Goal: Task Accomplishment & Management: Manage account settings

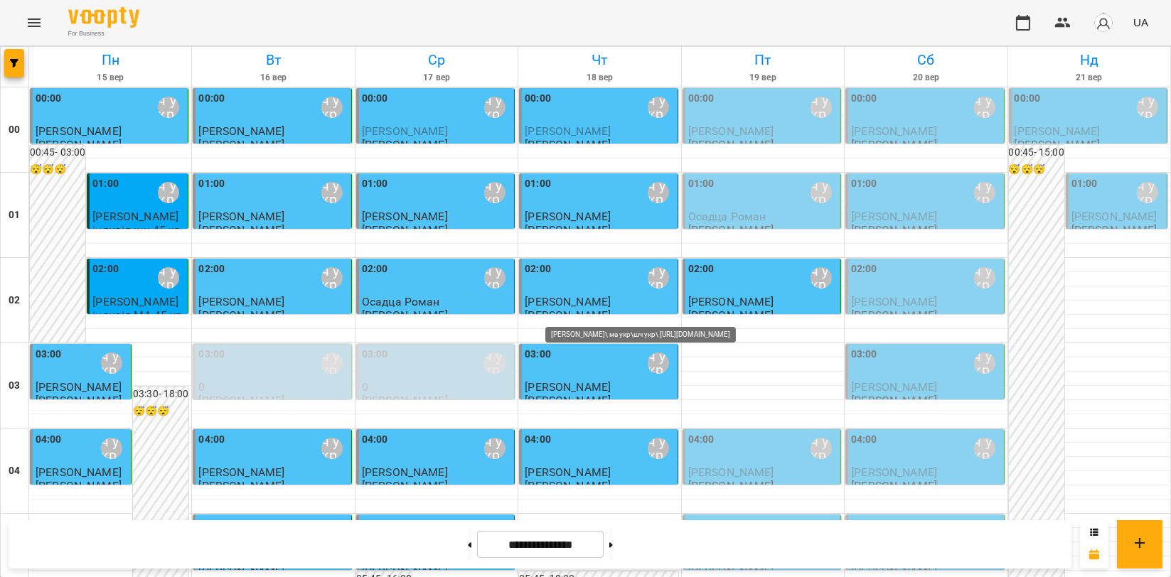
scroll to position [1422, 0]
click at [38, 29] on icon "Menu" at bounding box center [34, 22] width 17 height 17
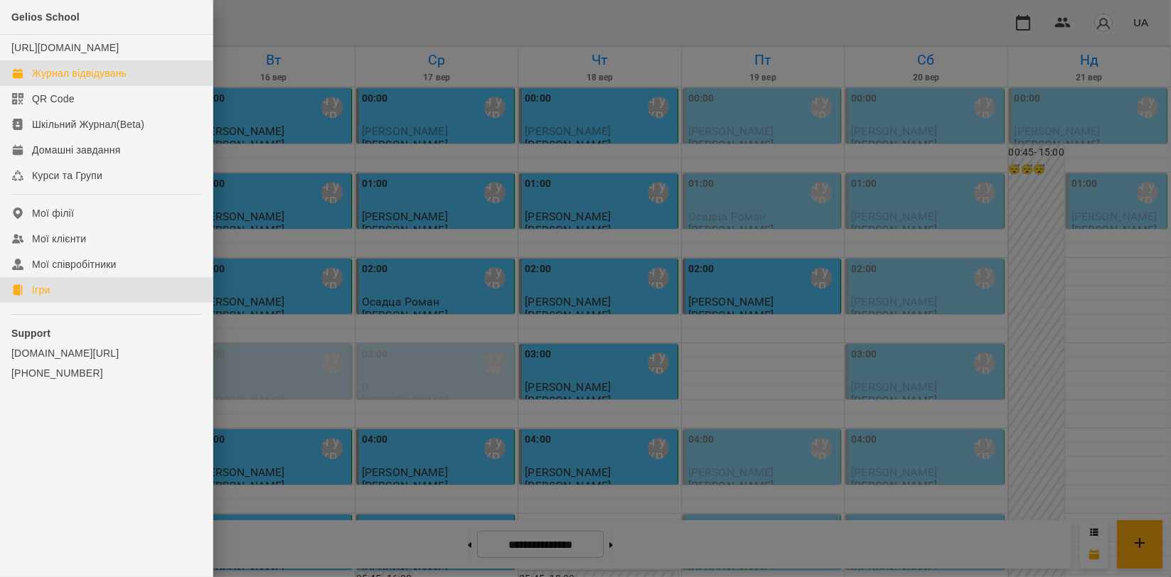
click at [38, 297] on div "Ігри" at bounding box center [41, 290] width 18 height 14
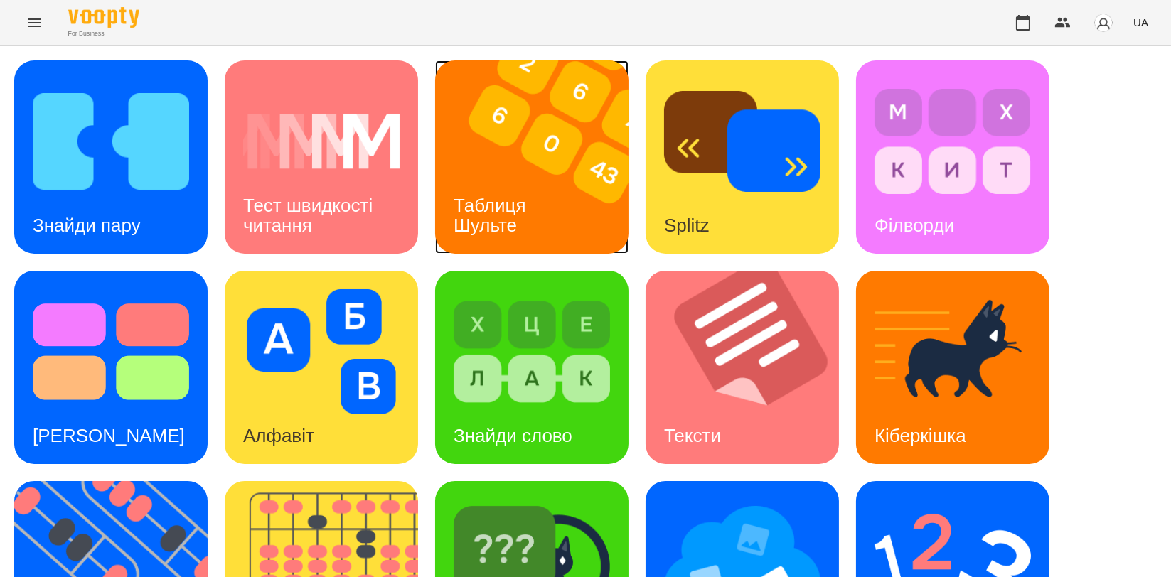
click at [525, 126] on img at bounding box center [540, 156] width 211 height 193
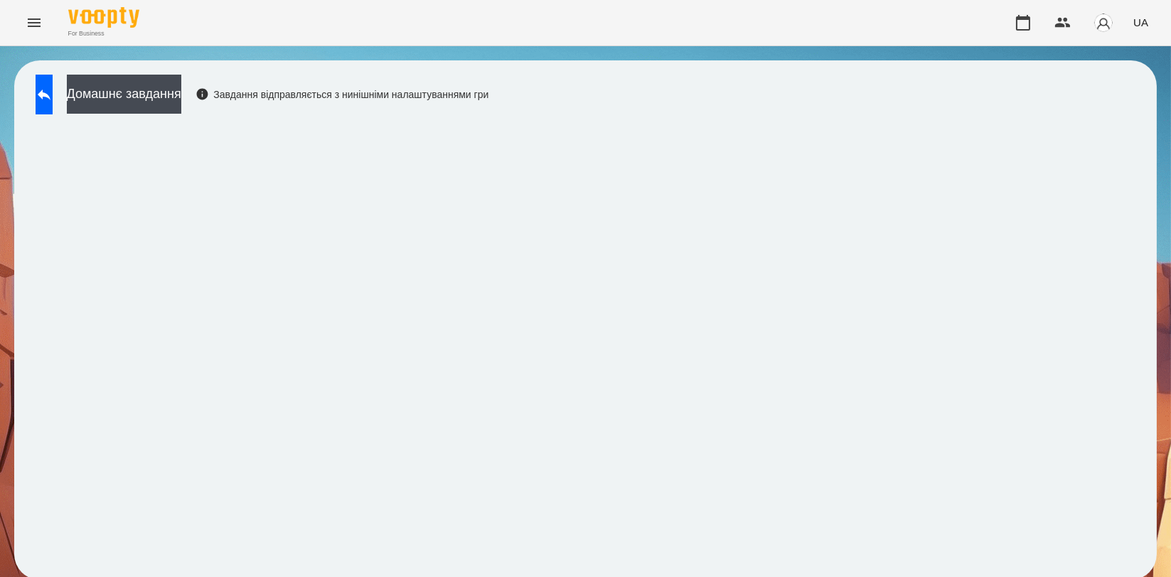
scroll to position [2, 0]
click at [50, 93] on icon at bounding box center [44, 95] width 13 height 11
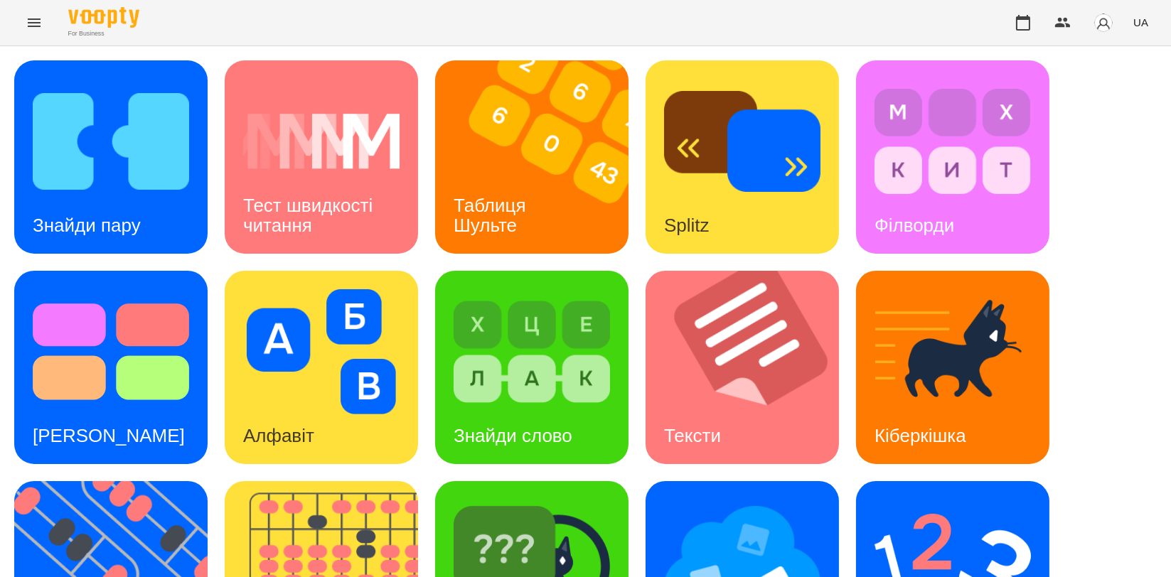
scroll to position [322, 0]
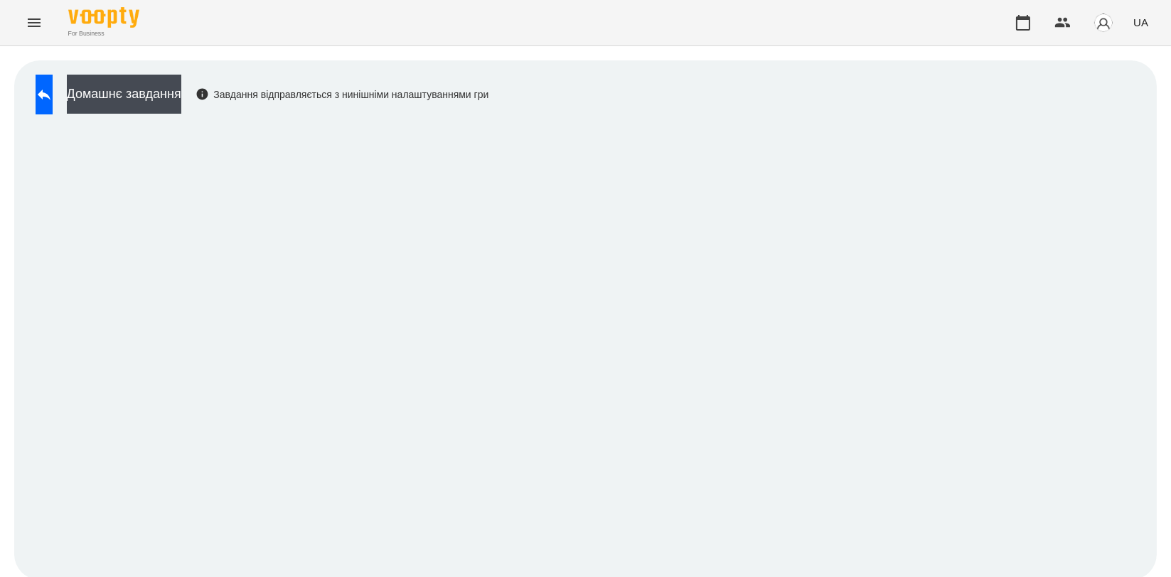
scroll to position [2, 0]
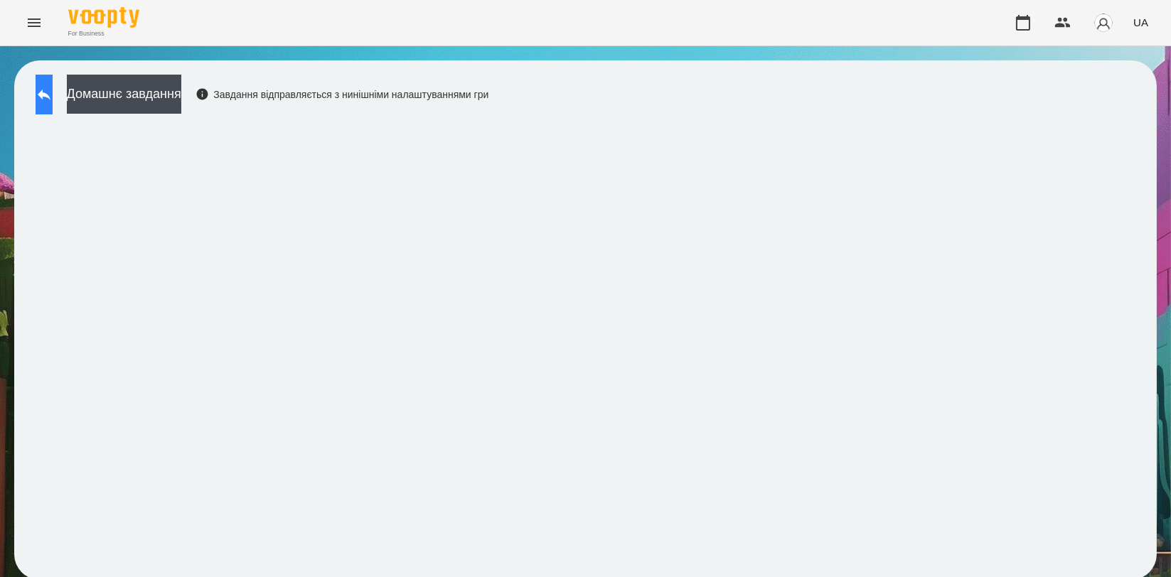
click at [53, 98] on icon at bounding box center [44, 94] width 17 height 17
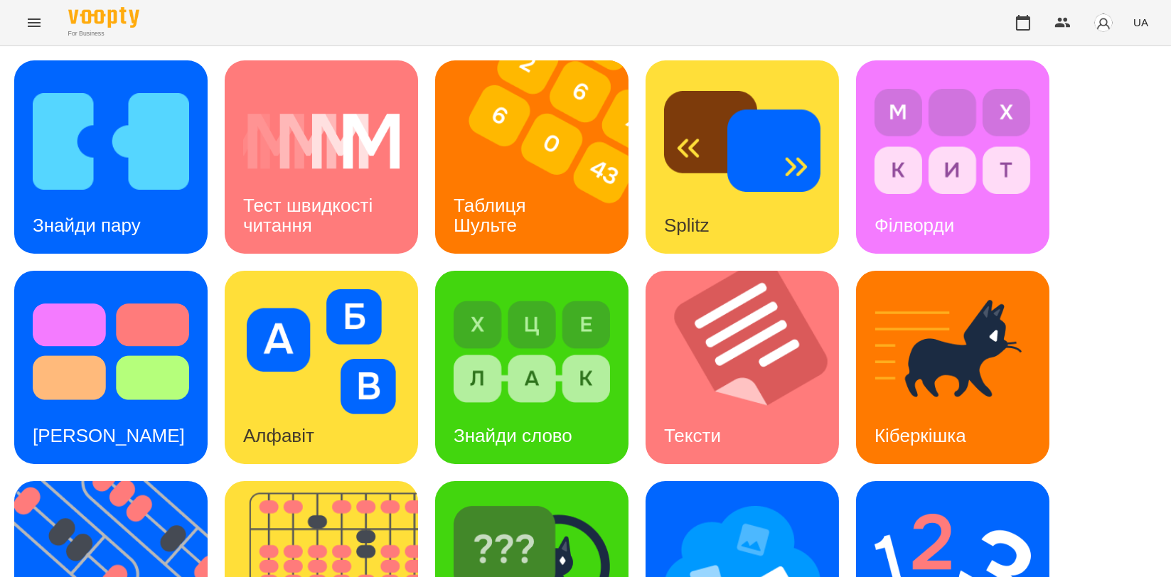
scroll to position [318, 0]
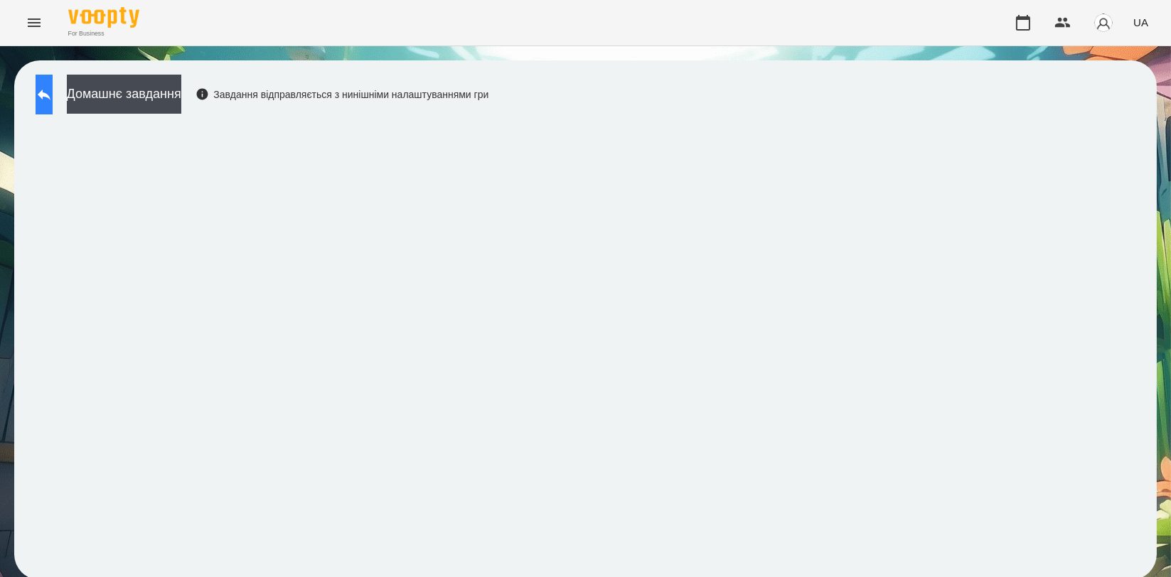
click at [53, 90] on icon at bounding box center [44, 94] width 17 height 17
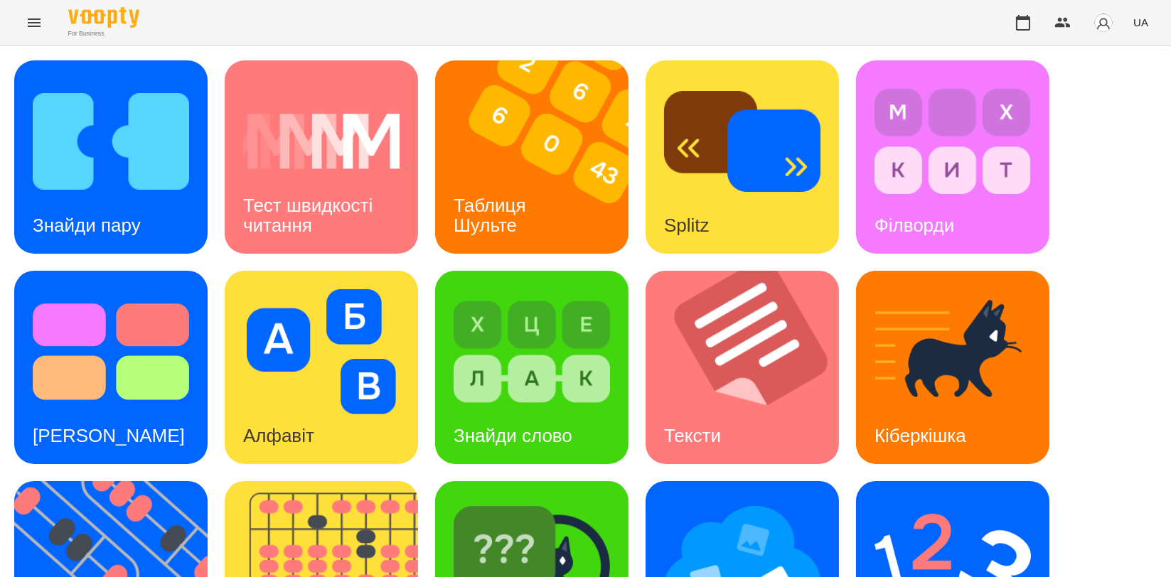
scroll to position [237, 0]
click at [894, 500] on img at bounding box center [952, 562] width 156 height 125
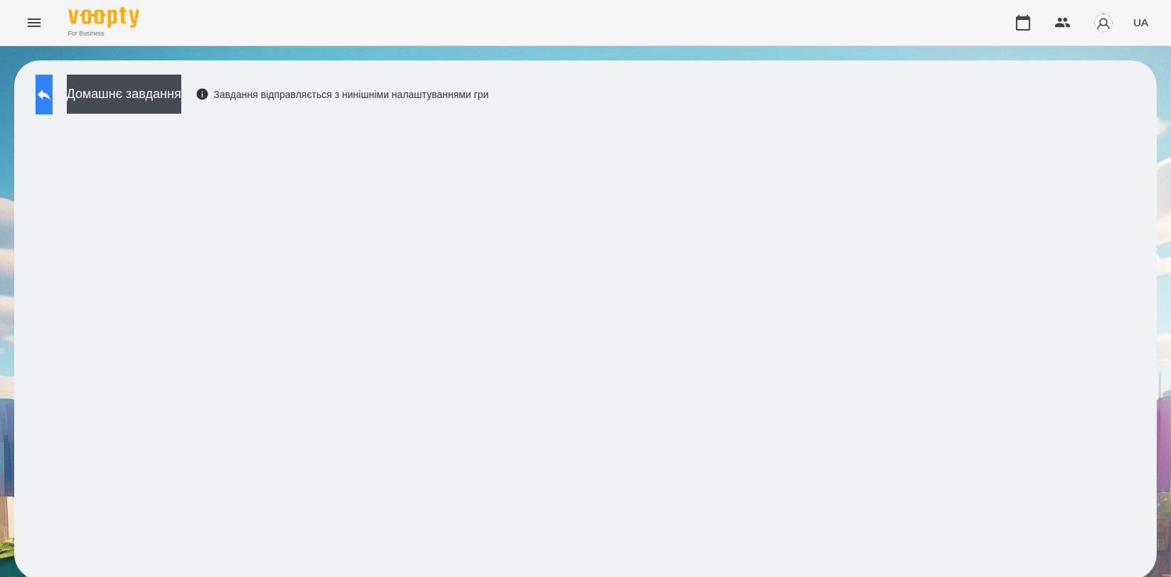
click at [53, 100] on button at bounding box center [44, 95] width 17 height 40
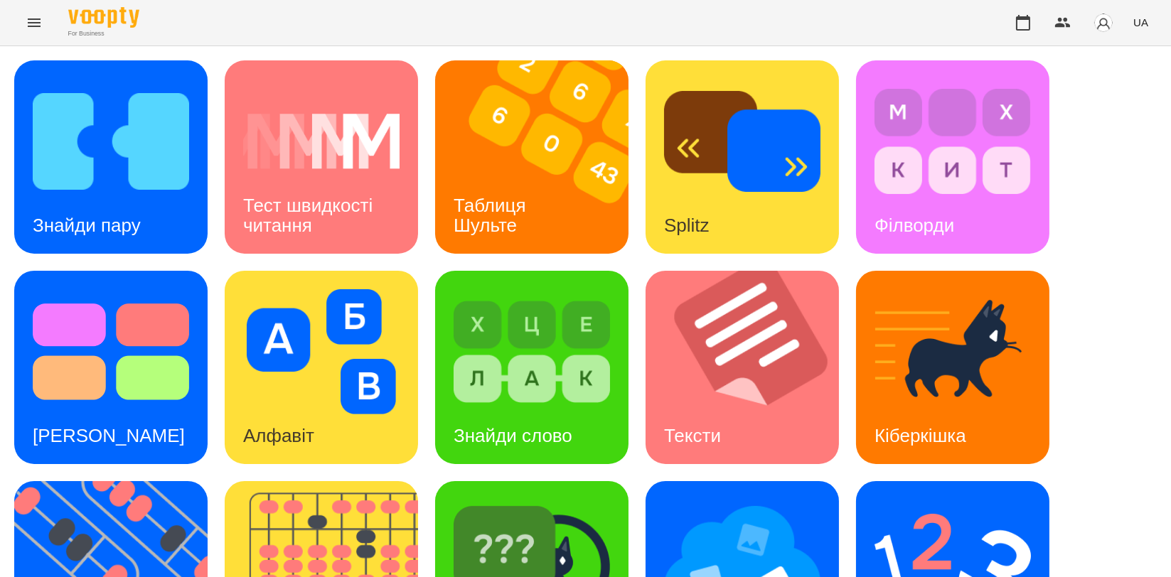
scroll to position [237, 0]
click at [711, 500] on img at bounding box center [742, 562] width 156 height 125
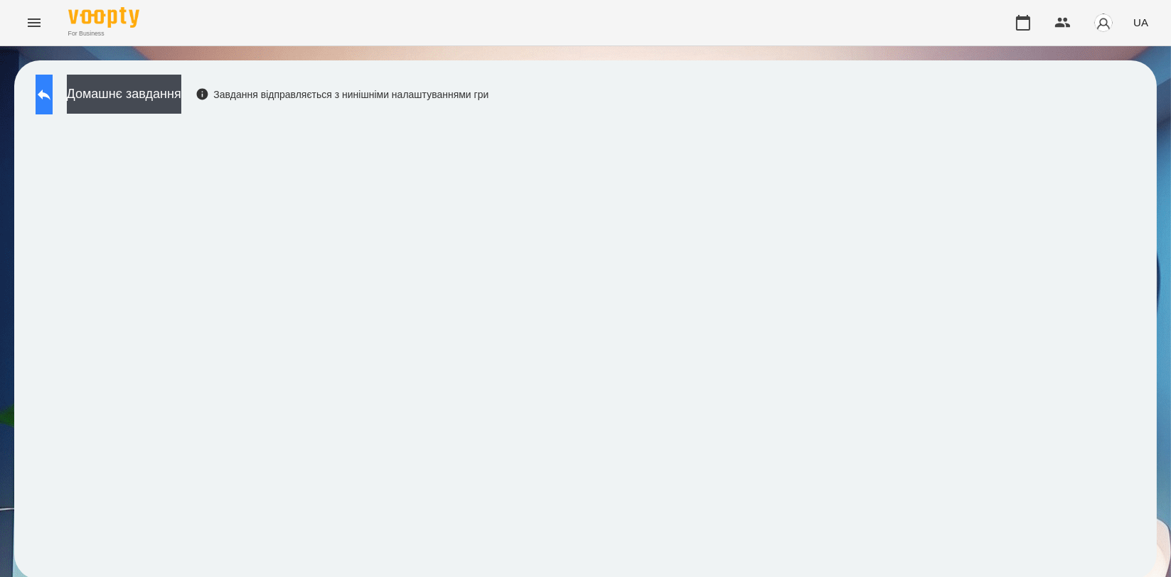
click at [51, 90] on icon at bounding box center [44, 94] width 17 height 17
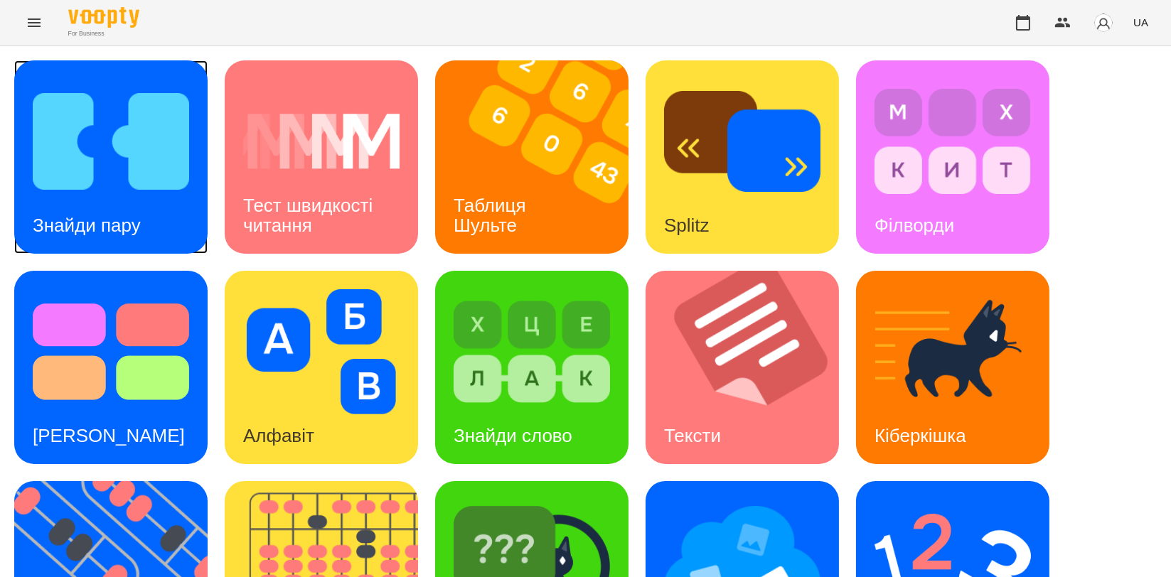
click at [71, 122] on img at bounding box center [111, 141] width 156 height 125
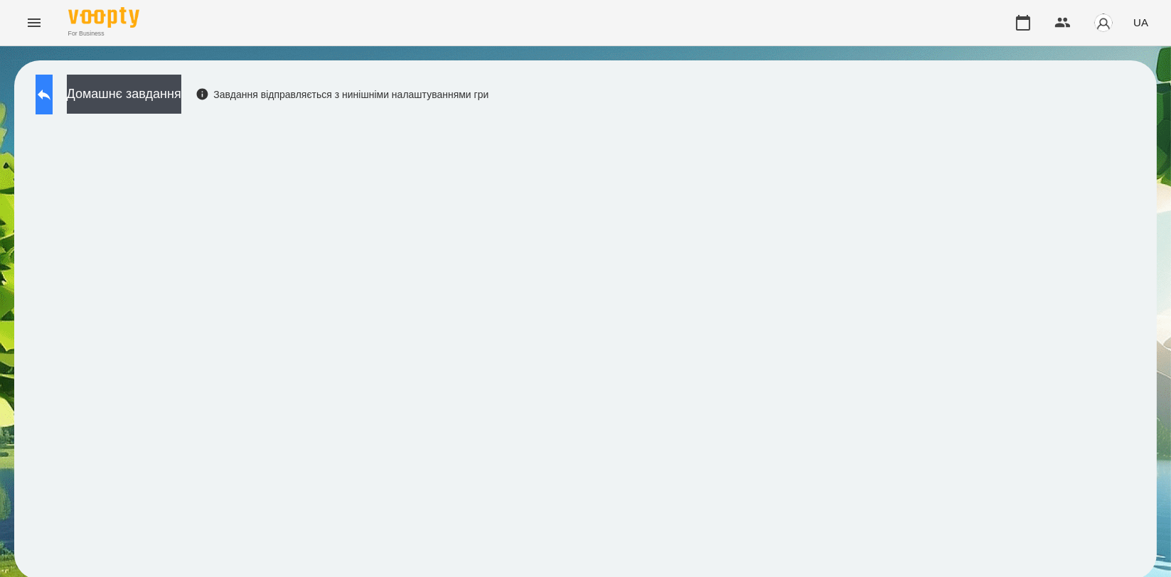
click at [53, 91] on icon at bounding box center [44, 94] width 17 height 17
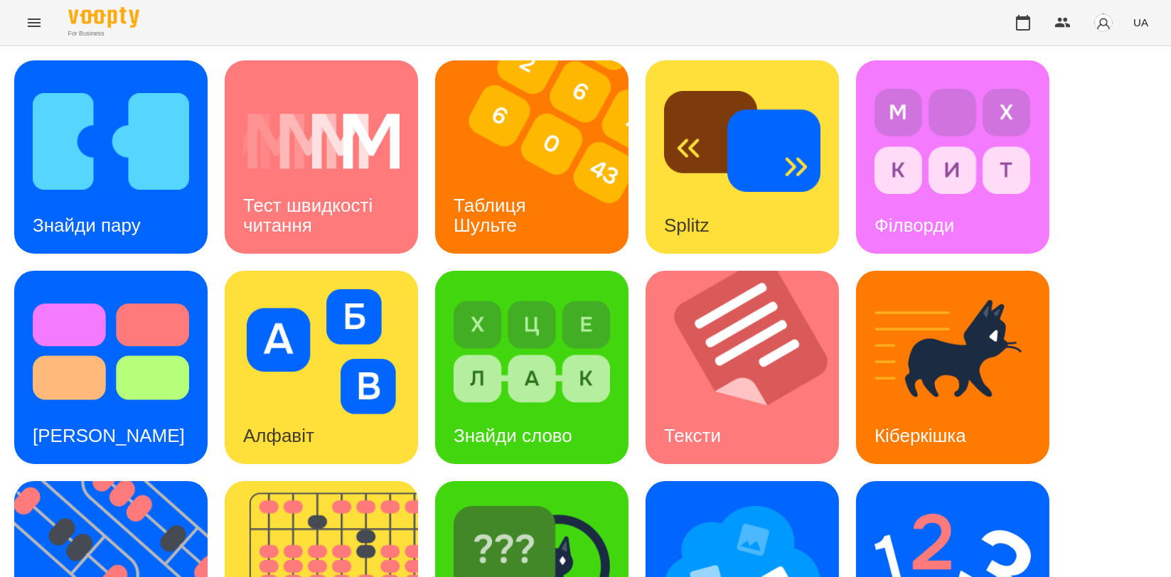
scroll to position [322, 0]
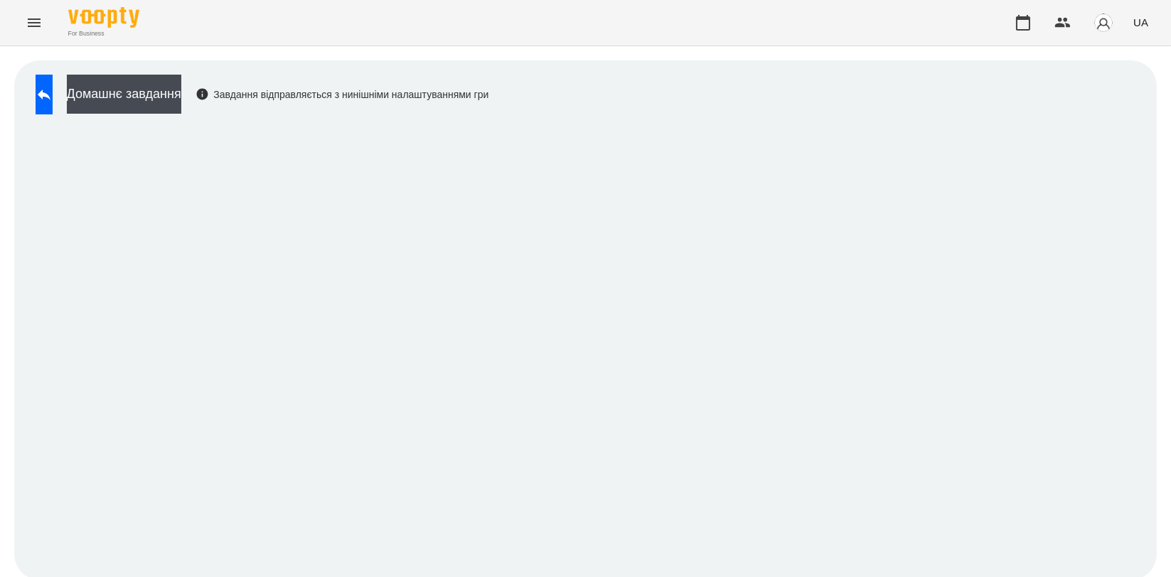
scroll to position [2, 0]
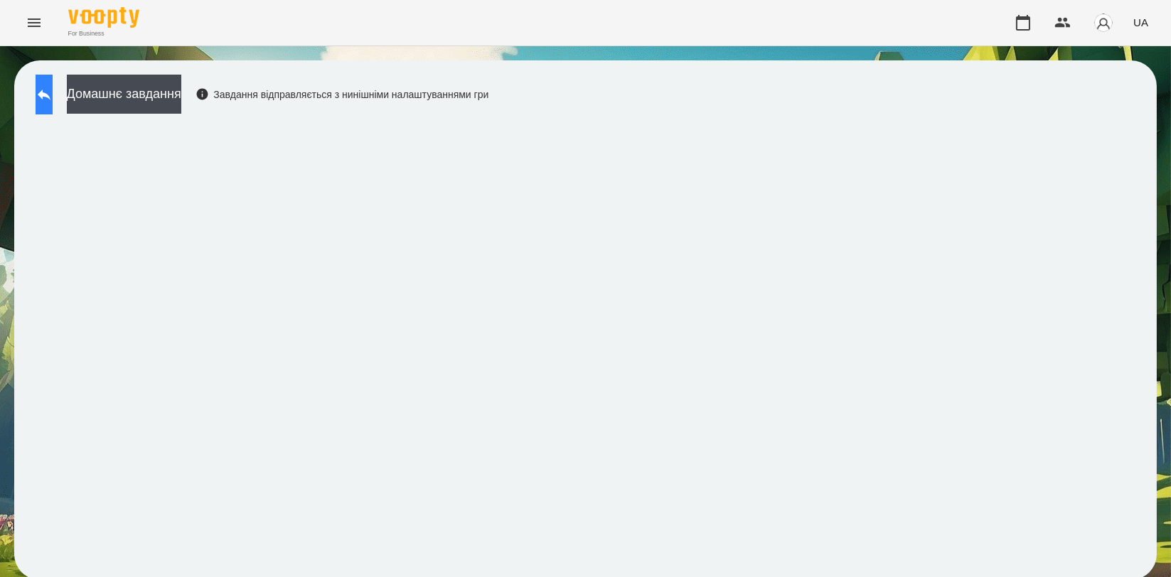
click at [53, 86] on icon at bounding box center [44, 94] width 17 height 17
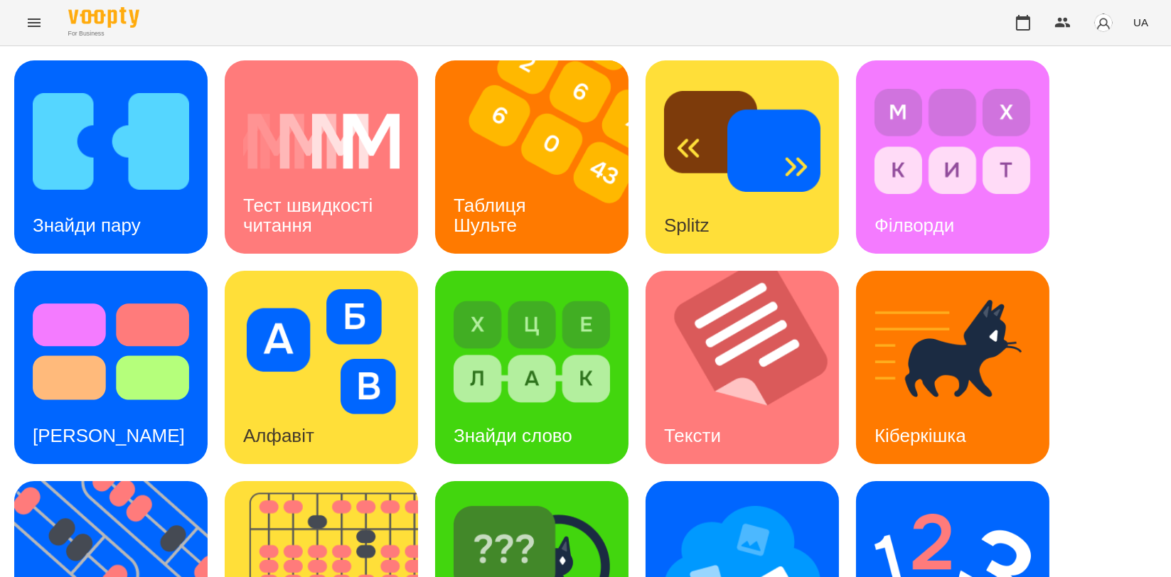
scroll to position [318, 0]
click at [351, 481] on img at bounding box center [330, 577] width 211 height 193
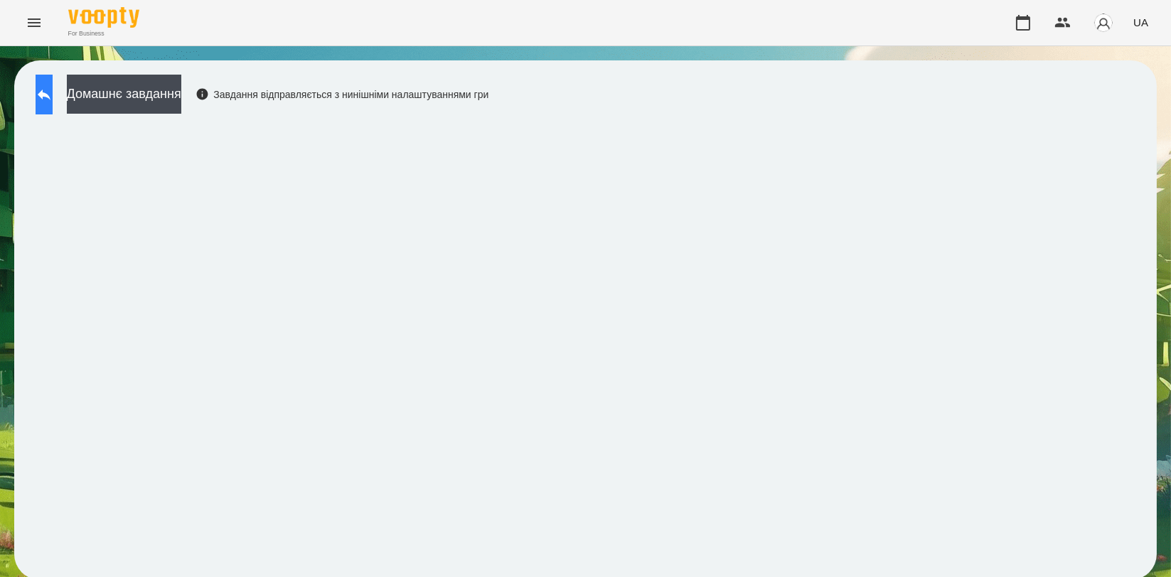
click at [53, 110] on button at bounding box center [44, 95] width 17 height 40
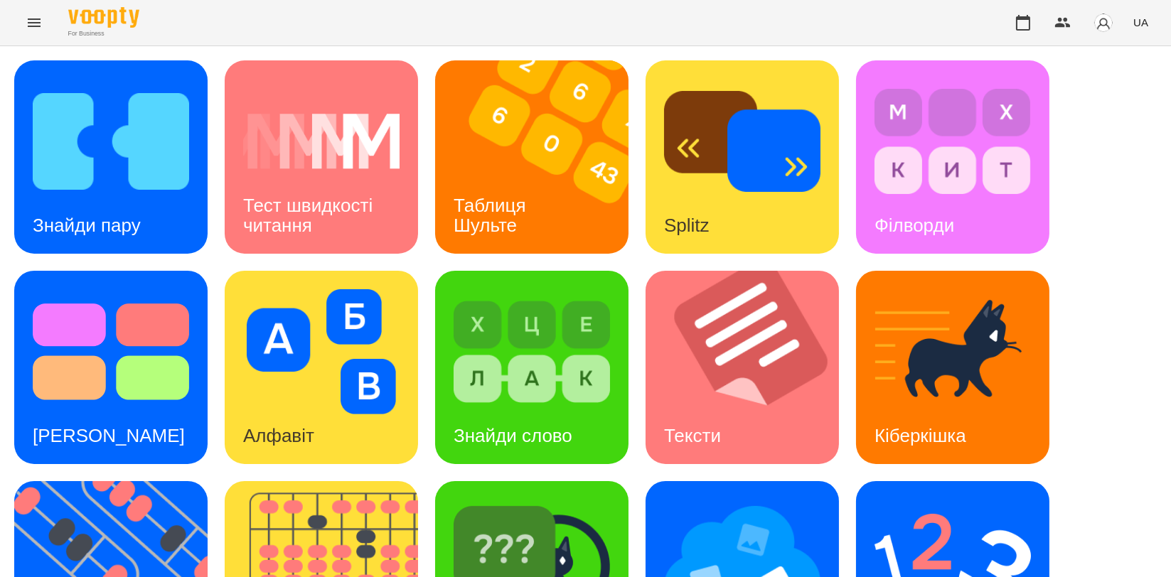
scroll to position [316, 0]
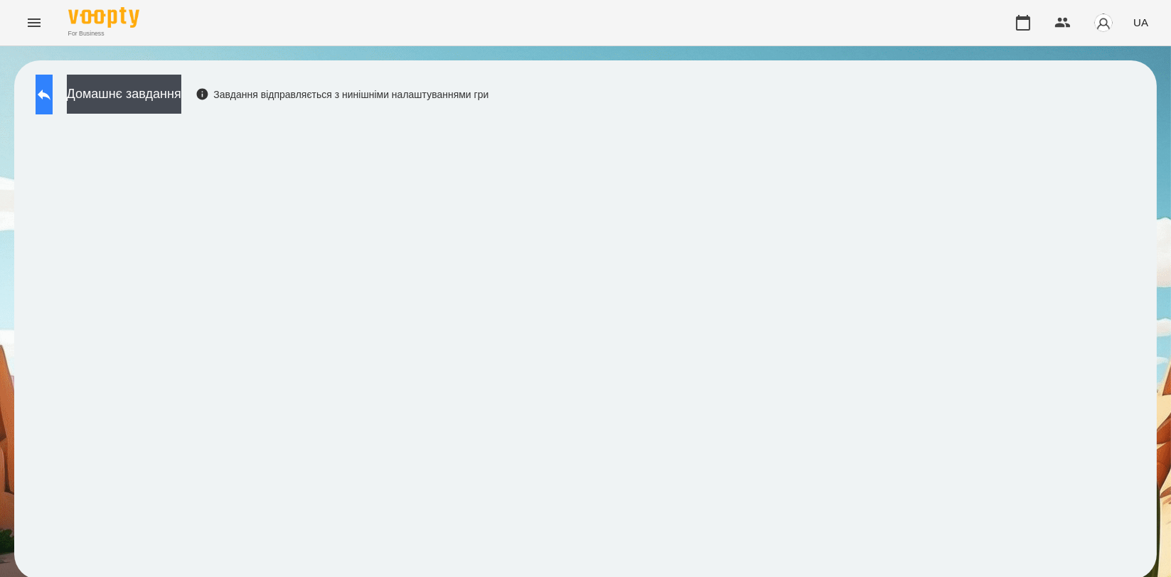
click at [53, 93] on button at bounding box center [44, 95] width 17 height 40
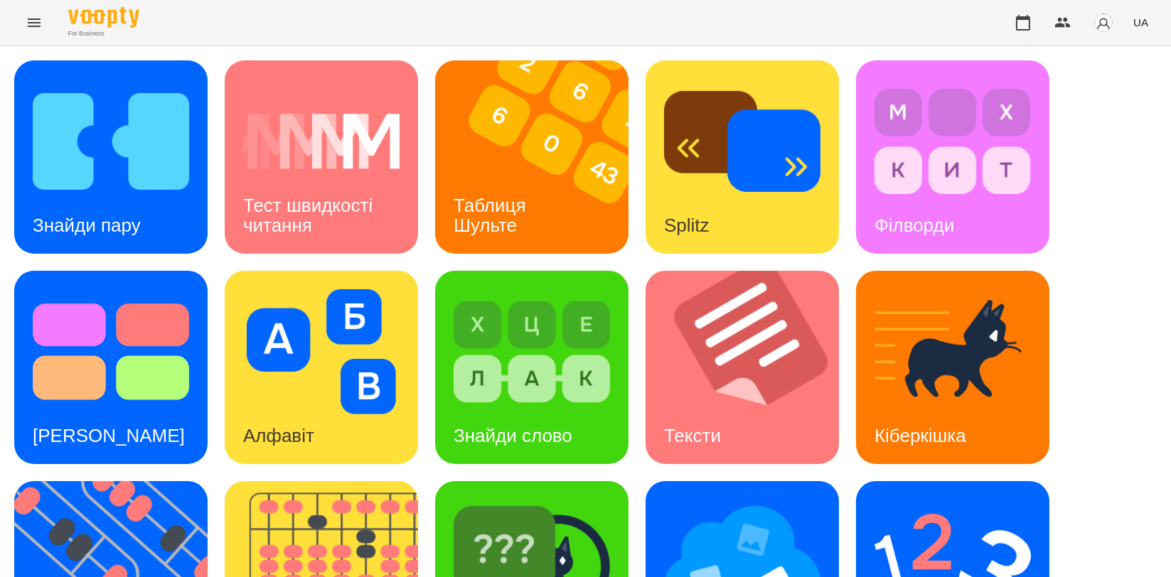
scroll to position [237, 0]
click at [554, 500] on img at bounding box center [531, 562] width 156 height 125
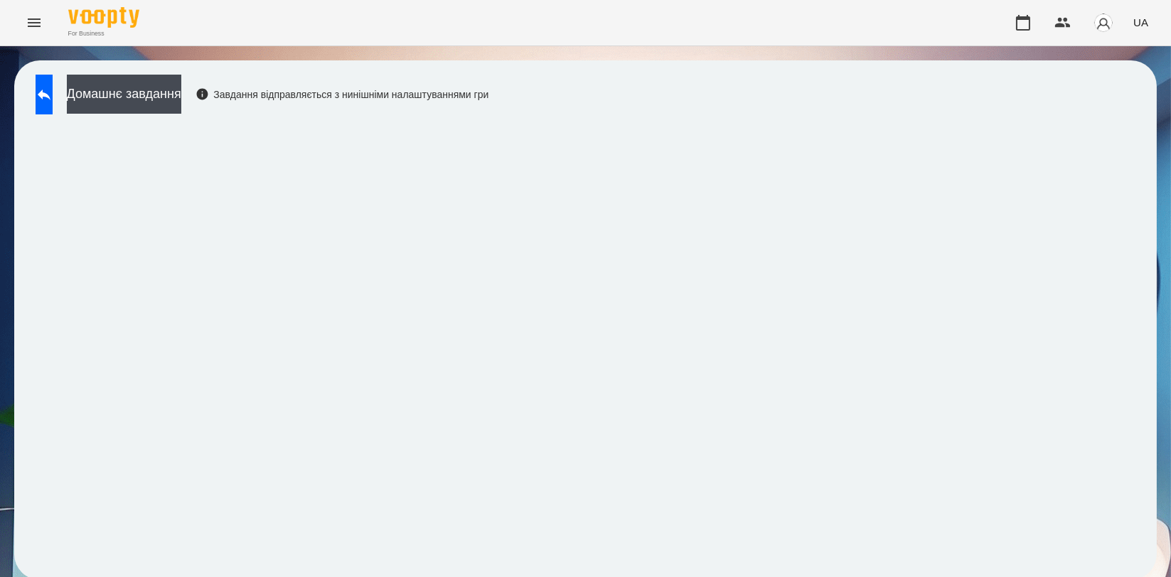
scroll to position [2, 0]
click at [53, 89] on icon at bounding box center [44, 94] width 17 height 17
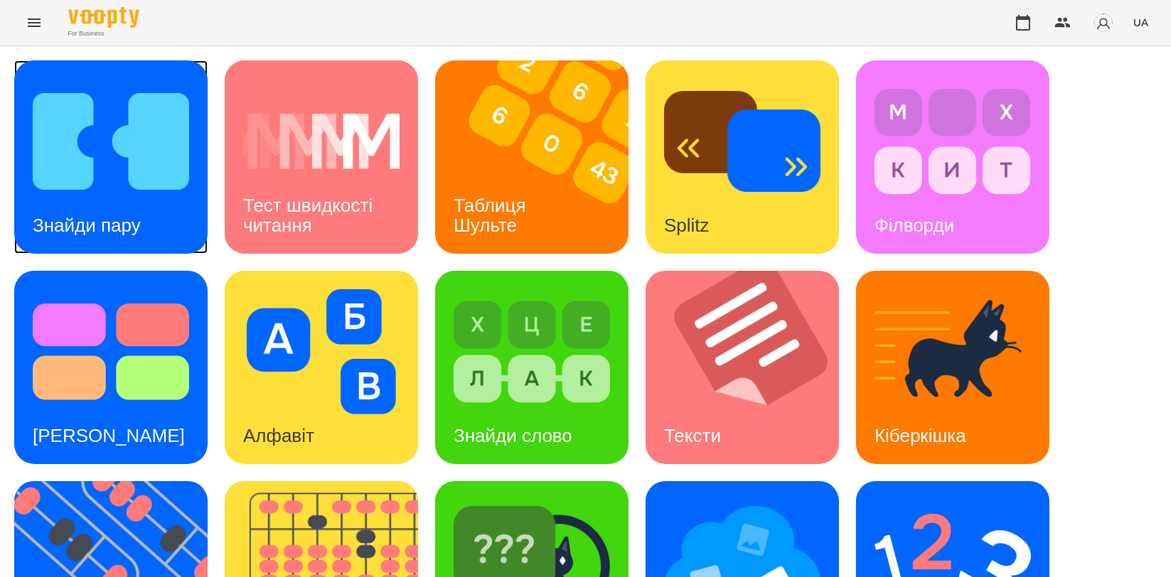
click at [149, 146] on img at bounding box center [111, 141] width 156 height 125
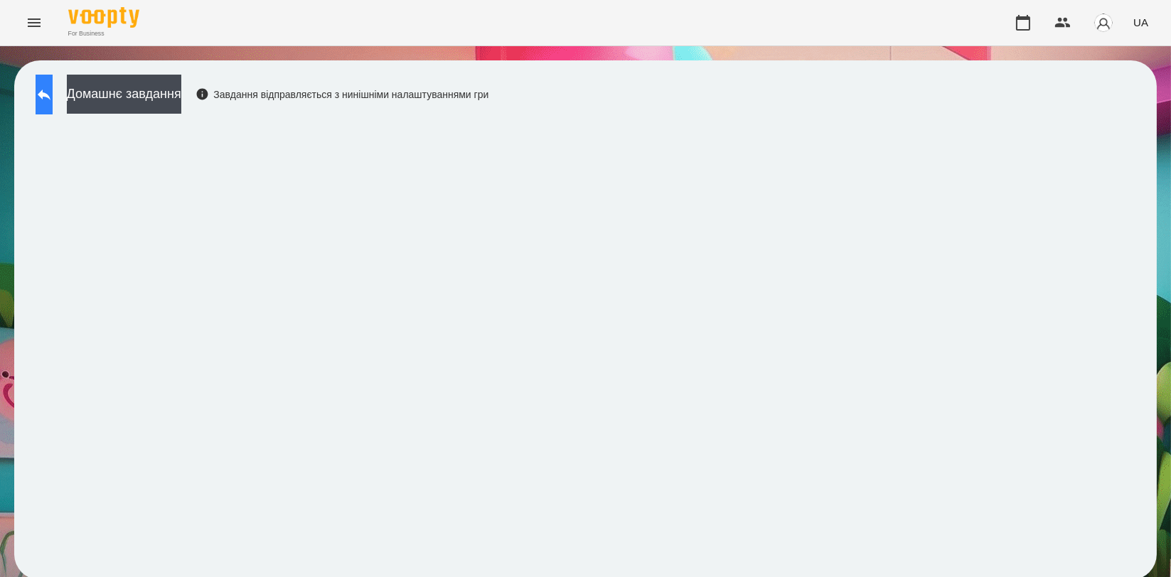
click at [53, 92] on icon at bounding box center [44, 94] width 17 height 17
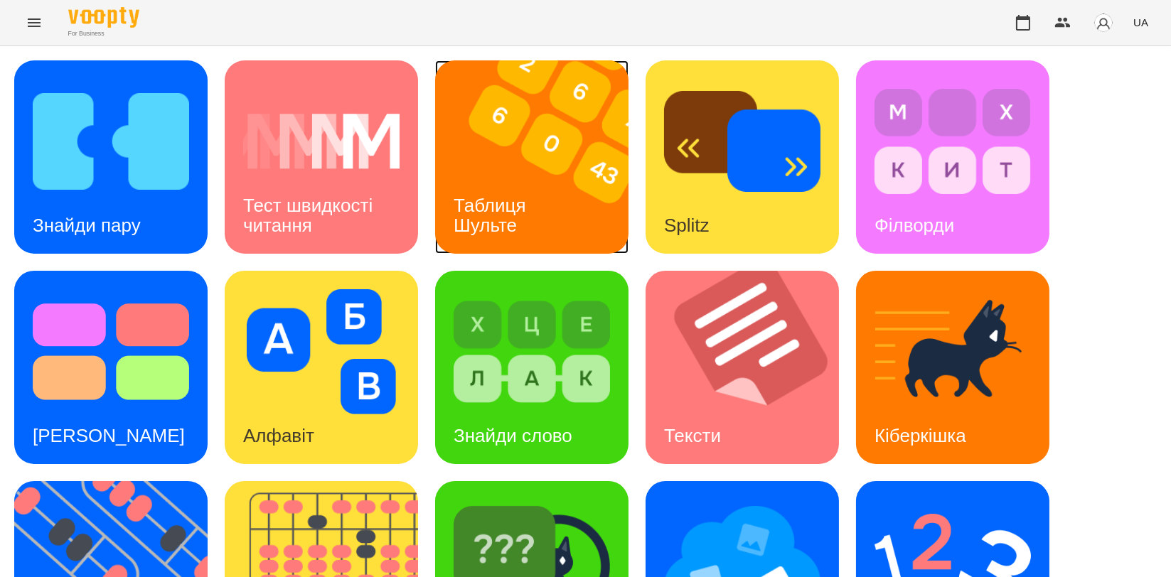
click at [491, 163] on img at bounding box center [540, 156] width 211 height 193
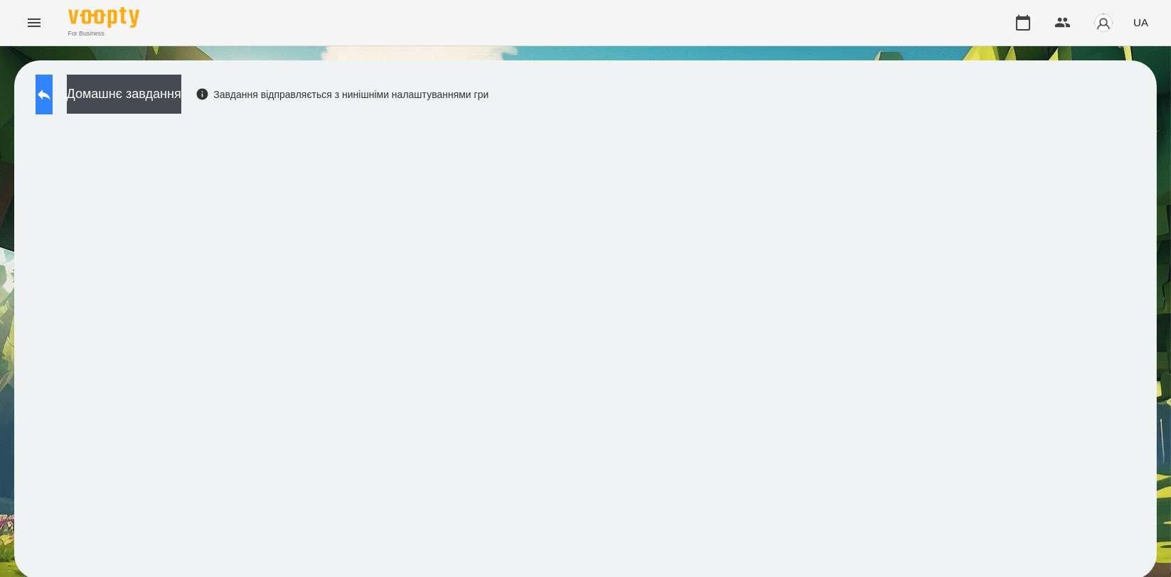
click at [43, 106] on button at bounding box center [44, 95] width 17 height 40
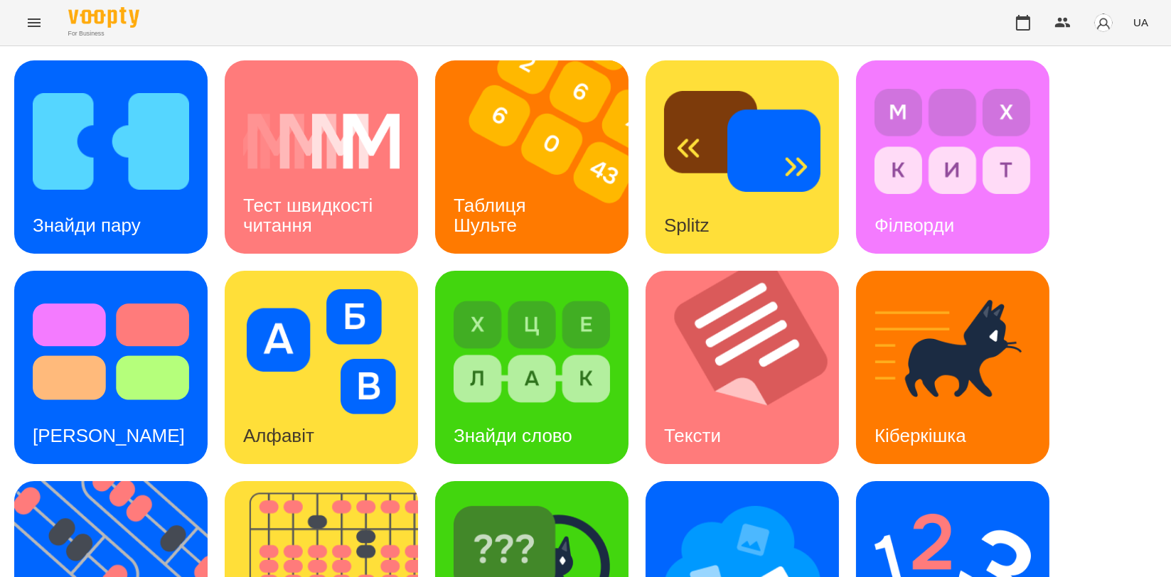
scroll to position [322, 0]
click at [167, 481] on img at bounding box center [119, 577] width 211 height 193
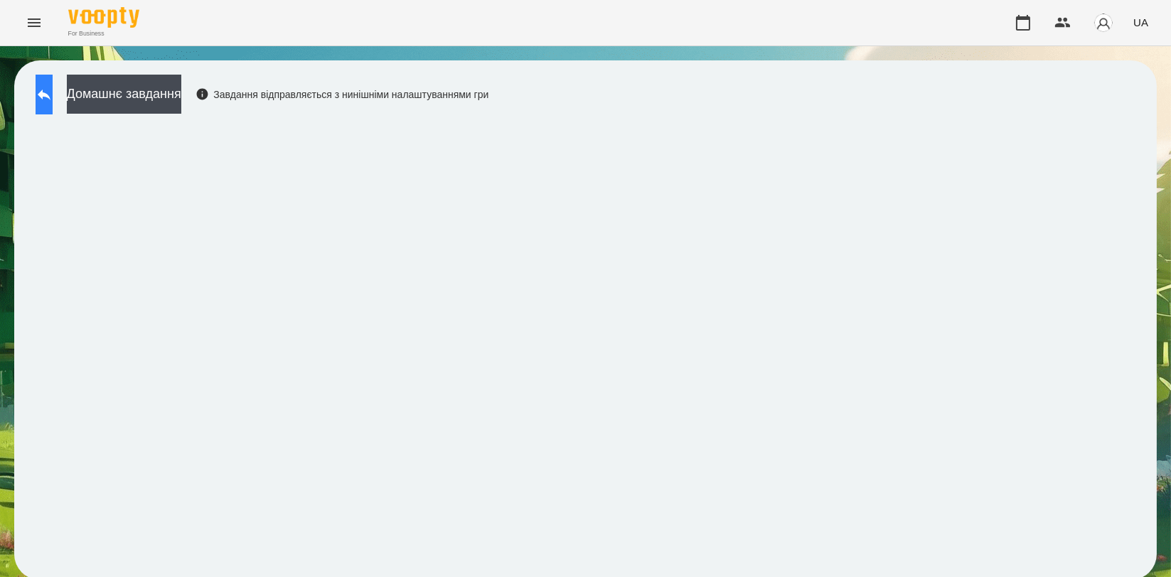
click at [44, 90] on button at bounding box center [44, 95] width 17 height 40
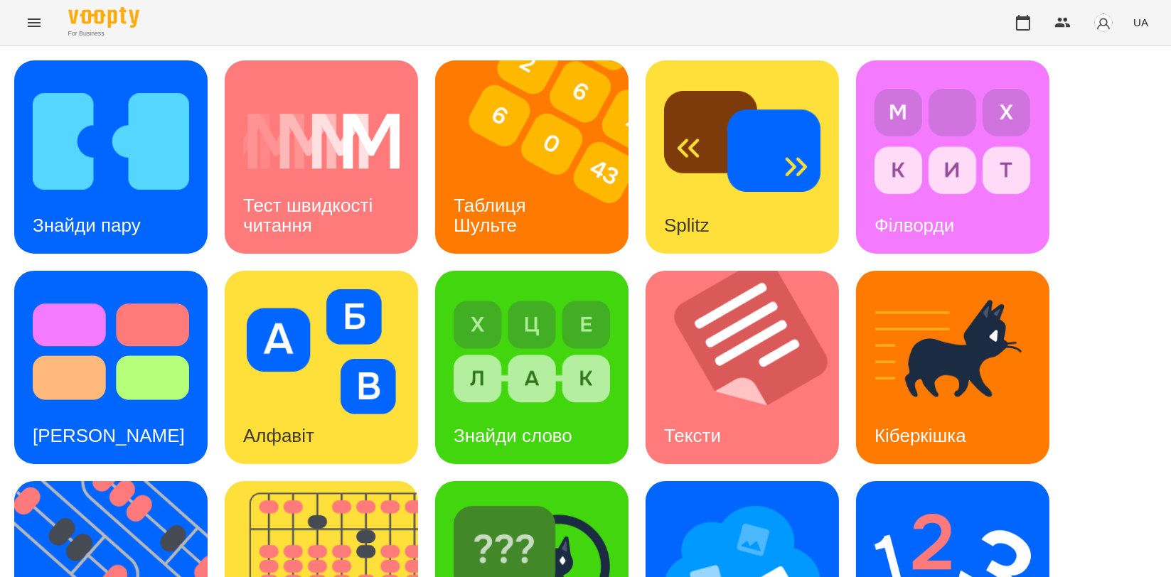
scroll to position [322, 0]
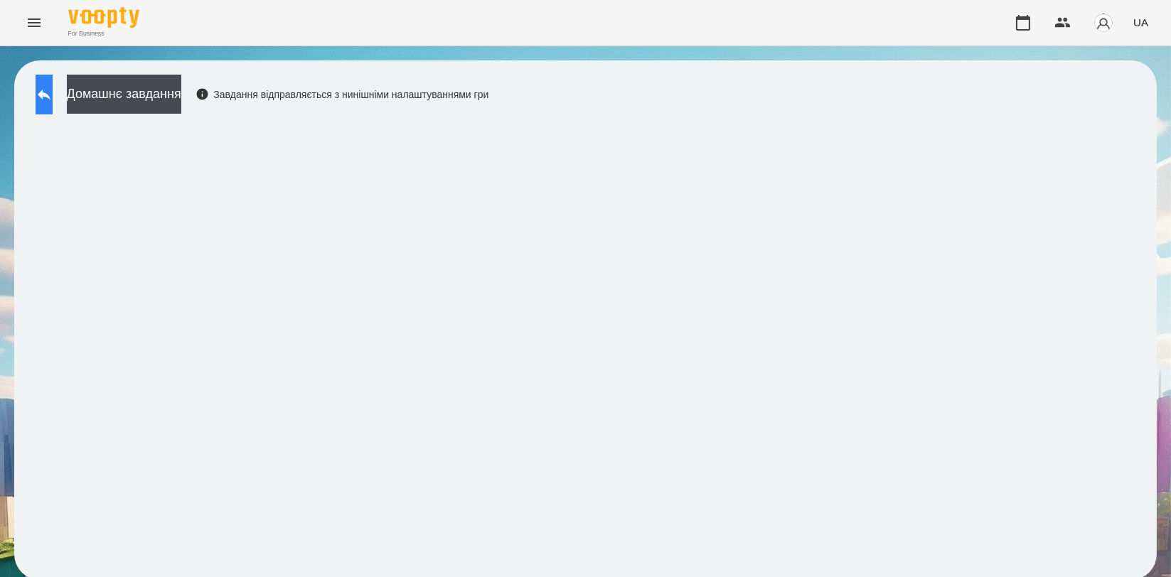
click at [53, 90] on icon at bounding box center [44, 94] width 17 height 17
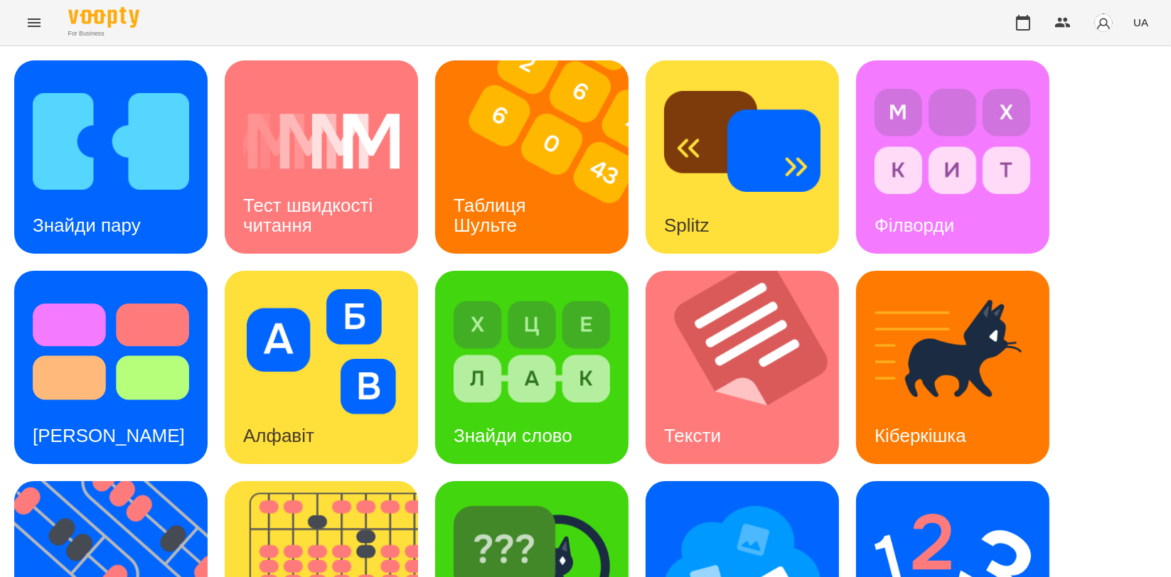
scroll to position [158, 0]
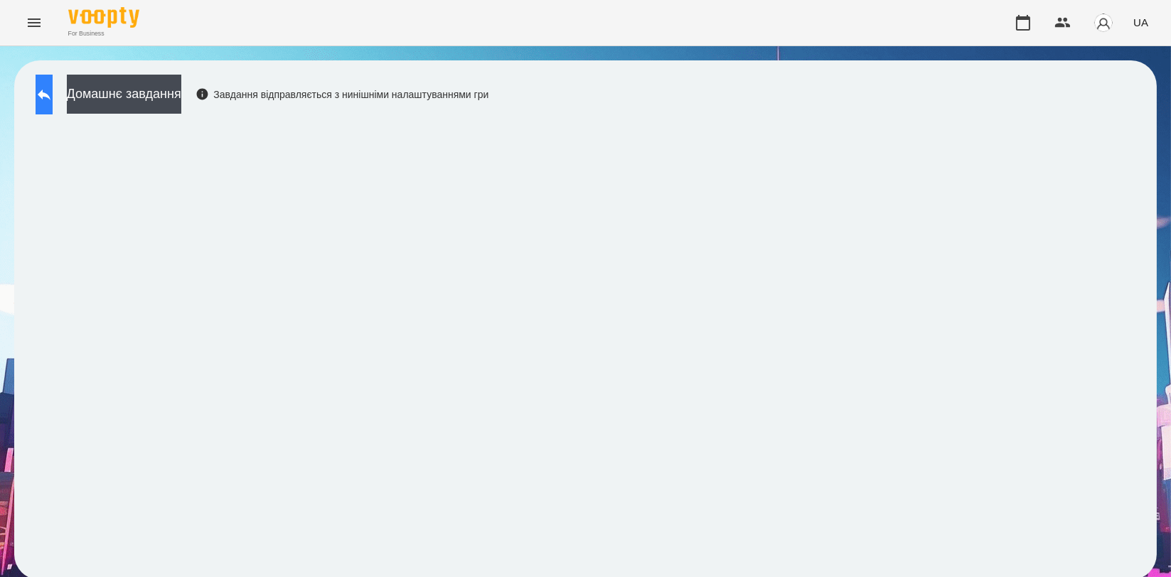
click at [53, 98] on icon at bounding box center [44, 94] width 17 height 17
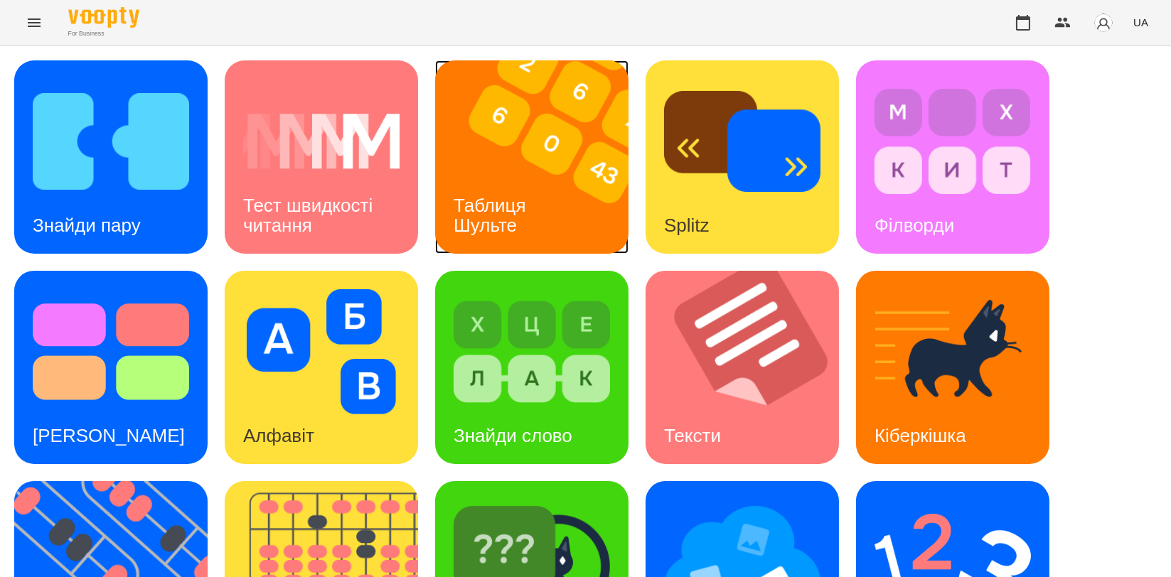
click at [502, 181] on div "Таблиця Шульте" at bounding box center [492, 216] width 114 height 76
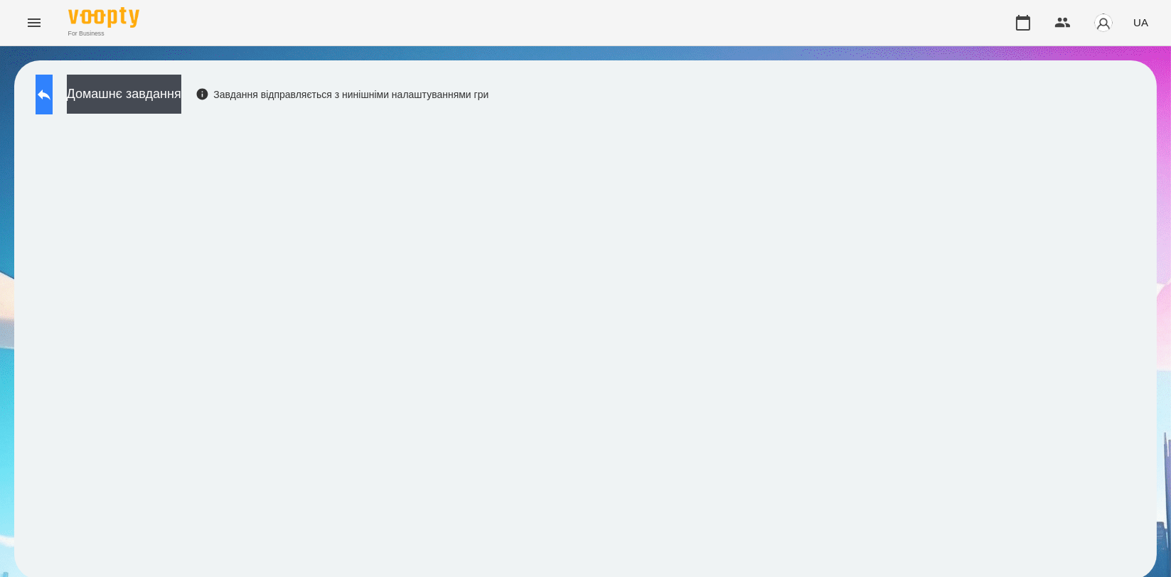
click at [53, 100] on icon at bounding box center [44, 94] width 17 height 17
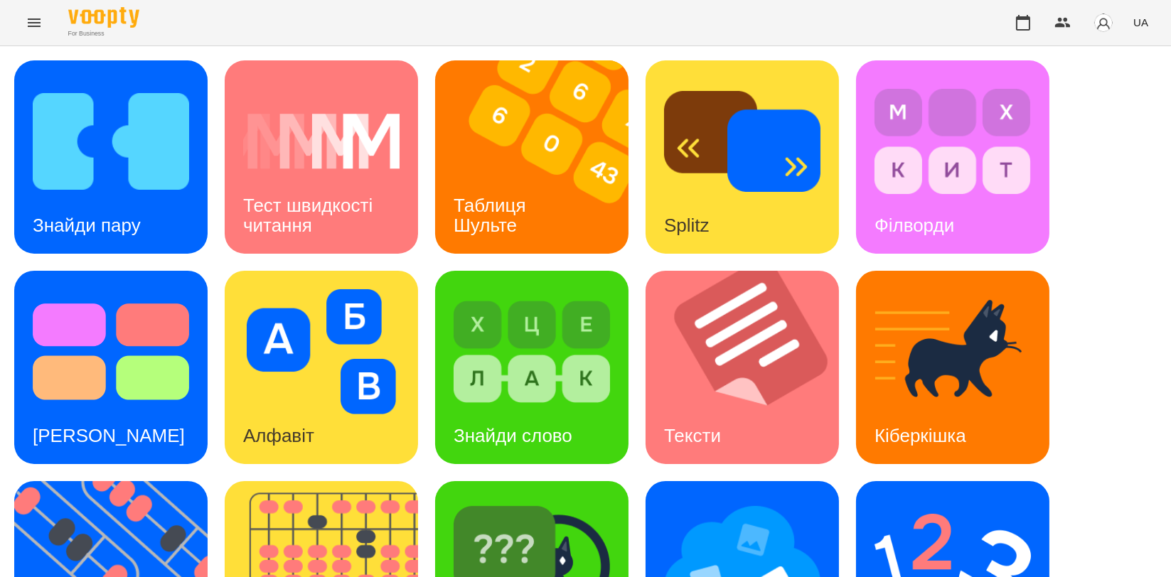
scroll to position [316, 0]
click at [123, 481] on img at bounding box center [119, 577] width 211 height 193
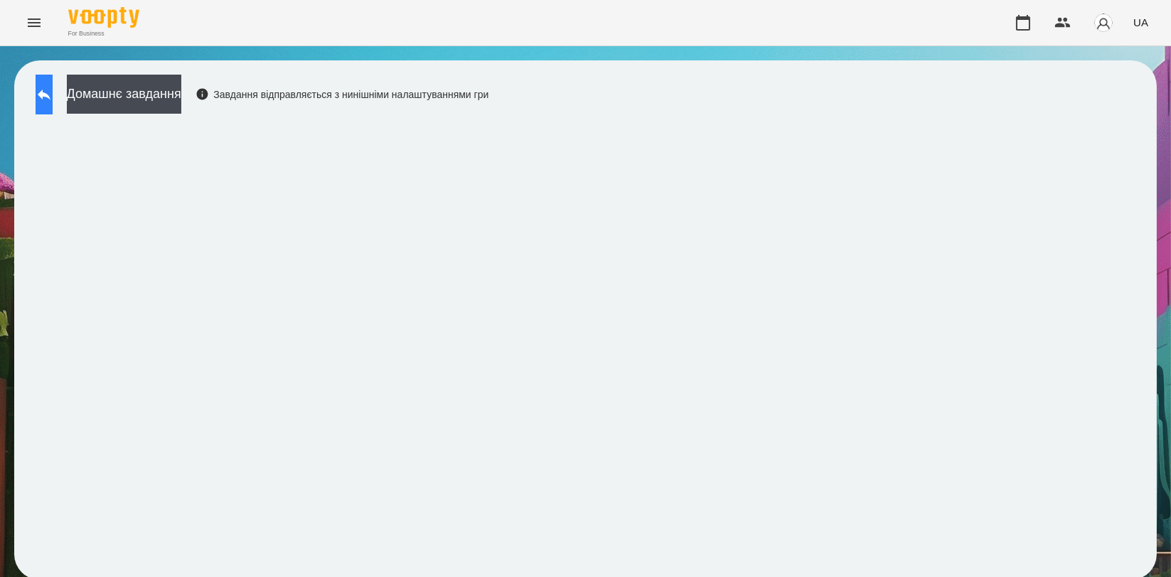
click at [53, 104] on button at bounding box center [44, 95] width 17 height 40
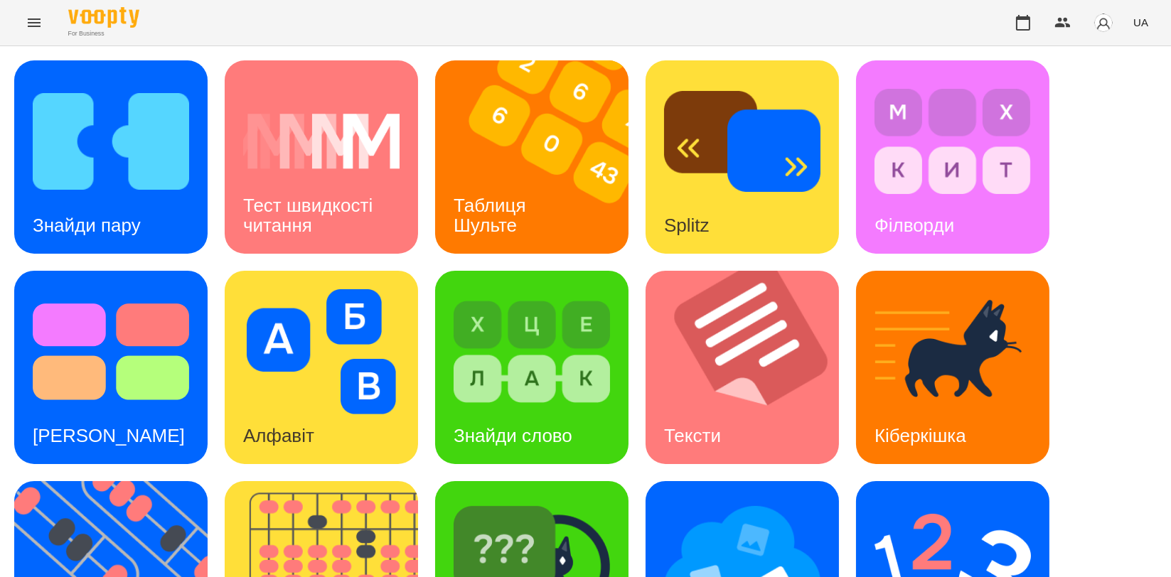
scroll to position [322, 0]
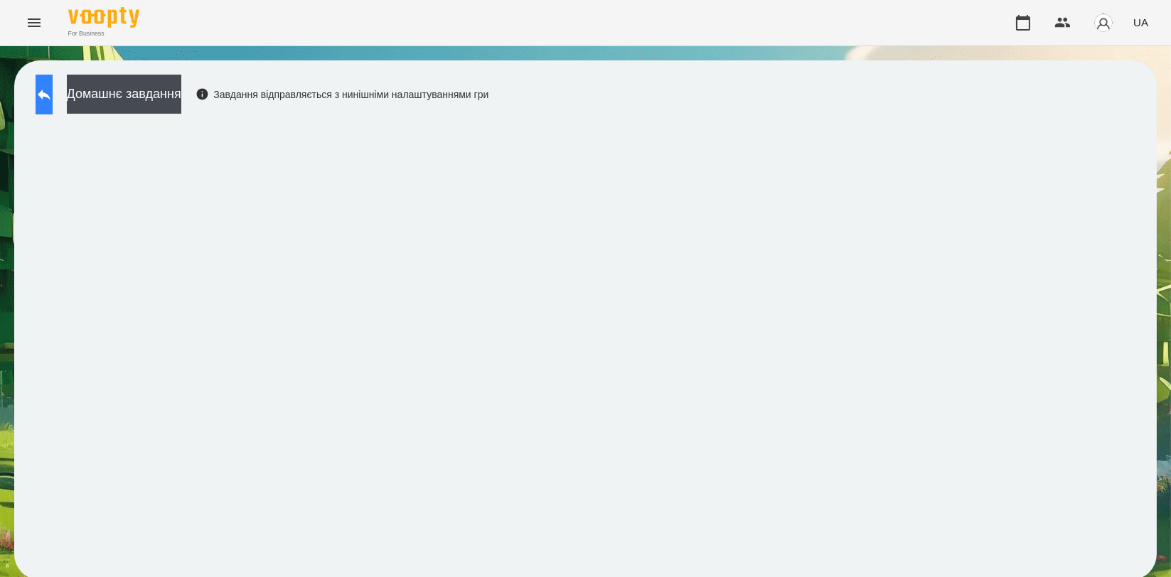
click at [53, 102] on icon at bounding box center [44, 94] width 17 height 17
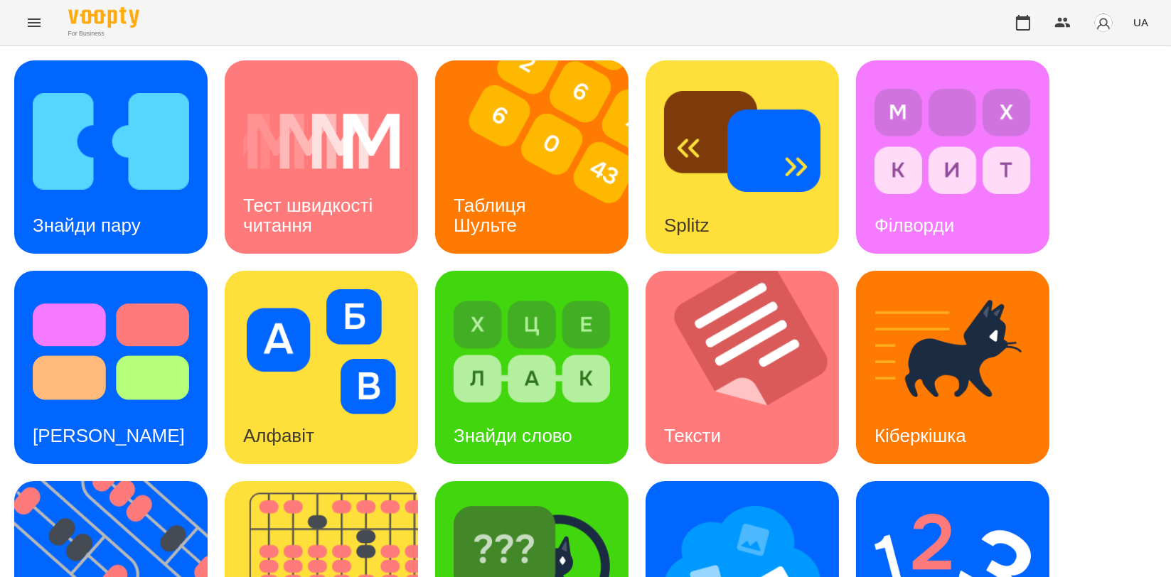
scroll to position [158, 0]
click at [935, 500] on img at bounding box center [952, 562] width 156 height 125
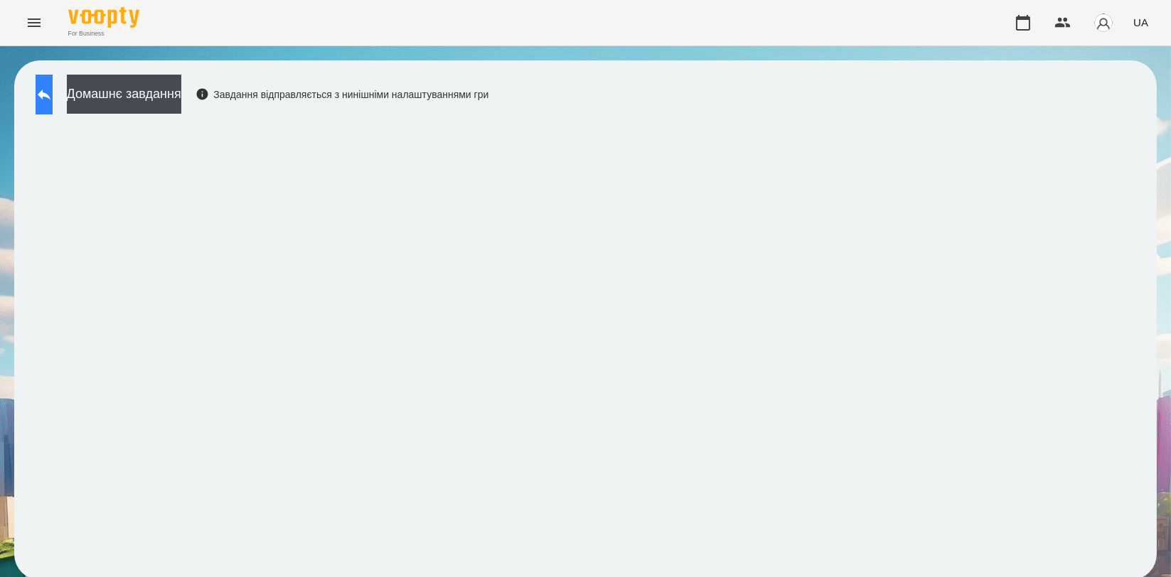
click at [53, 99] on icon at bounding box center [44, 94] width 17 height 17
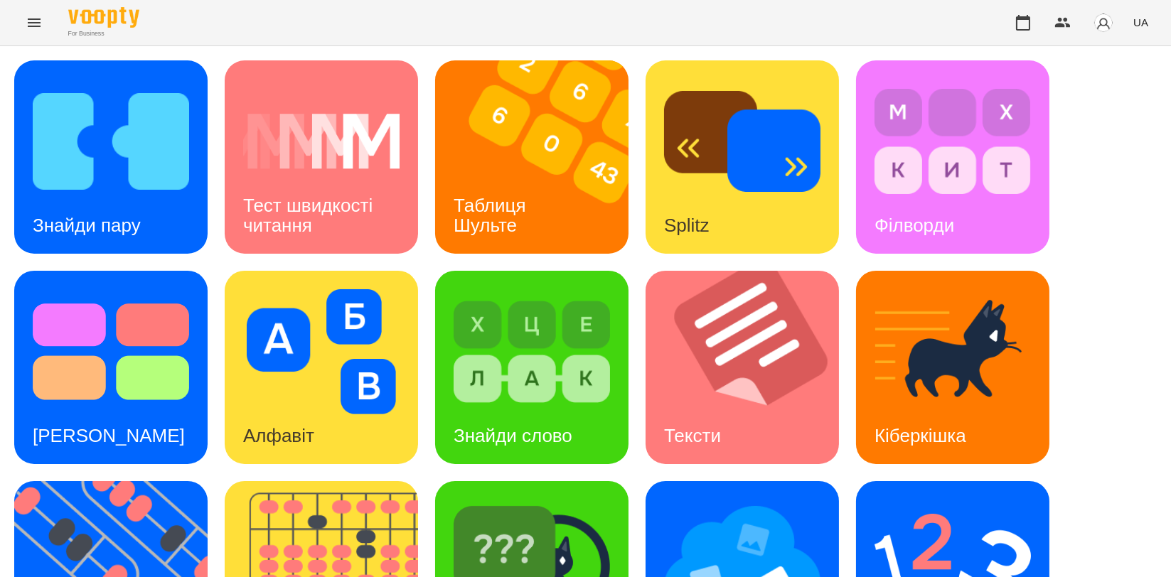
scroll to position [316, 0]
click at [719, 500] on img at bounding box center [742, 562] width 156 height 125
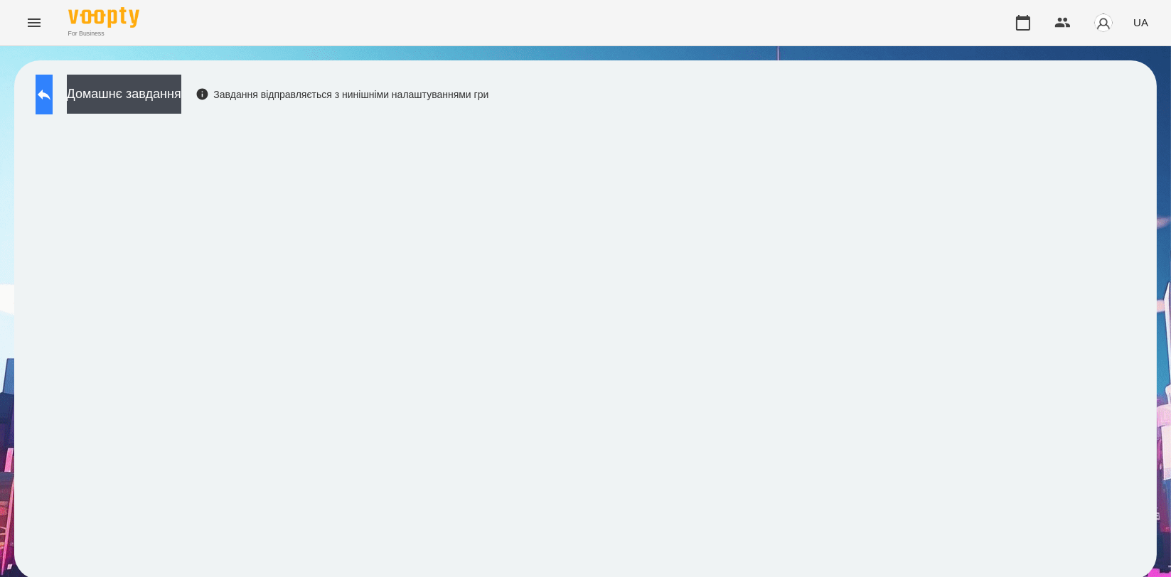
click at [50, 96] on icon at bounding box center [44, 95] width 13 height 11
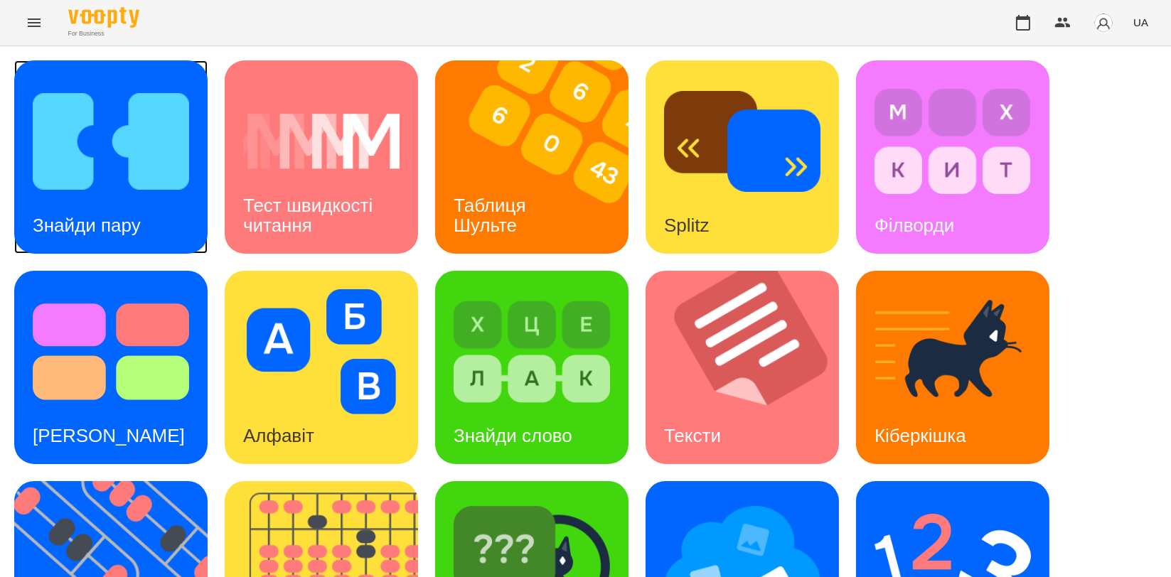
click at [118, 187] on img at bounding box center [111, 141] width 156 height 125
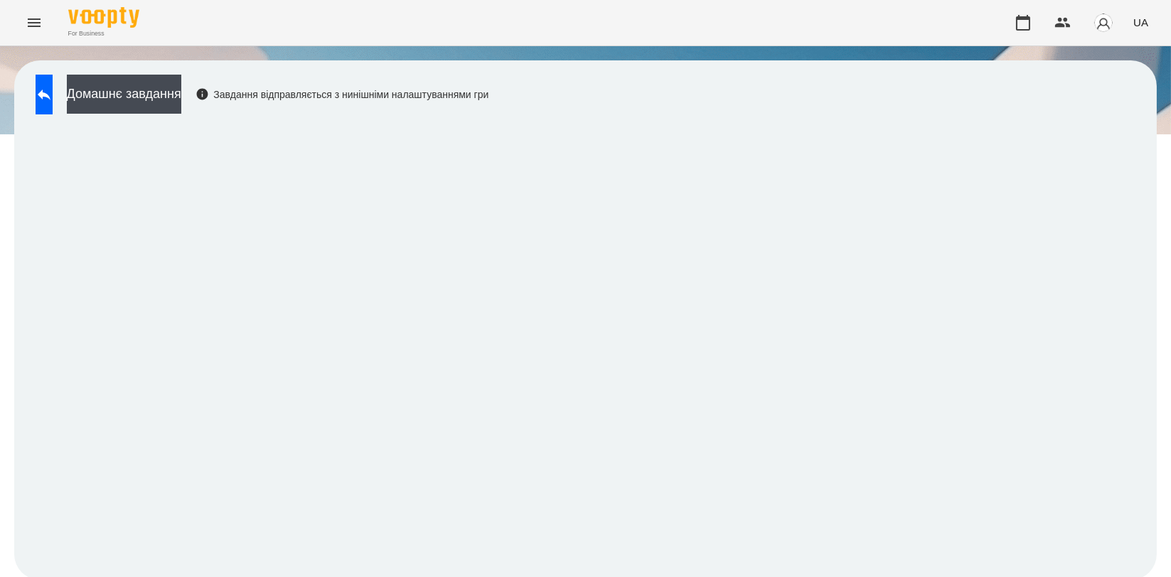
scroll to position [2, 0]
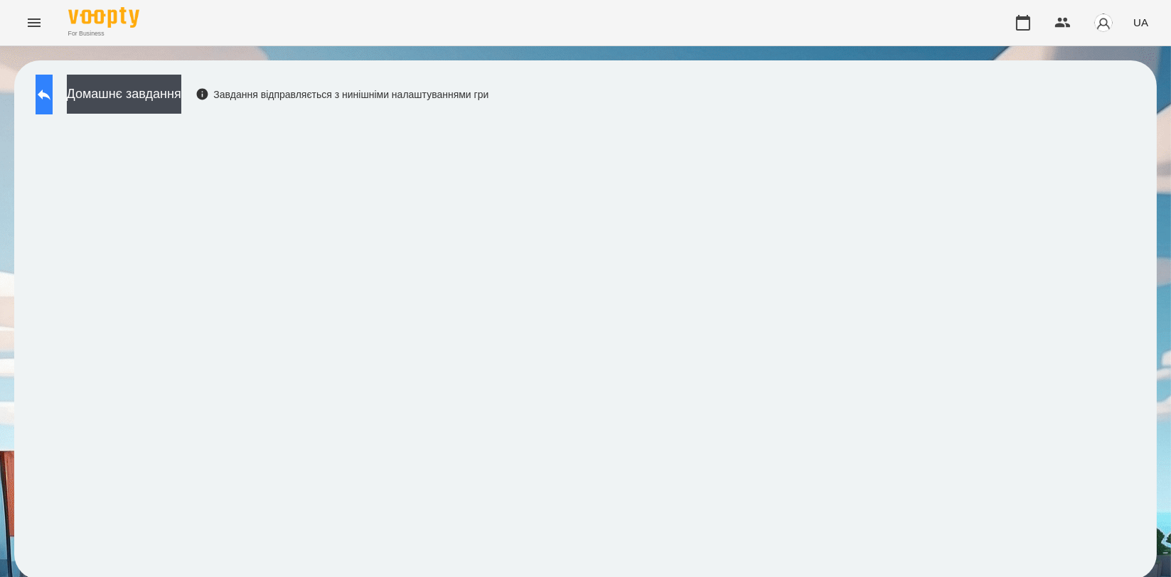
click at [50, 95] on icon at bounding box center [44, 95] width 13 height 11
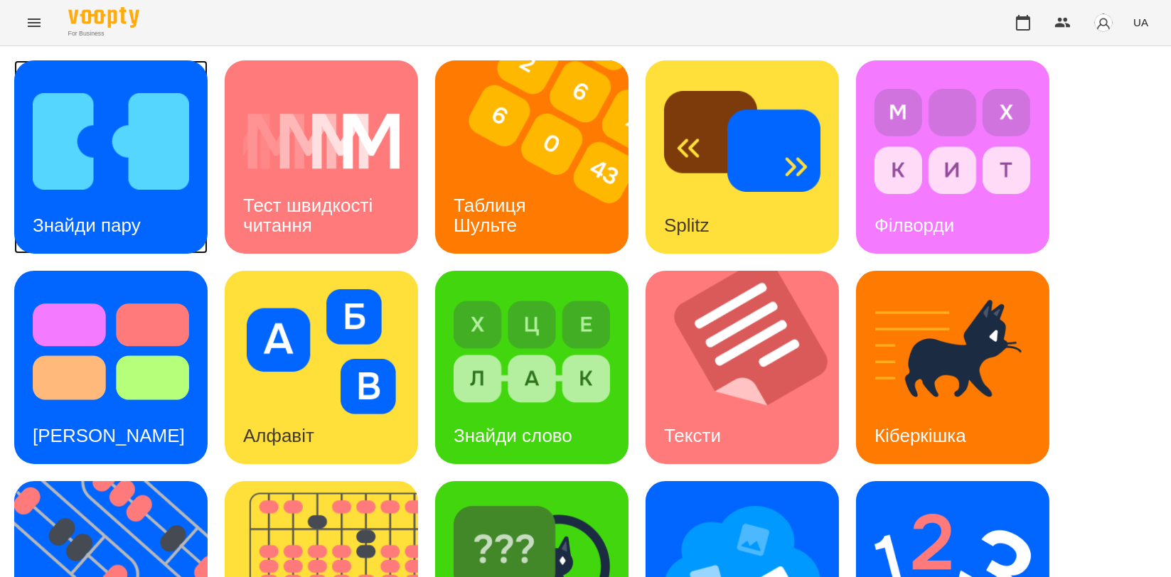
click at [88, 144] on img at bounding box center [111, 141] width 156 height 125
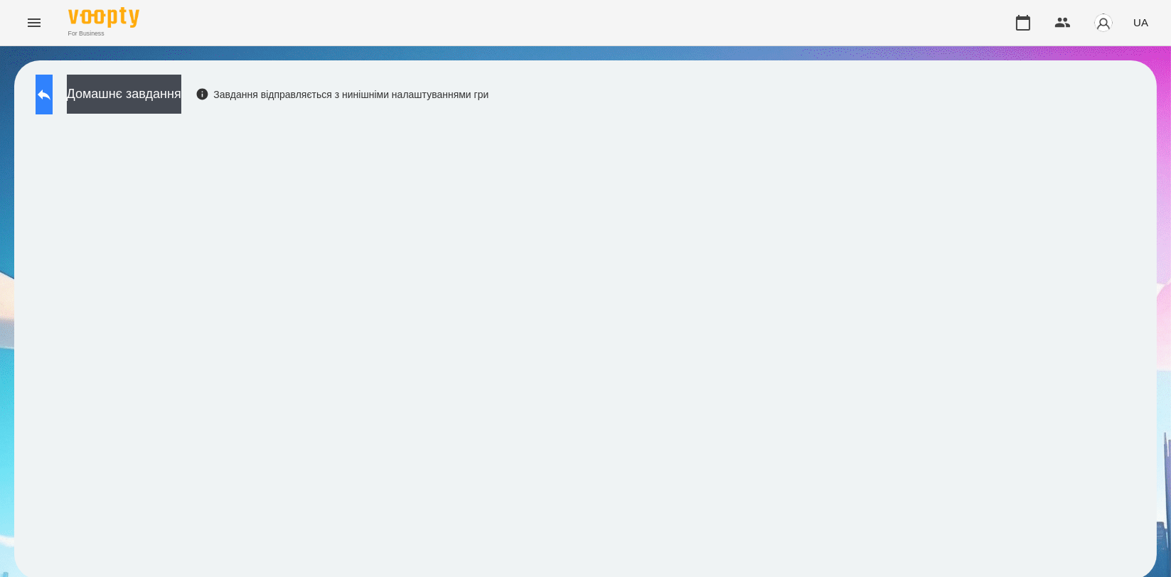
click at [47, 82] on button at bounding box center [44, 95] width 17 height 40
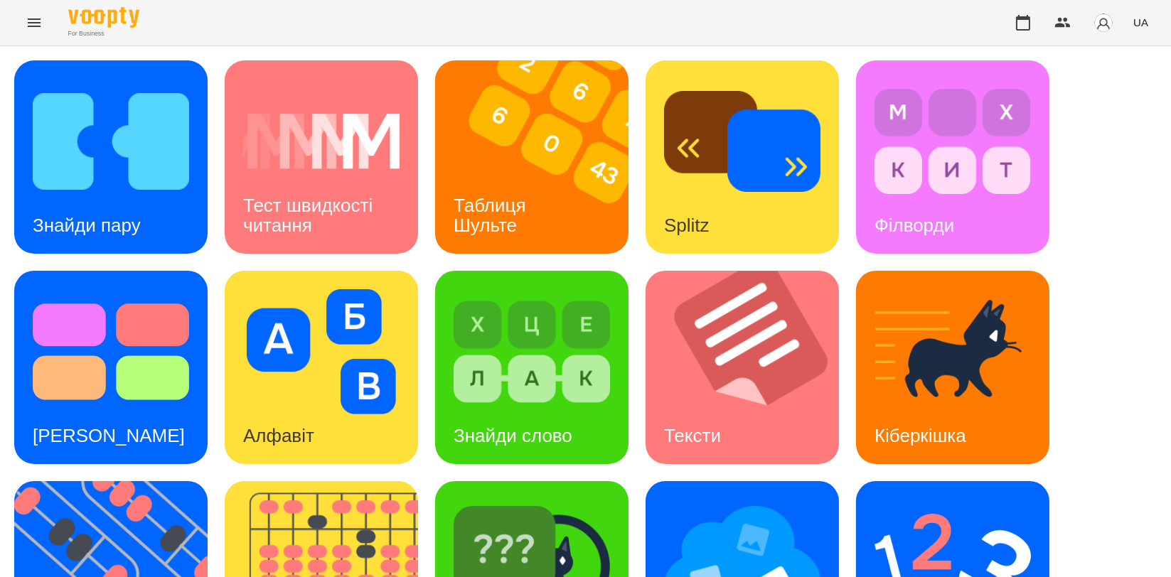
scroll to position [316, 0]
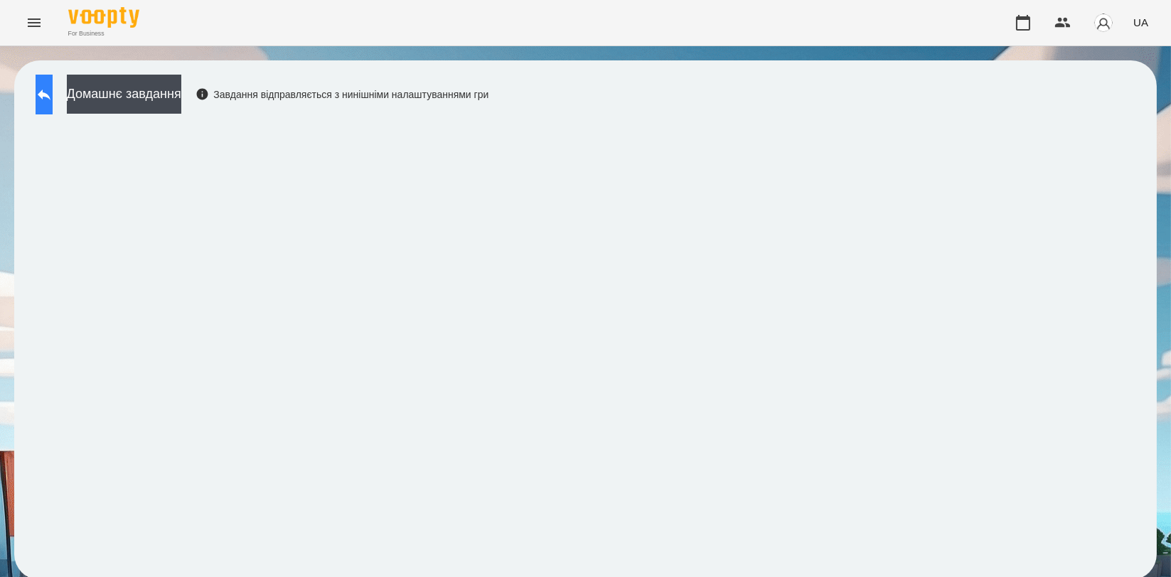
click at [47, 92] on button at bounding box center [44, 95] width 17 height 40
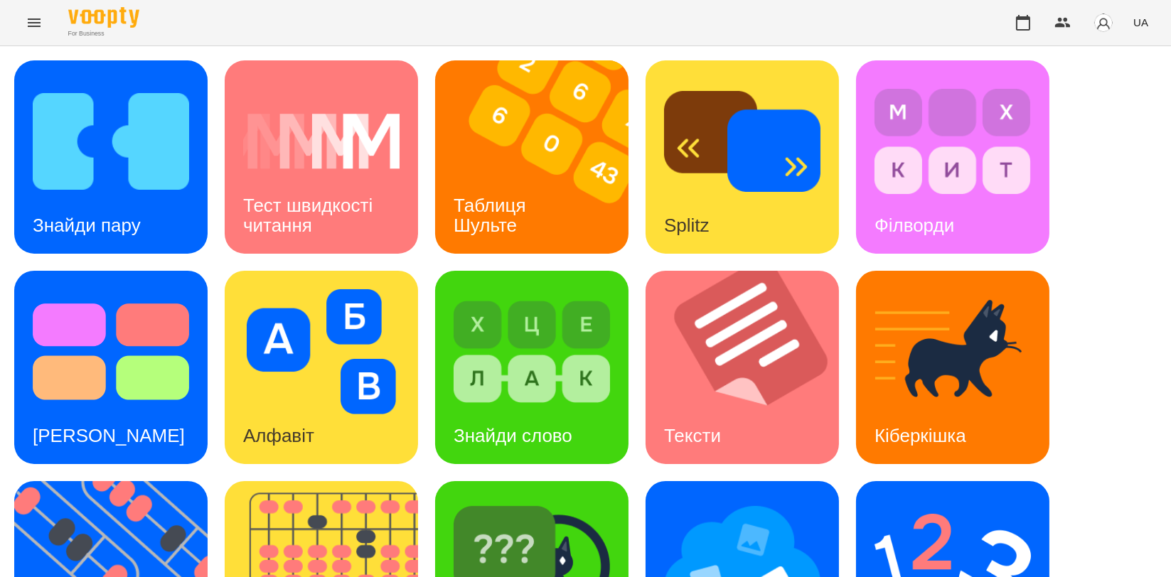
scroll to position [237, 0]
click at [755, 500] on img at bounding box center [742, 562] width 156 height 125
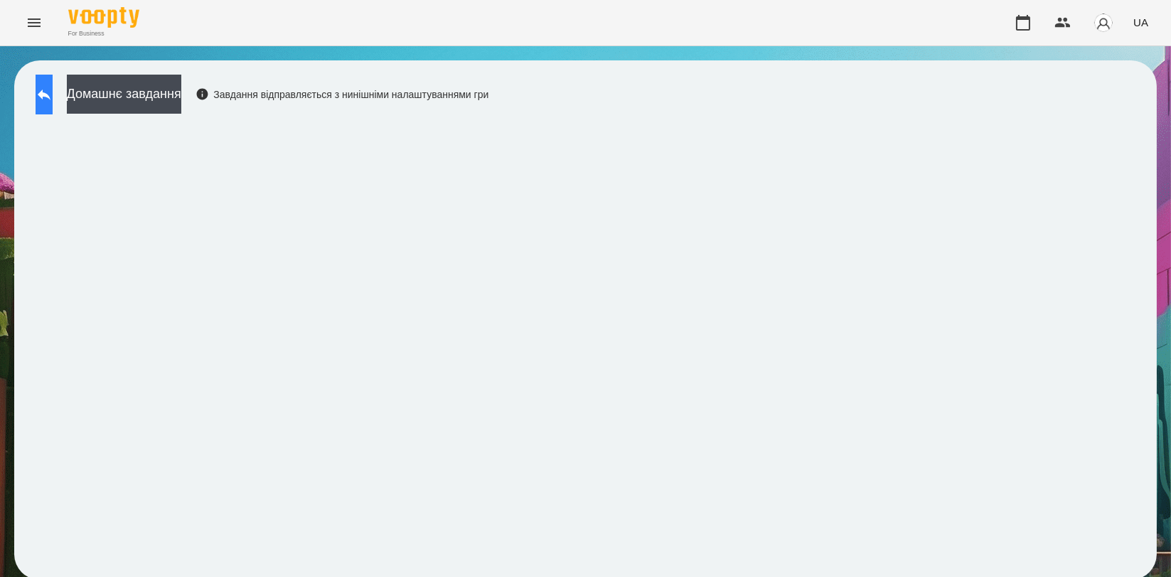
click at [50, 90] on icon at bounding box center [44, 95] width 13 height 11
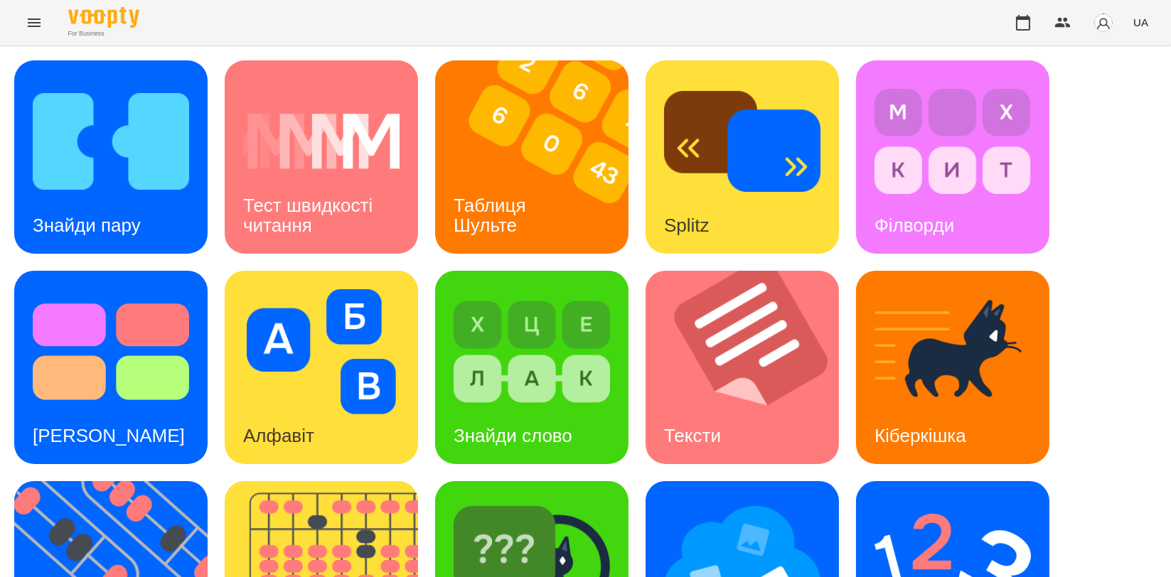
scroll to position [158, 0]
click at [118, 481] on img at bounding box center [119, 577] width 211 height 193
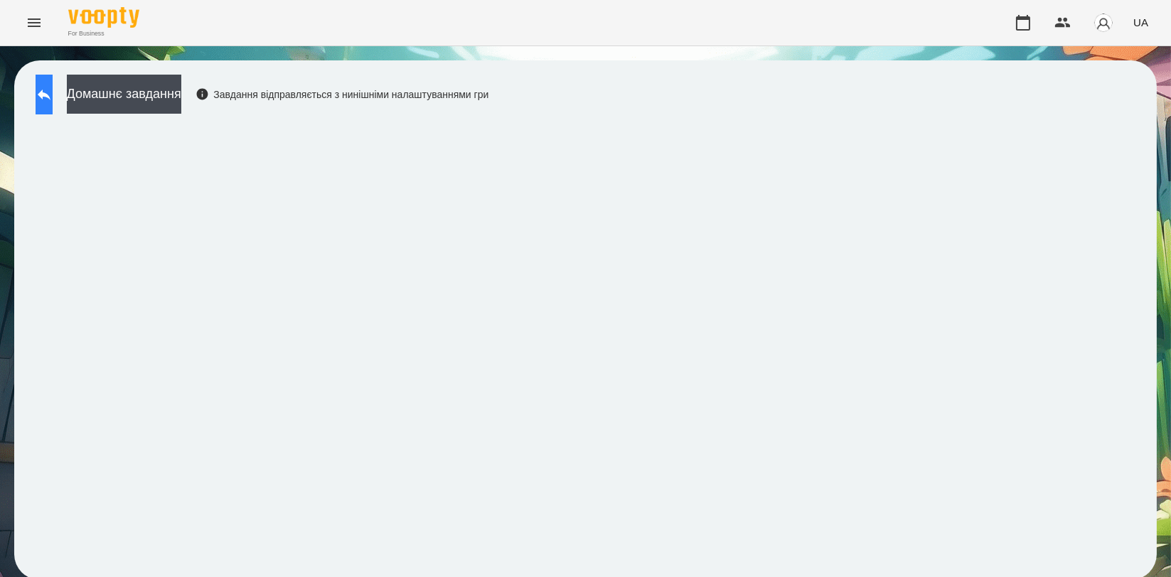
click at [53, 86] on icon at bounding box center [44, 94] width 17 height 17
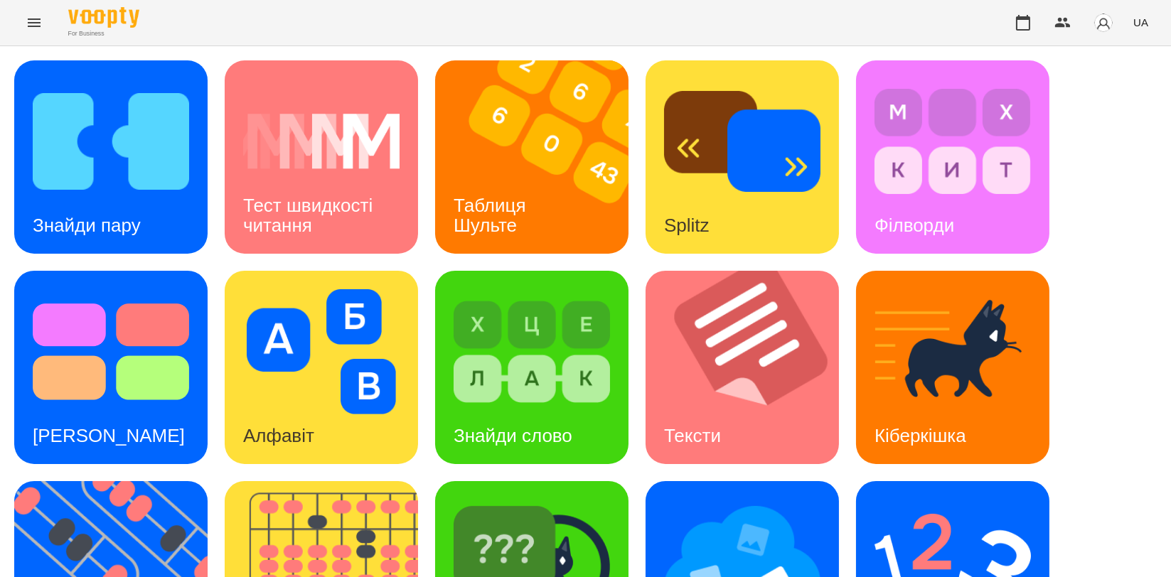
scroll to position [322, 0]
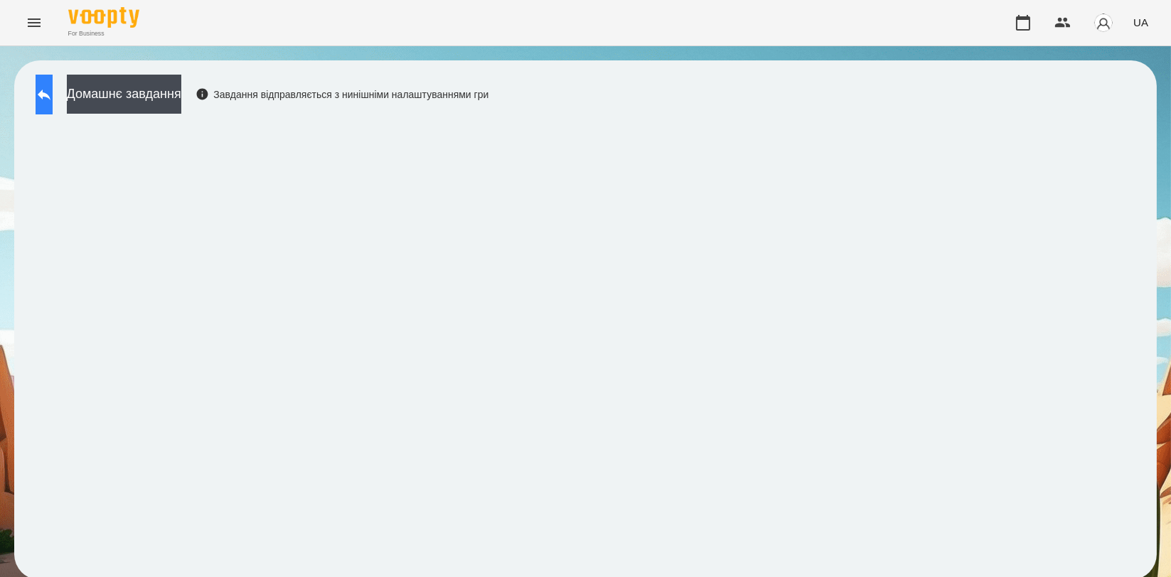
click at [53, 90] on icon at bounding box center [44, 94] width 17 height 17
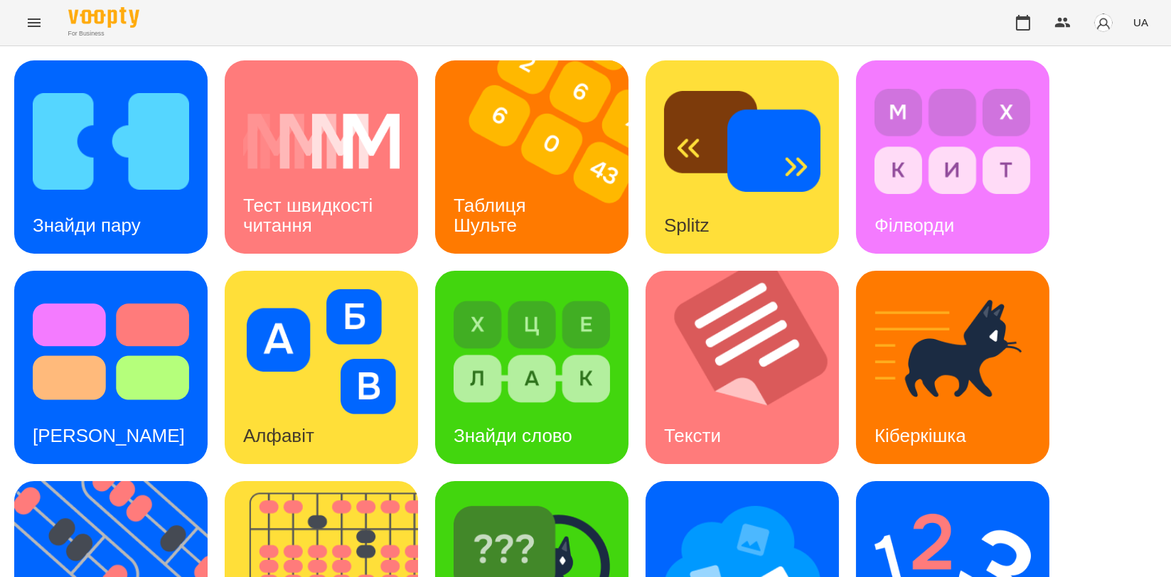
scroll to position [237, 0]
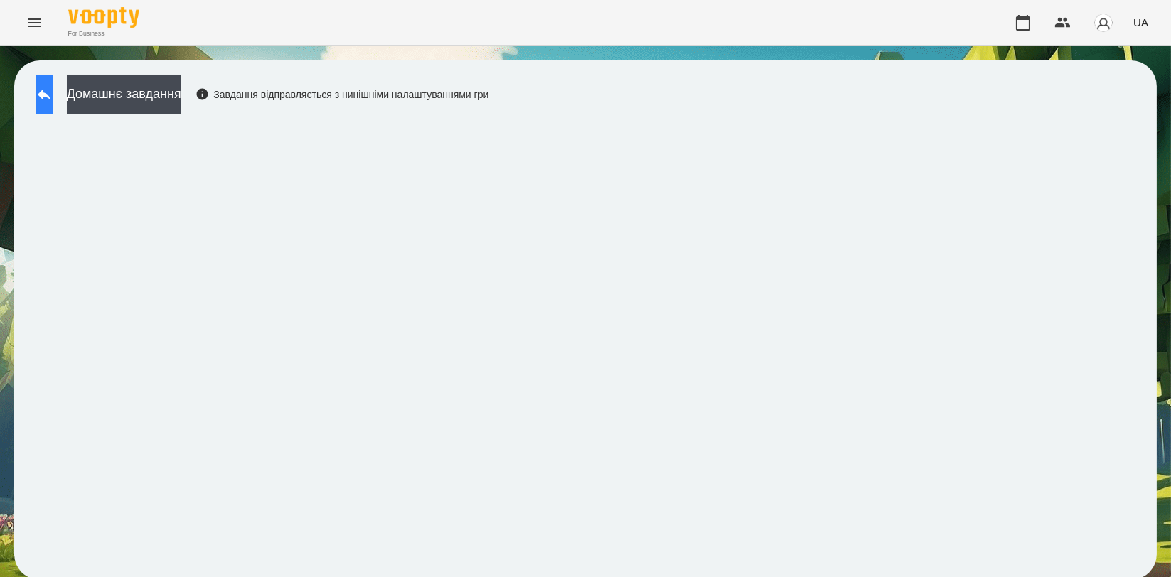
click at [53, 94] on button at bounding box center [44, 95] width 17 height 40
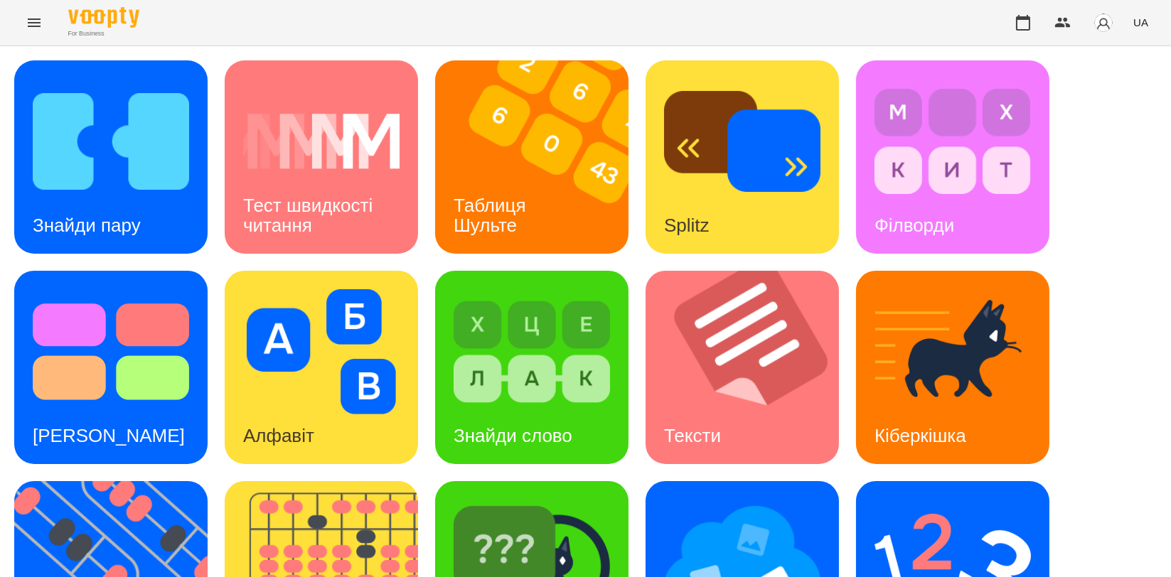
scroll to position [158, 0]
click at [493, 500] on img at bounding box center [531, 562] width 156 height 125
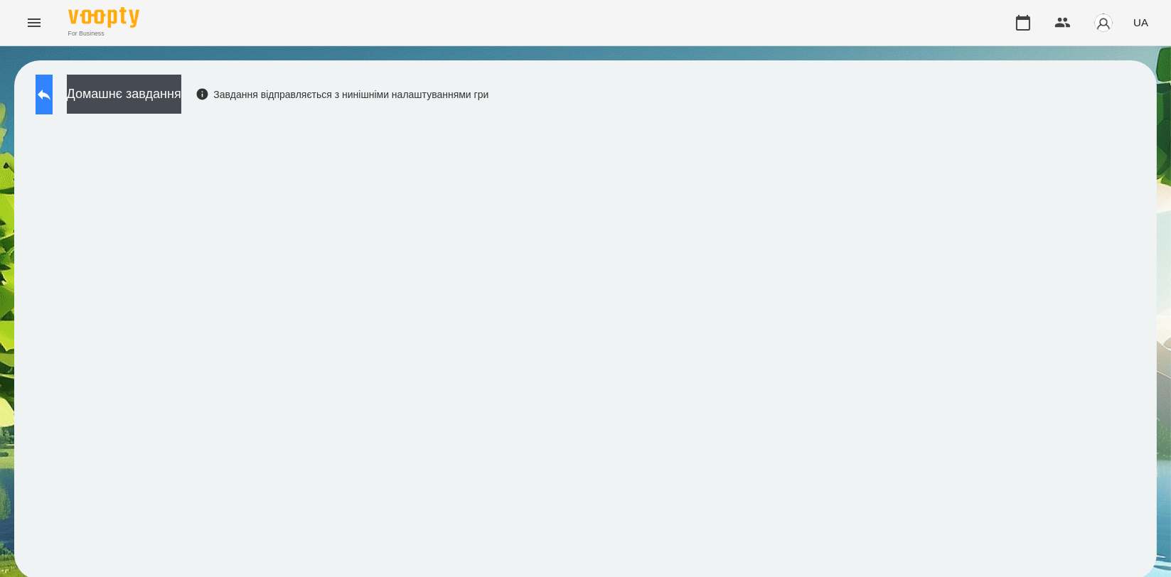
click at [53, 95] on icon at bounding box center [44, 94] width 17 height 17
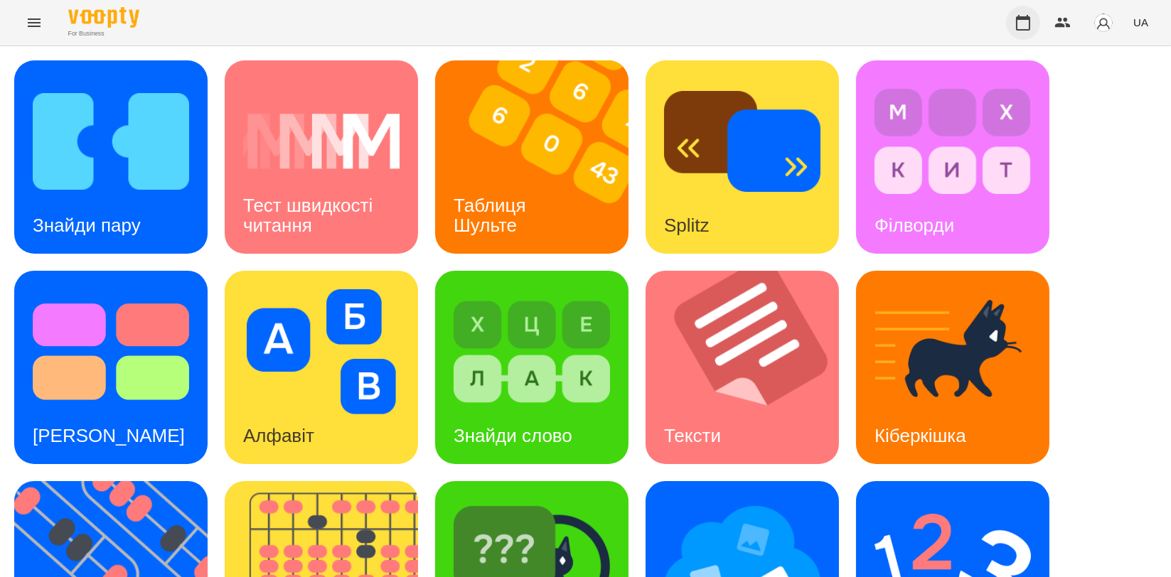
click at [1020, 33] on button "button" at bounding box center [1023, 23] width 34 height 34
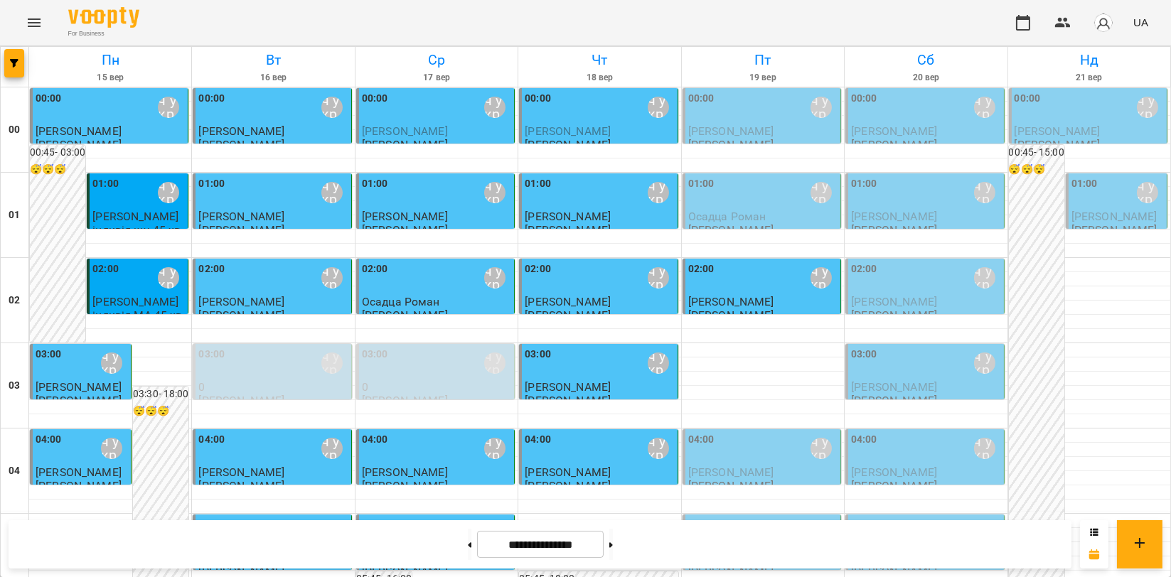
scroll to position [1621, 0]
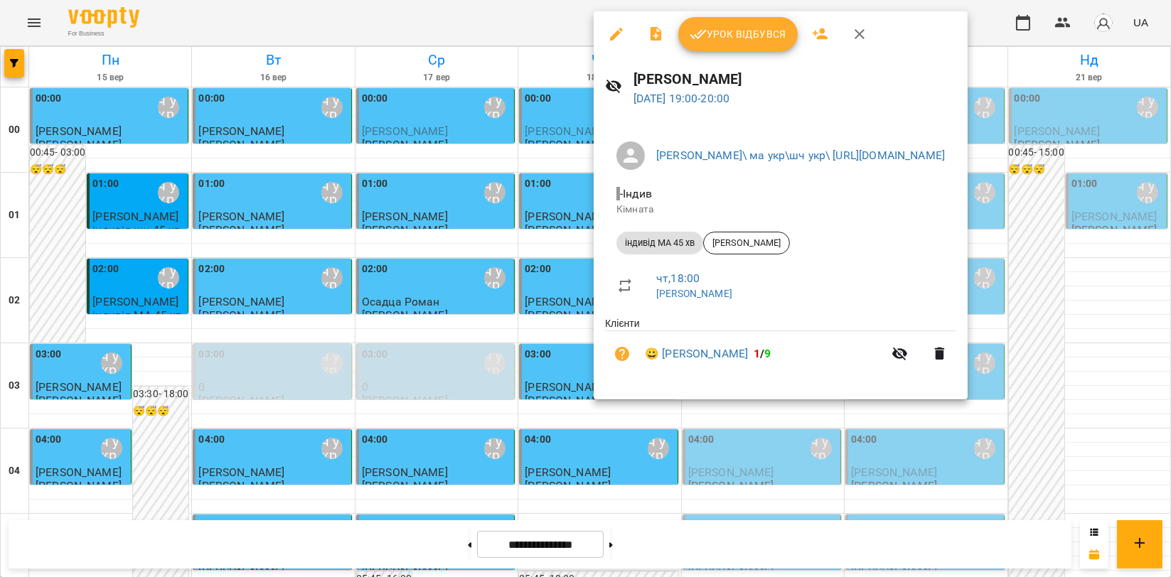
click at [741, 38] on span "Урок відбувся" at bounding box center [737, 34] width 97 height 17
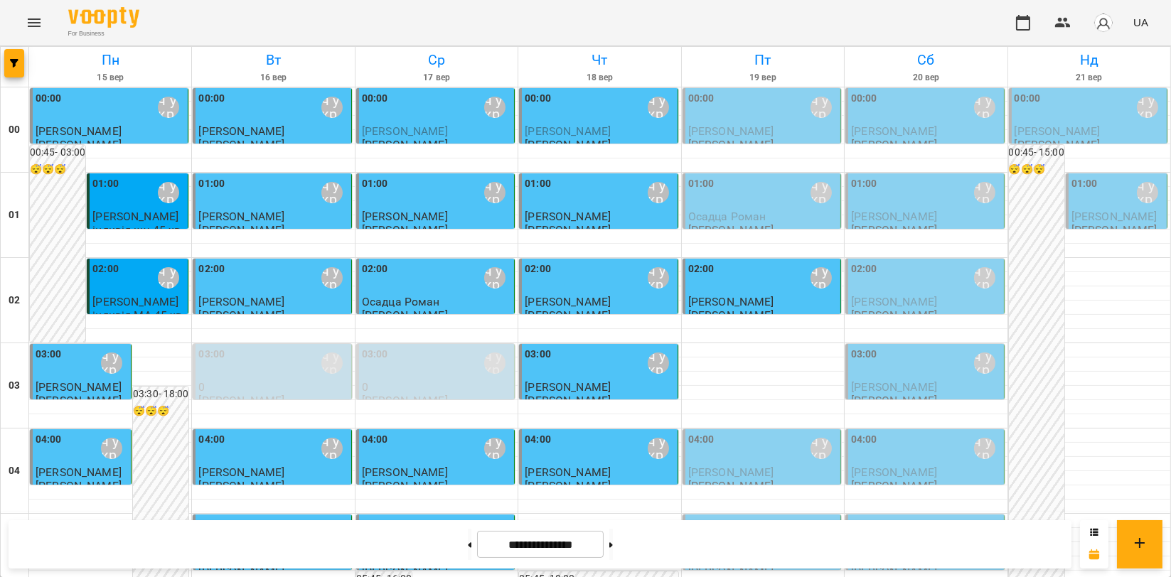
scroll to position [1621, 0]
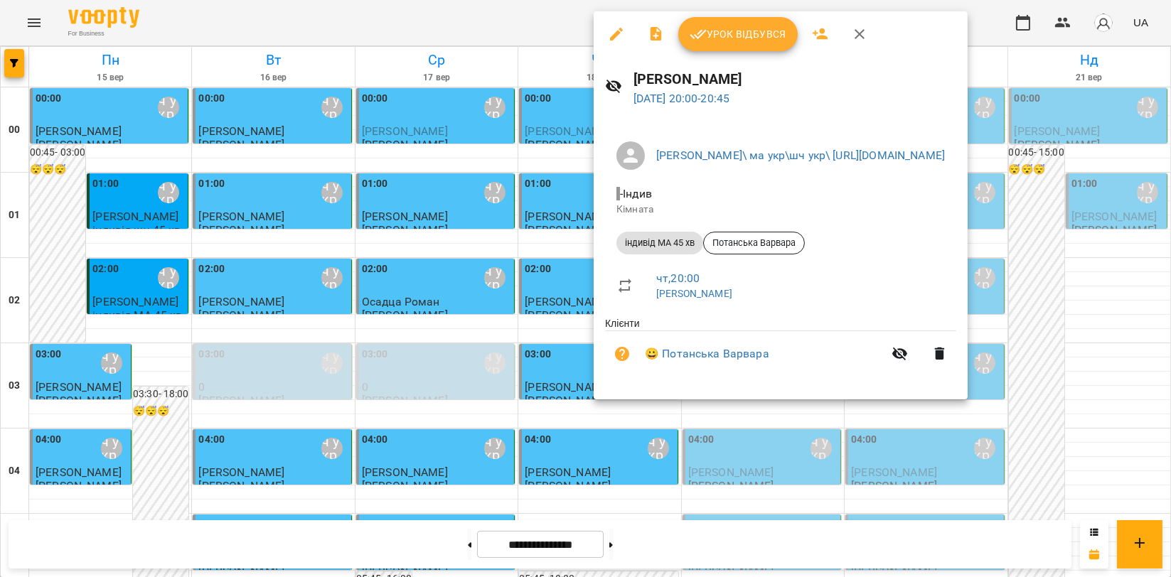
click at [724, 36] on span "Урок відбувся" at bounding box center [737, 34] width 97 height 17
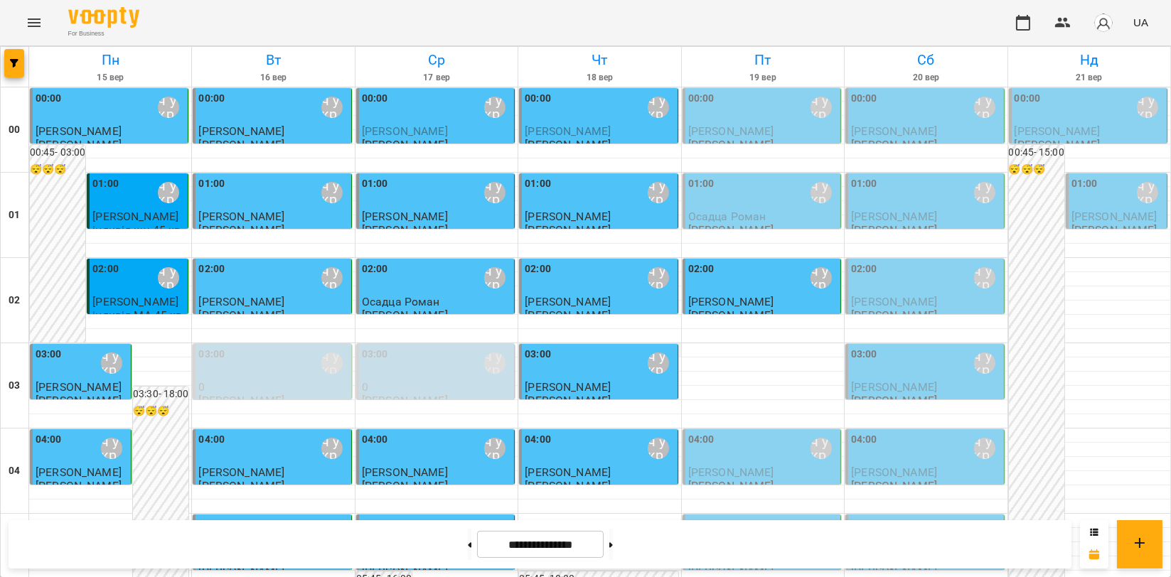
scroll to position [1621, 0]
click at [26, 27] on icon "Menu" at bounding box center [34, 22] width 17 height 17
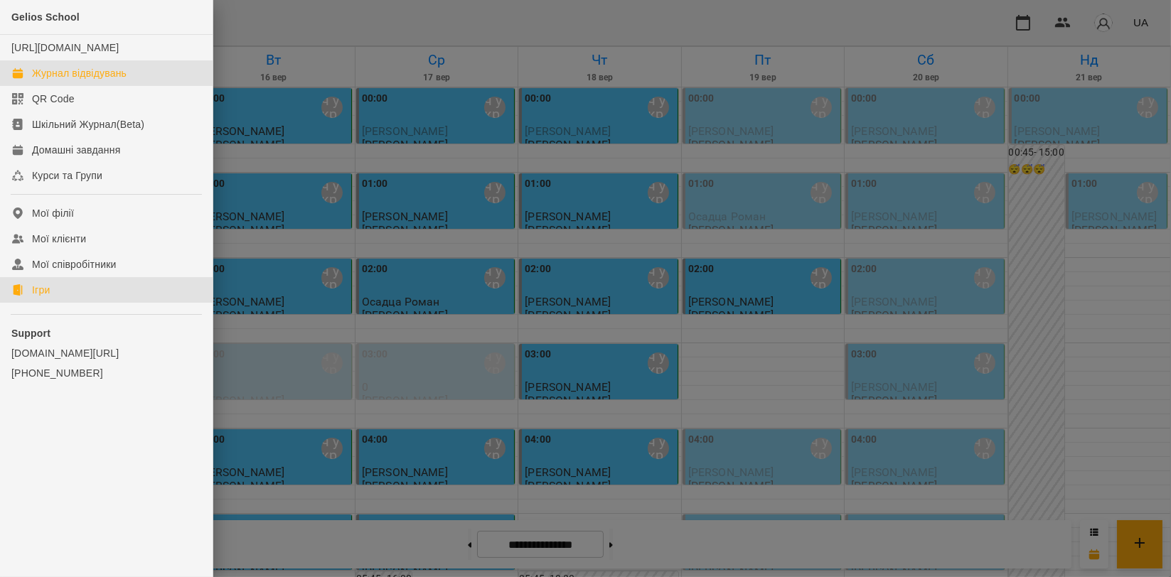
click at [45, 297] on div "Ігри" at bounding box center [41, 290] width 18 height 14
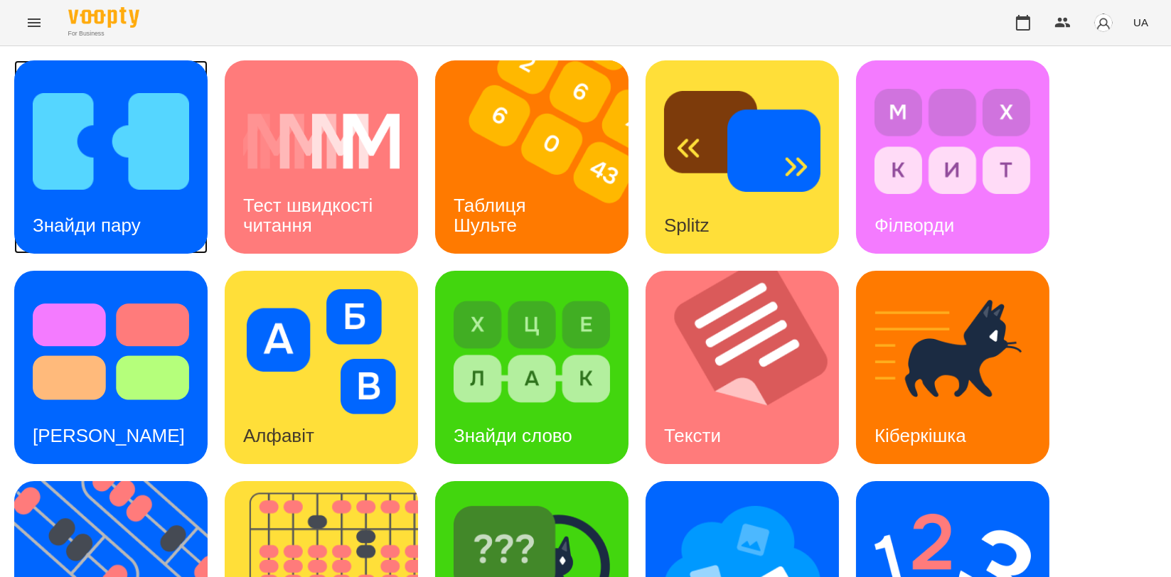
click at [169, 218] on div "Знайди пару" at bounding box center [110, 156] width 193 height 193
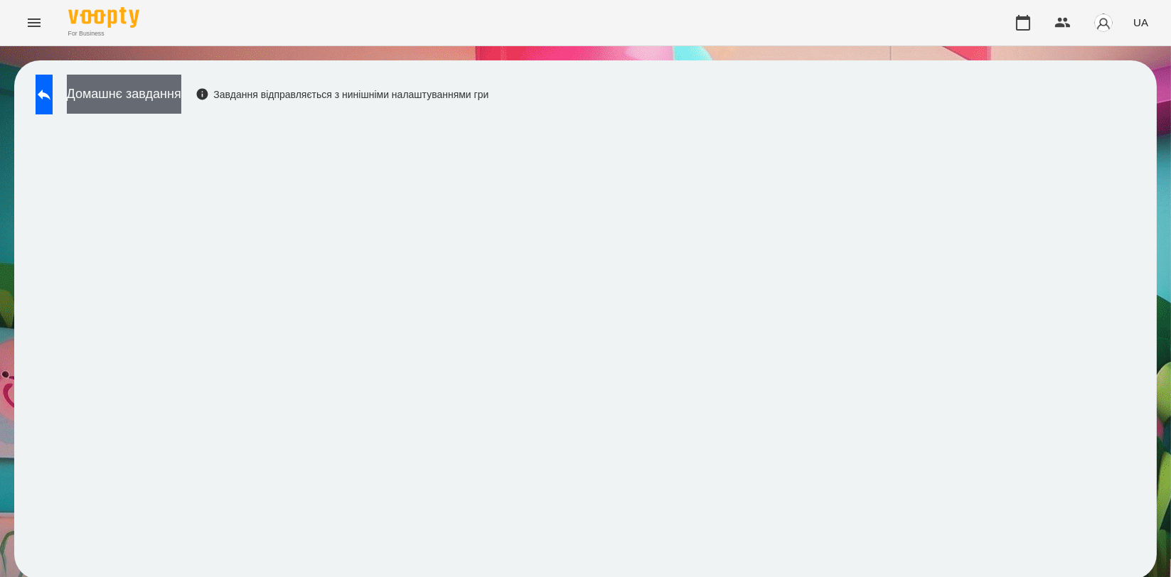
click at [181, 87] on button "Домашнє завдання" at bounding box center [124, 94] width 114 height 39
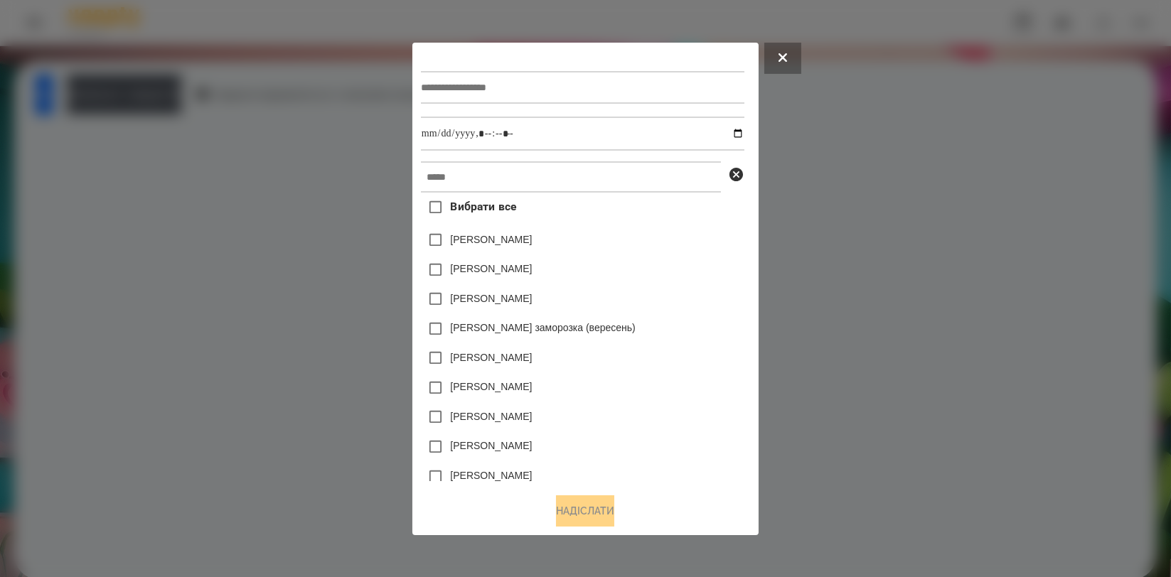
click at [450, 103] on div at bounding box center [582, 87] width 323 height 58
click at [457, 91] on input "text" at bounding box center [582, 87] width 323 height 33
type input "**********"
click at [539, 166] on input "text" at bounding box center [571, 176] width 300 height 31
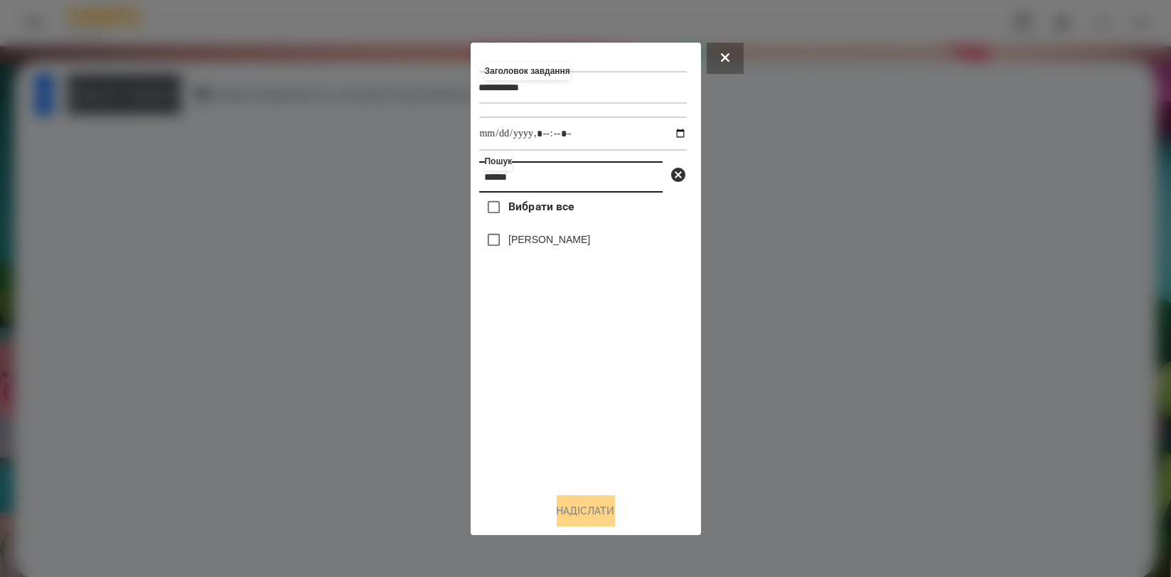
type input "******"
click at [548, 244] on label "[PERSON_NAME]" at bounding box center [549, 239] width 82 height 14
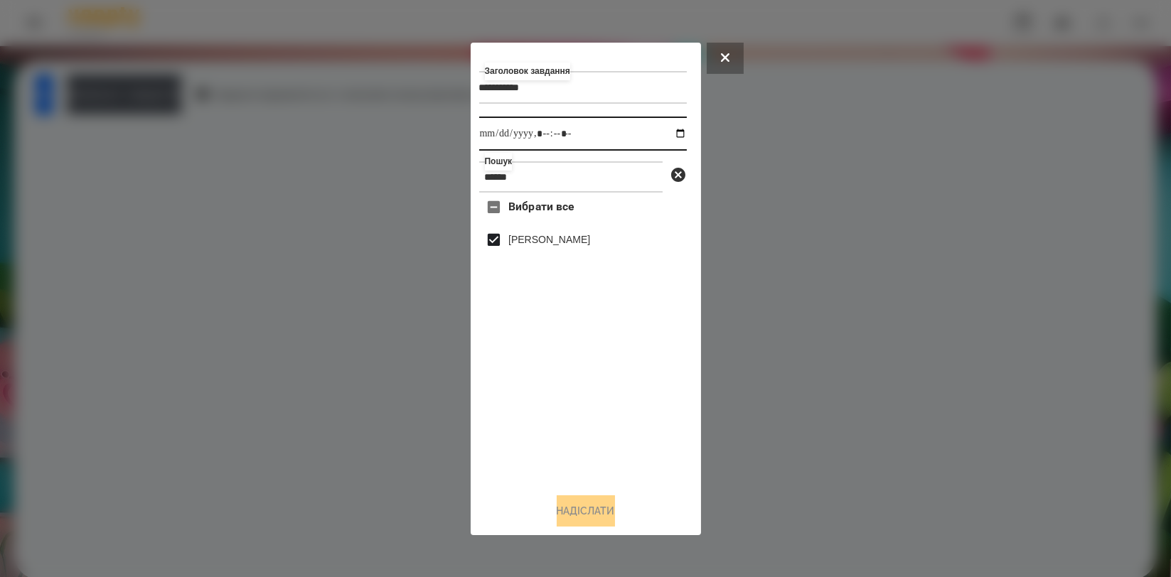
click at [665, 134] on input "datetime-local" at bounding box center [583, 134] width 208 height 34
click at [670, 135] on input "datetime-local" at bounding box center [583, 134] width 208 height 34
type input "**********"
click at [607, 437] on div "Вибрати все [PERSON_NAME]" at bounding box center [583, 337] width 208 height 289
click at [573, 521] on button "Надіслати" at bounding box center [586, 510] width 58 height 31
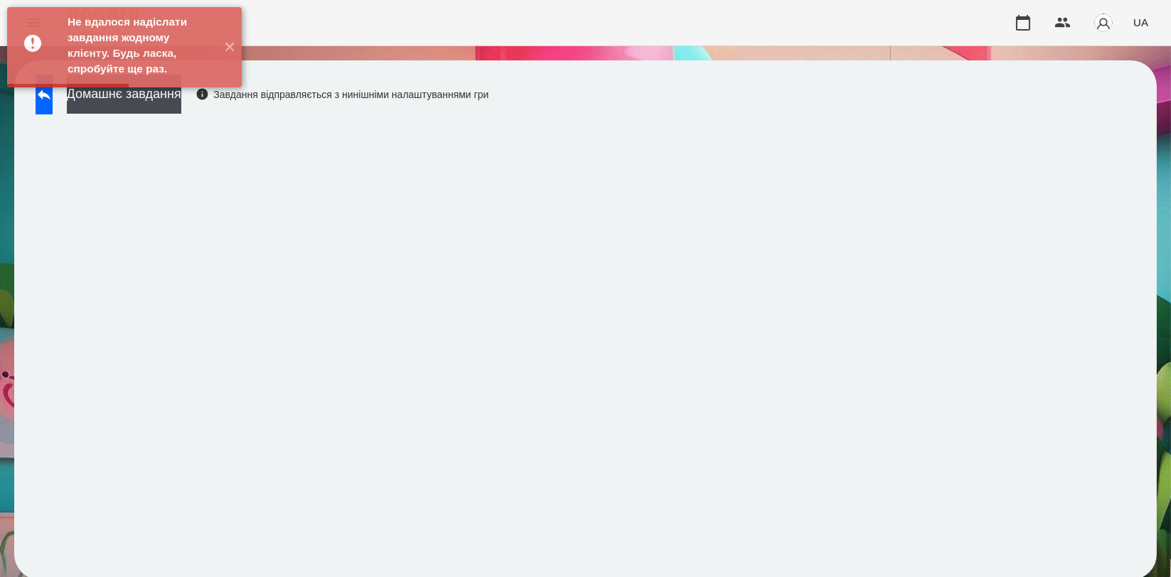
click at [163, 95] on div "Не вдалося надіслати завдання жодному клієнту. Будь ласка, спробуйте ще раз. ✕" at bounding box center [124, 47] width 249 height 95
click at [170, 95] on div "Не вдалося надіслати завдання жодному клієнту. Будь ласка, спробуйте ще раз. ✕" at bounding box center [124, 47] width 249 height 95
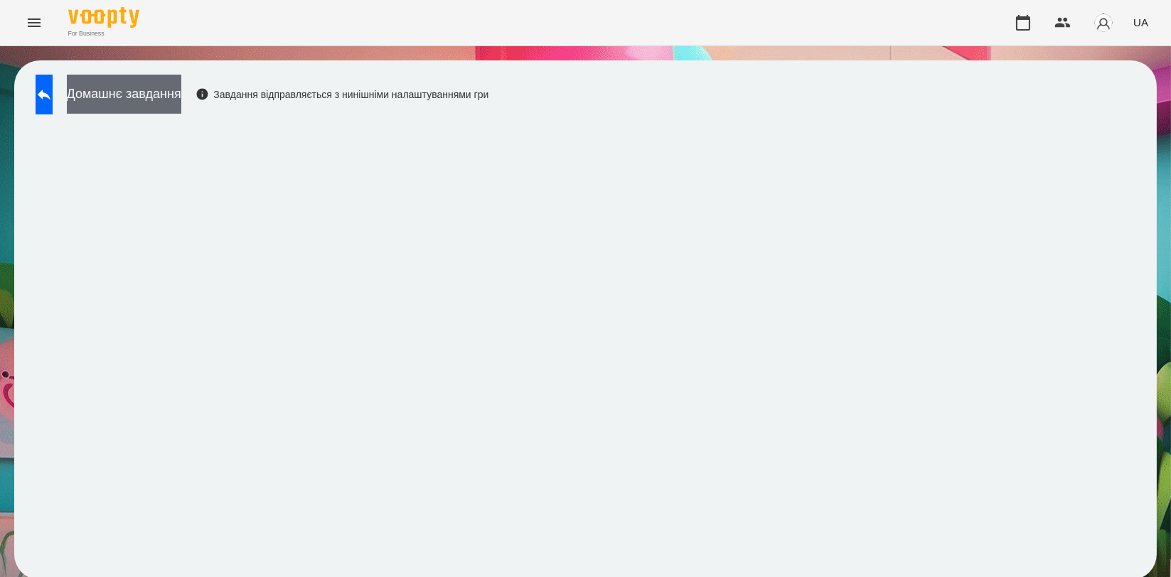
click at [181, 106] on button "Домашнє завдання" at bounding box center [124, 94] width 114 height 39
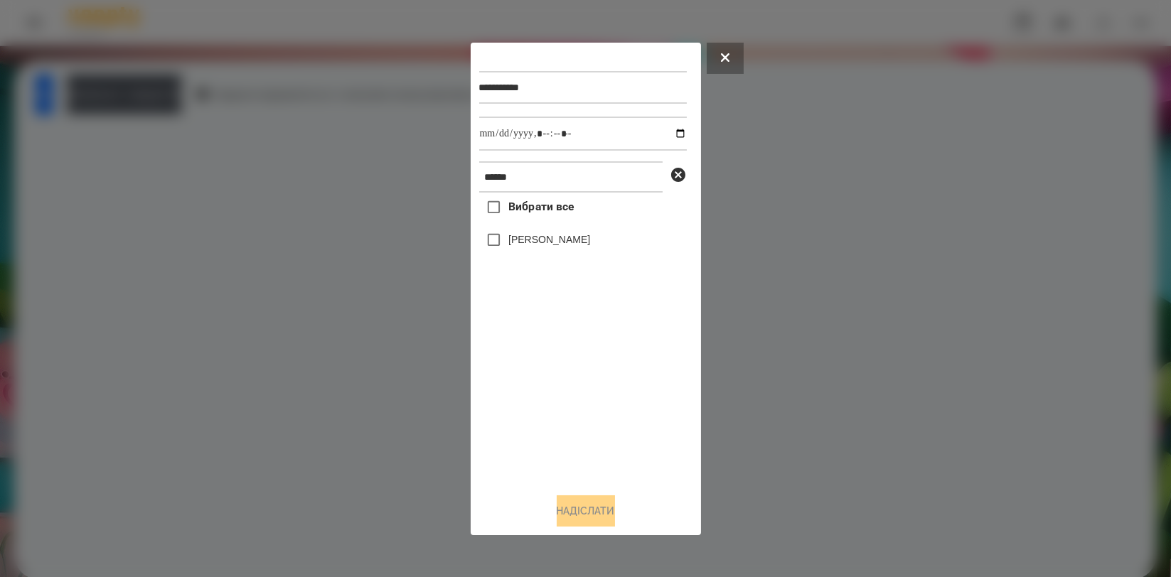
click at [554, 240] on label "[PERSON_NAME]" at bounding box center [549, 239] width 82 height 14
click at [581, 520] on button "Надіслати" at bounding box center [586, 510] width 58 height 31
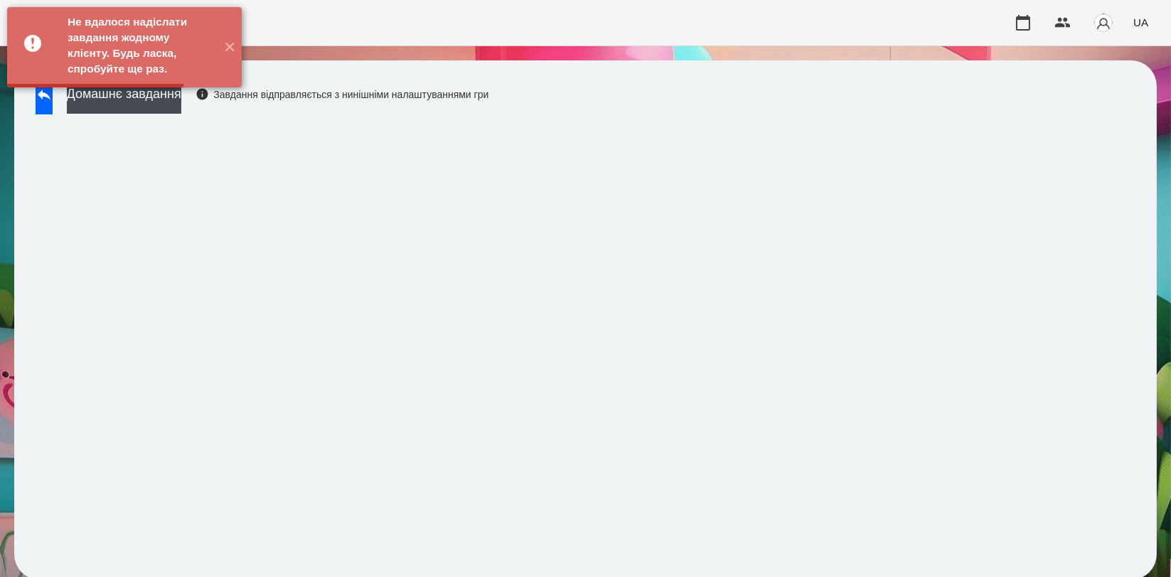
click at [209, 95] on div "Не вдалося надіслати завдання жодному клієнту. Будь ласка, спробуйте ще раз. ✕" at bounding box center [124, 47] width 249 height 95
click at [181, 104] on button "Домашнє завдання" at bounding box center [124, 94] width 114 height 39
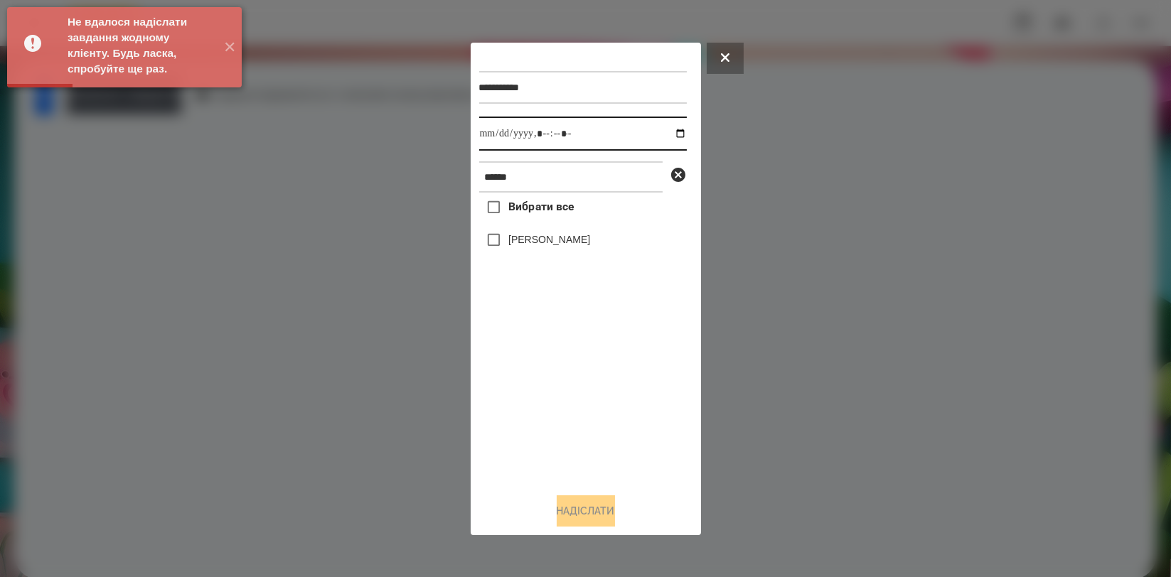
click at [664, 134] on input "datetime-local" at bounding box center [583, 134] width 208 height 34
type input "**********"
drag, startPoint x: 581, startPoint y: 389, endPoint x: 581, endPoint y: 306, distance: 83.2
click at [581, 389] on div "Вибрати все [PERSON_NAME]" at bounding box center [583, 337] width 208 height 289
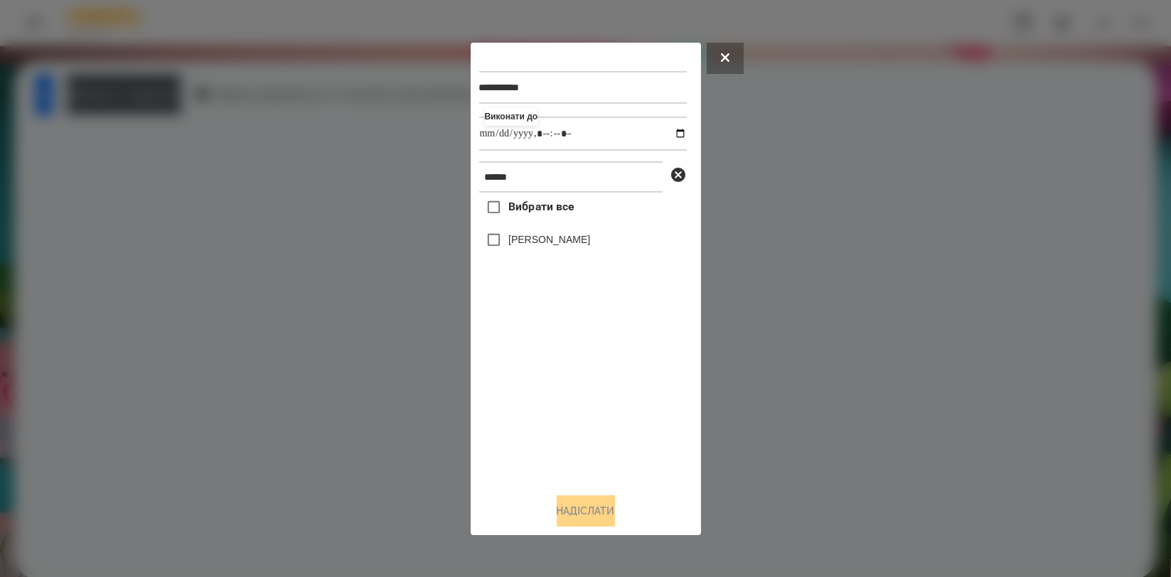
click at [564, 240] on label "[PERSON_NAME]" at bounding box center [549, 239] width 82 height 14
click at [579, 509] on button "Надіслати" at bounding box center [586, 510] width 58 height 31
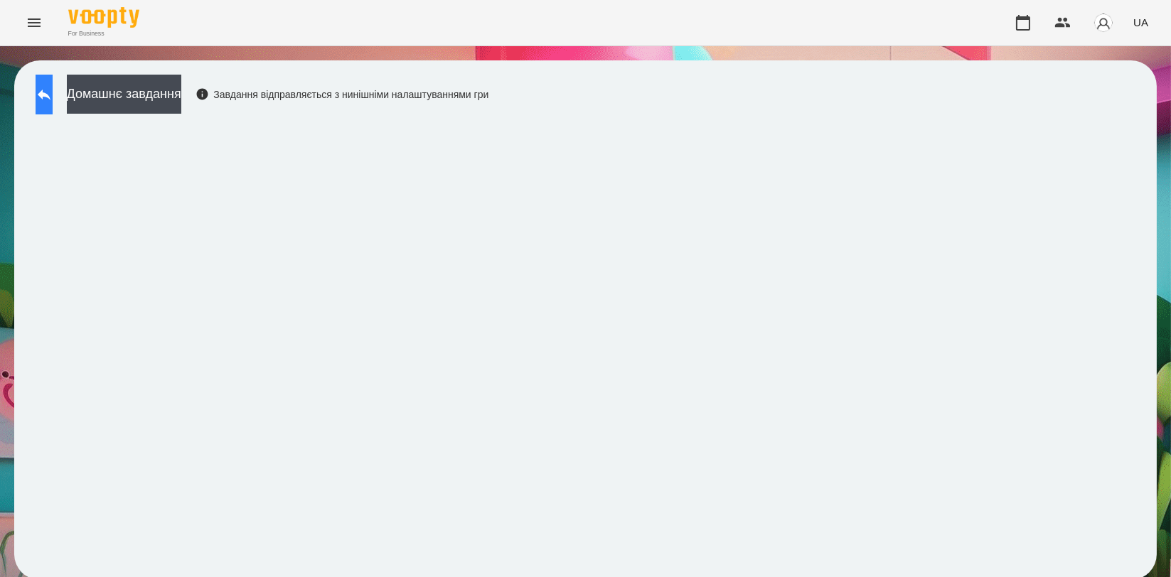
click at [53, 102] on button at bounding box center [44, 95] width 17 height 40
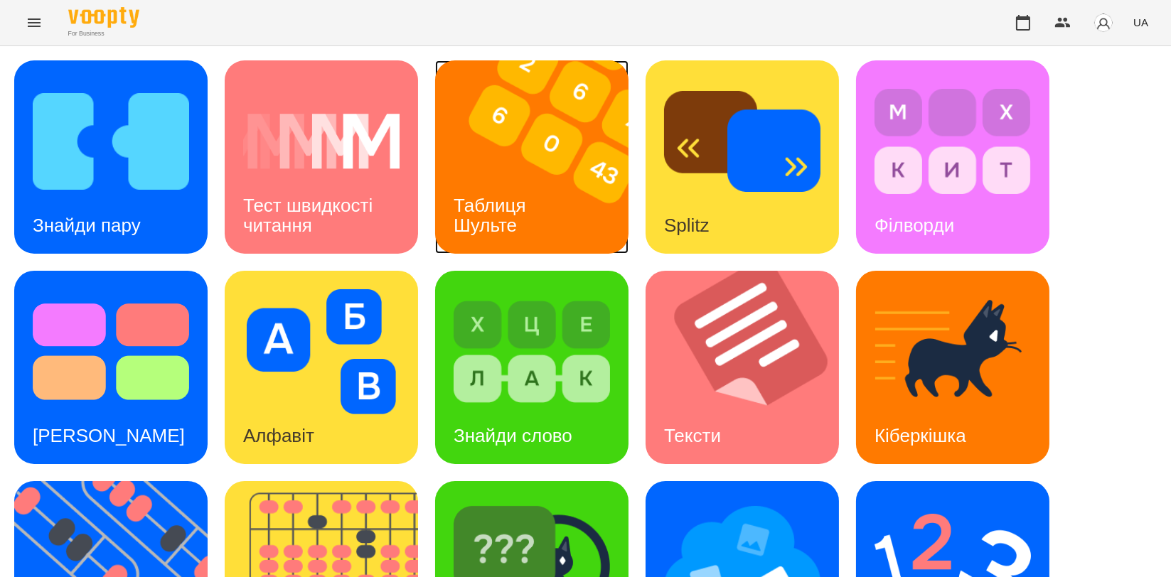
click at [549, 198] on img at bounding box center [540, 156] width 211 height 193
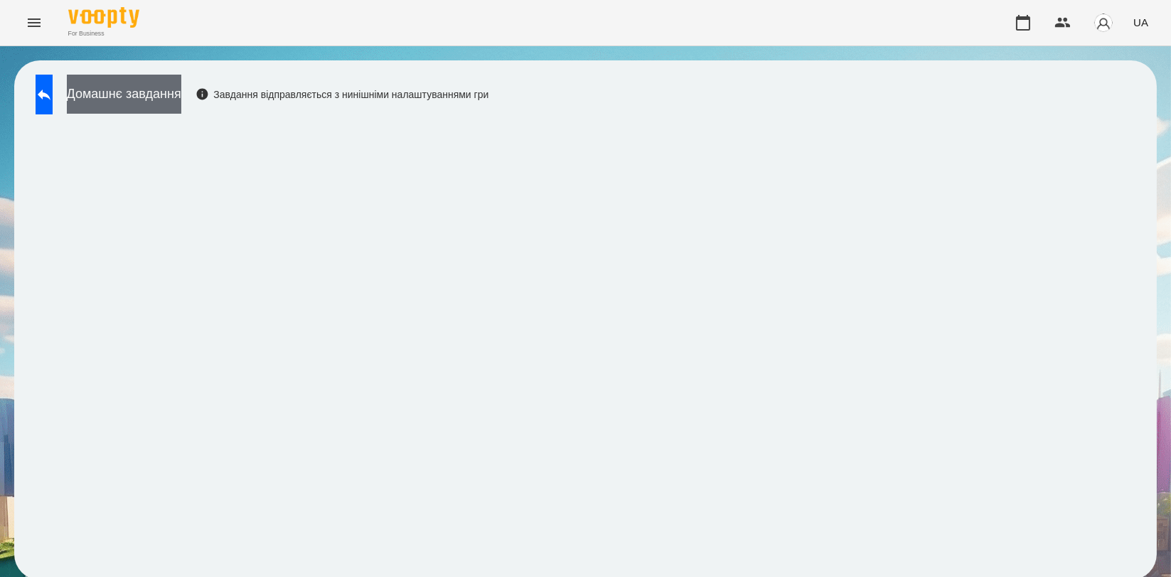
click at [110, 94] on button "Домашнє завдання" at bounding box center [124, 94] width 114 height 39
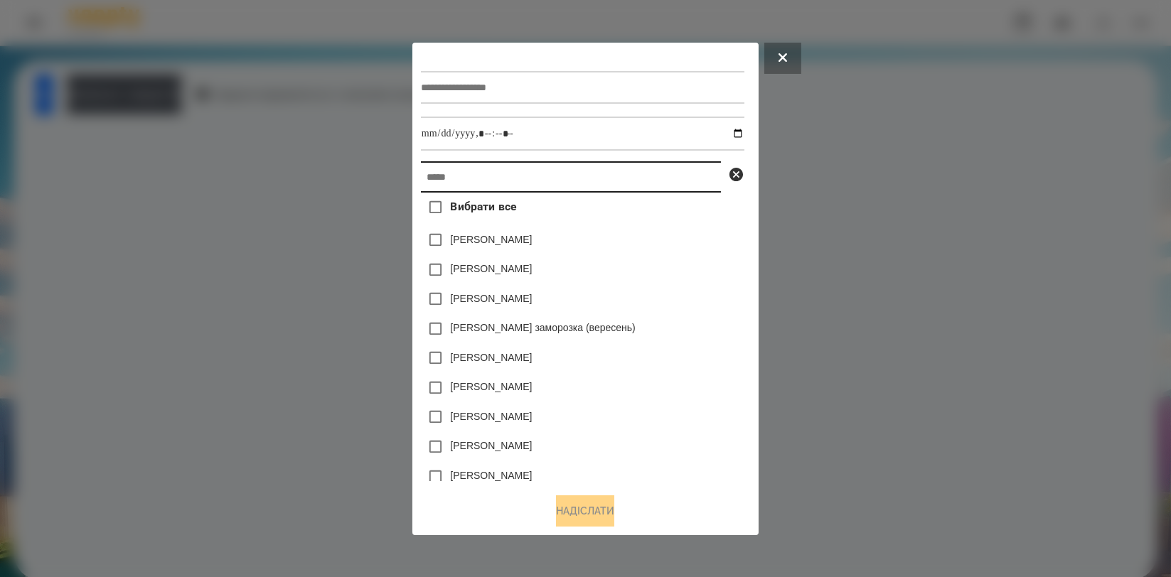
click at [510, 178] on input "text" at bounding box center [571, 176] width 300 height 31
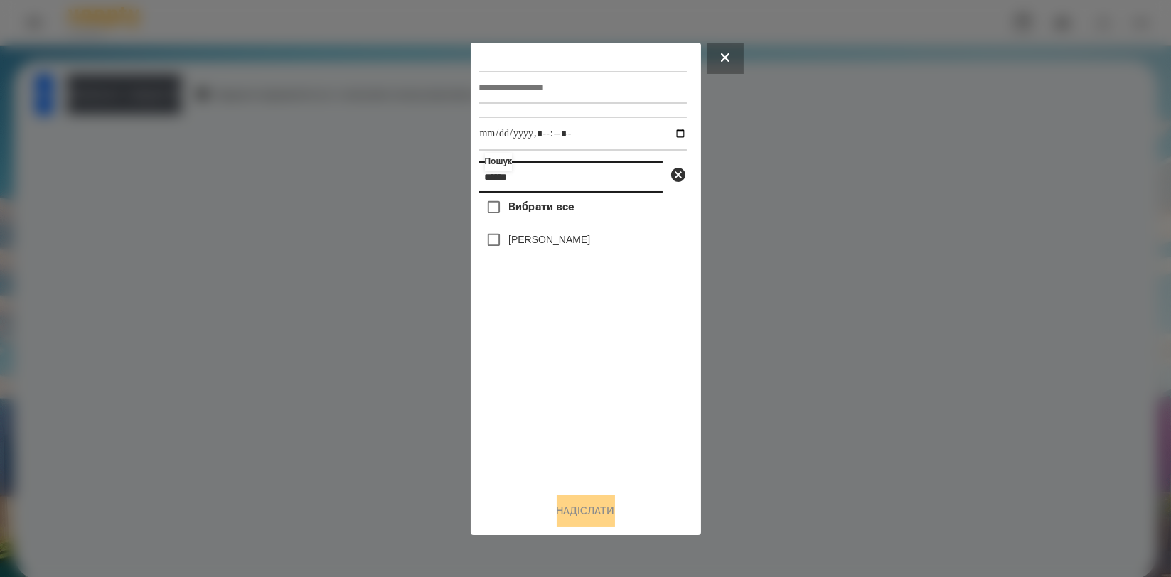
type input "******"
drag, startPoint x: 532, startPoint y: 249, endPoint x: 572, endPoint y: 192, distance: 70.0
click at [532, 247] on label "[PERSON_NAME]" at bounding box center [549, 239] width 82 height 14
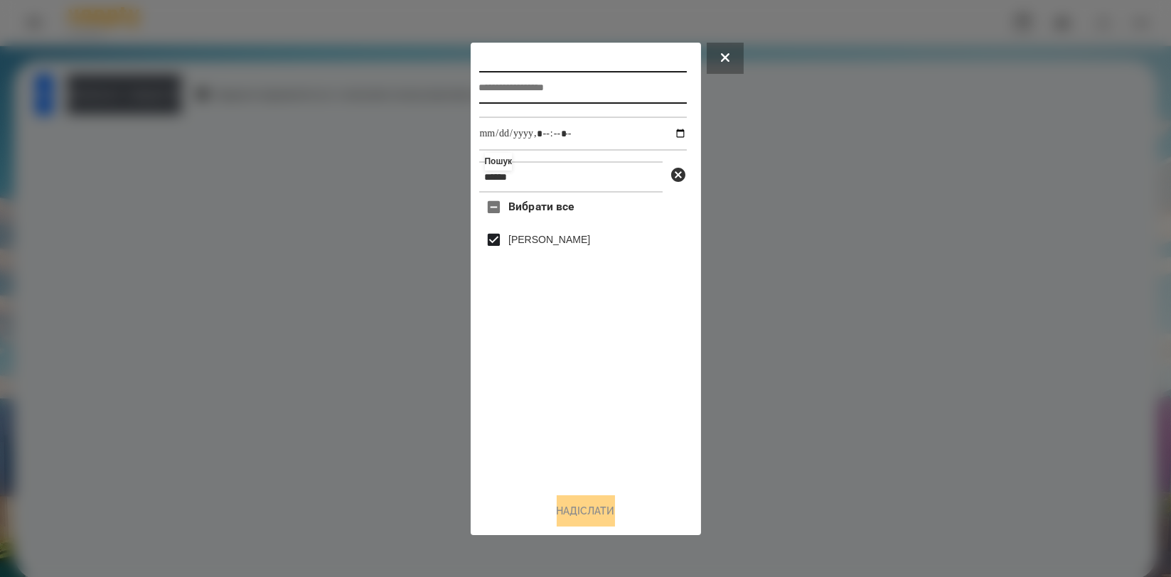
click at [601, 95] on input "text" at bounding box center [583, 87] width 208 height 33
type input "**********"
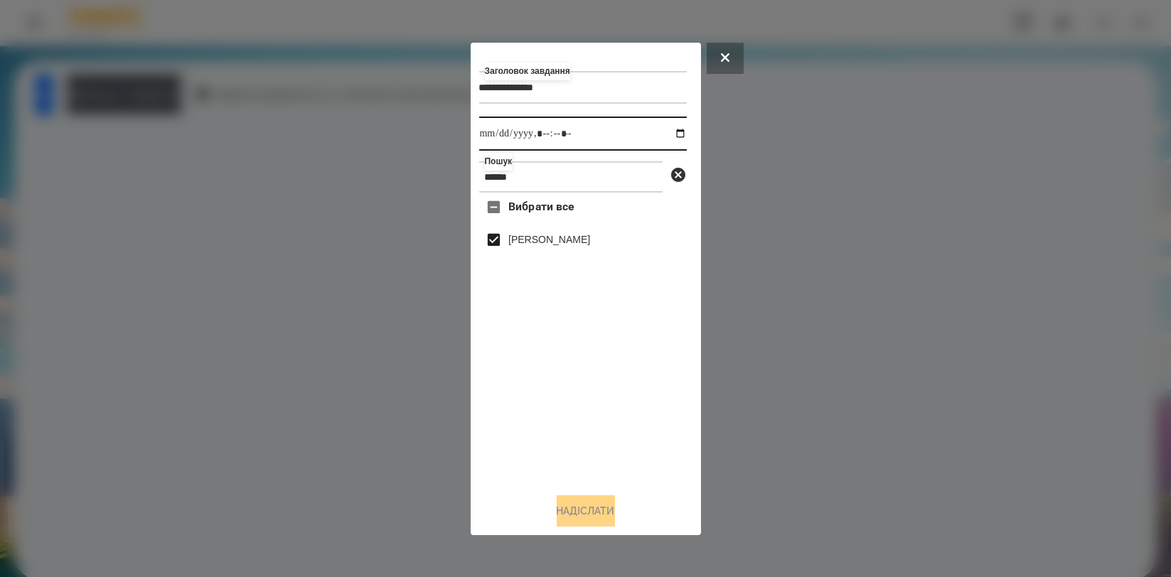
click at [667, 137] on input "datetime-local" at bounding box center [583, 134] width 208 height 34
type input "**********"
click at [640, 397] on div "Вибрати все [PERSON_NAME]" at bounding box center [583, 337] width 208 height 289
click at [588, 503] on button "Надіслати" at bounding box center [586, 510] width 58 height 31
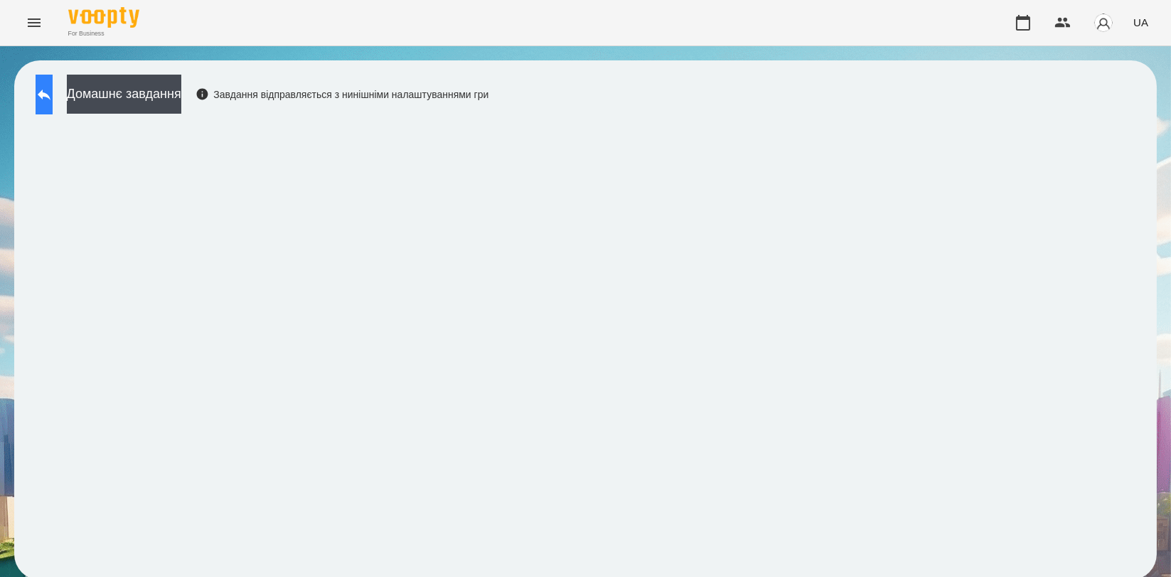
click at [53, 87] on icon at bounding box center [44, 94] width 17 height 17
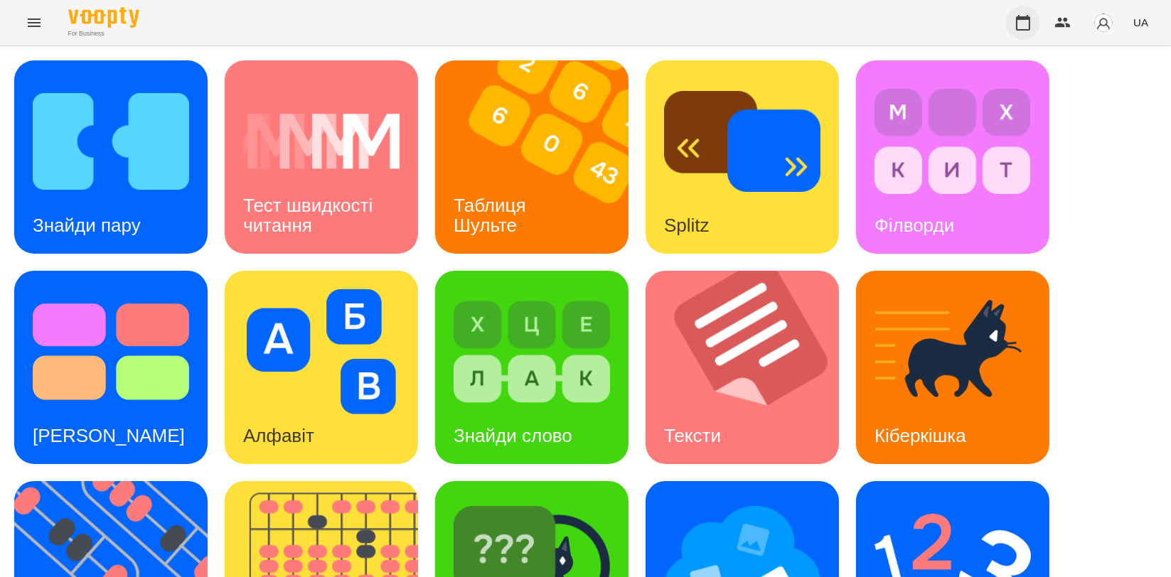
click at [1012, 31] on button "button" at bounding box center [1023, 23] width 34 height 34
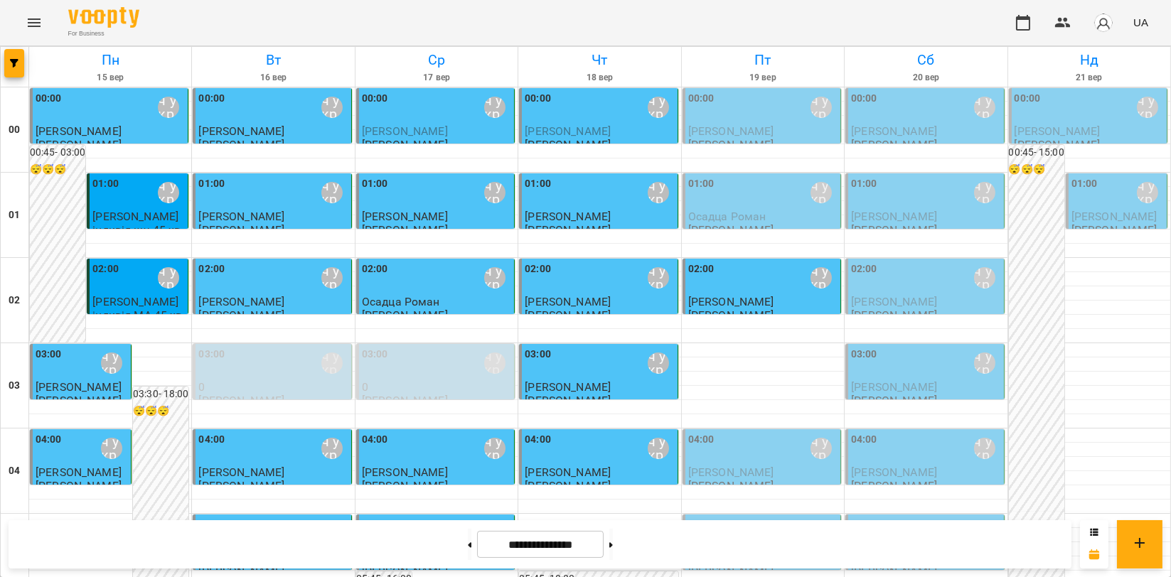
scroll to position [1621, 0]
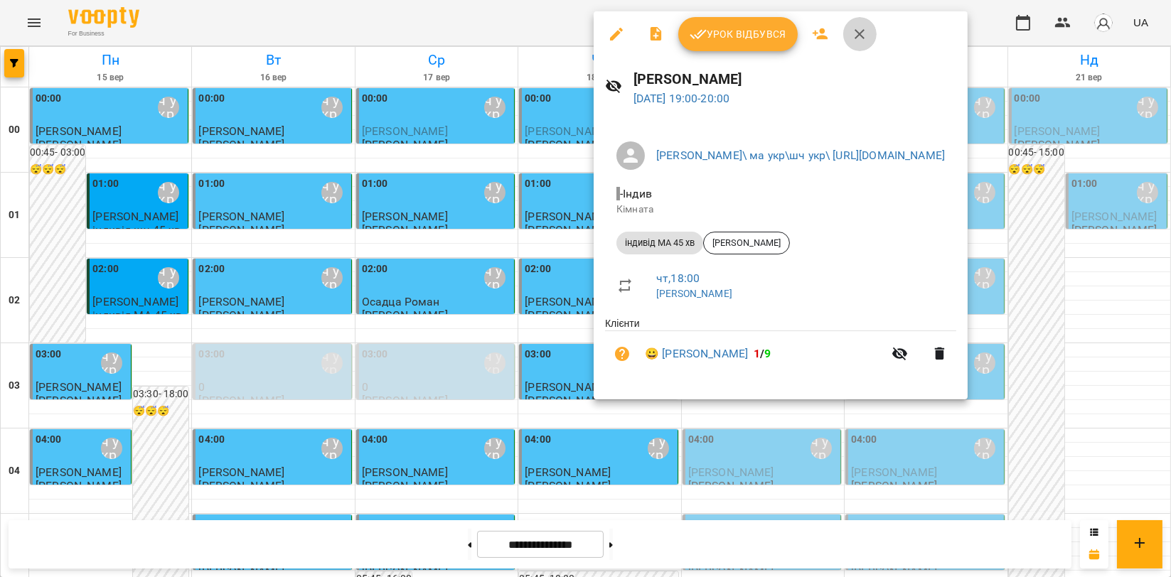
click at [858, 34] on icon "button" at bounding box center [859, 34] width 10 height 10
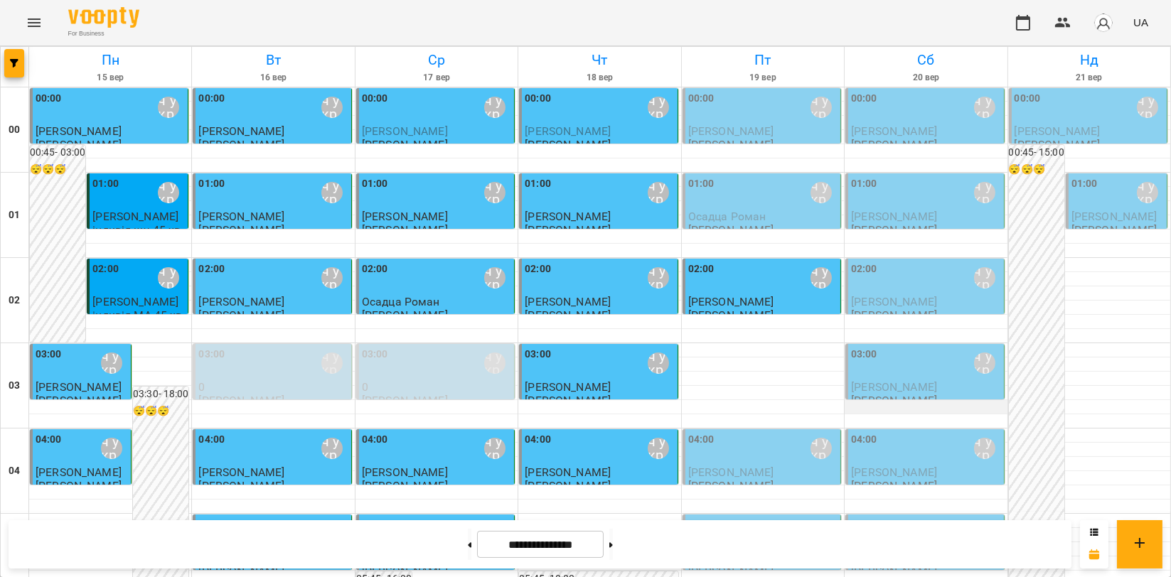
scroll to position [0, 0]
click at [724, 284] on div "02:00 Мойсук Надія\ ма укр\шч укр\ https://us06web.zoom.us/j/84559859332" at bounding box center [762, 278] width 149 height 33
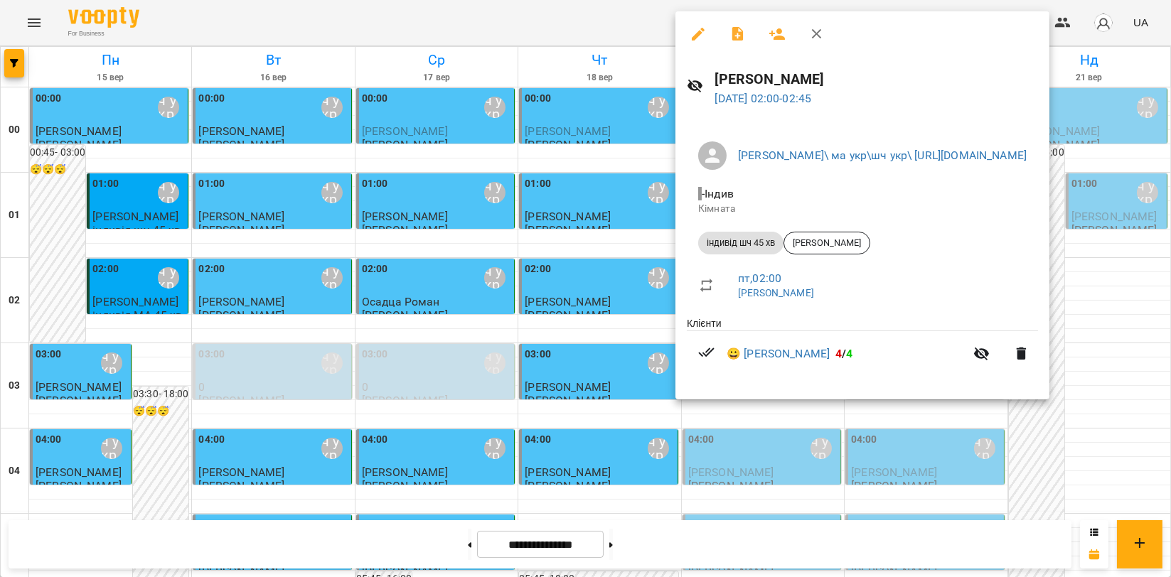
click at [823, 34] on icon "button" at bounding box center [816, 34] width 17 height 17
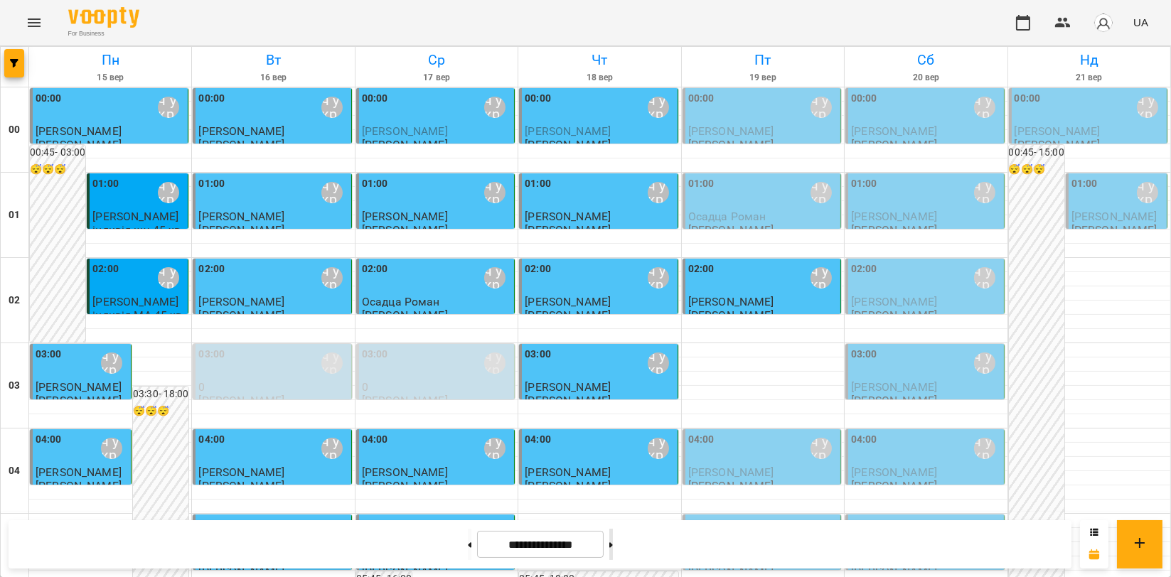
click at [613, 547] on button at bounding box center [611, 544] width 4 height 31
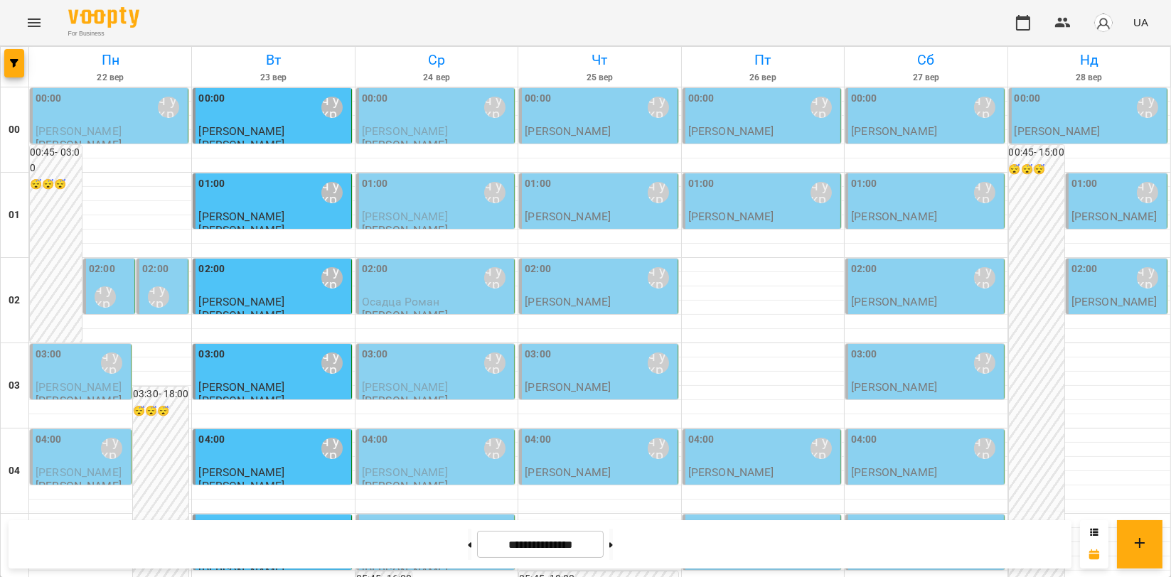
click at [109, 281] on div "[PERSON_NAME]\ ма укр\шч укр\ [URL][DOMAIN_NAME]" at bounding box center [105, 297] width 33 height 33
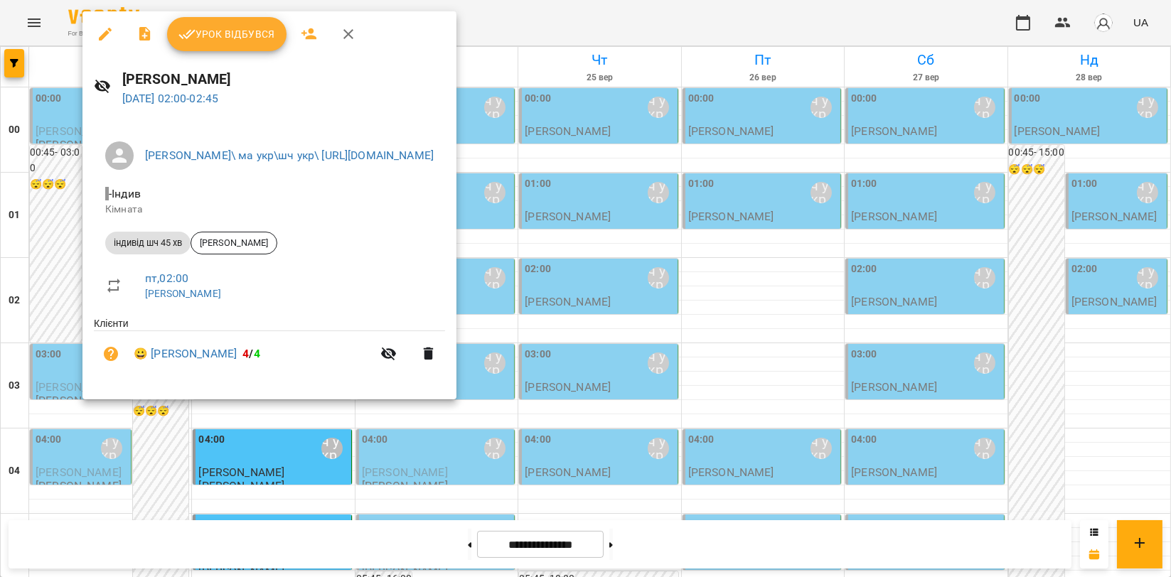
click at [345, 36] on icon "button" at bounding box center [348, 34] width 10 height 10
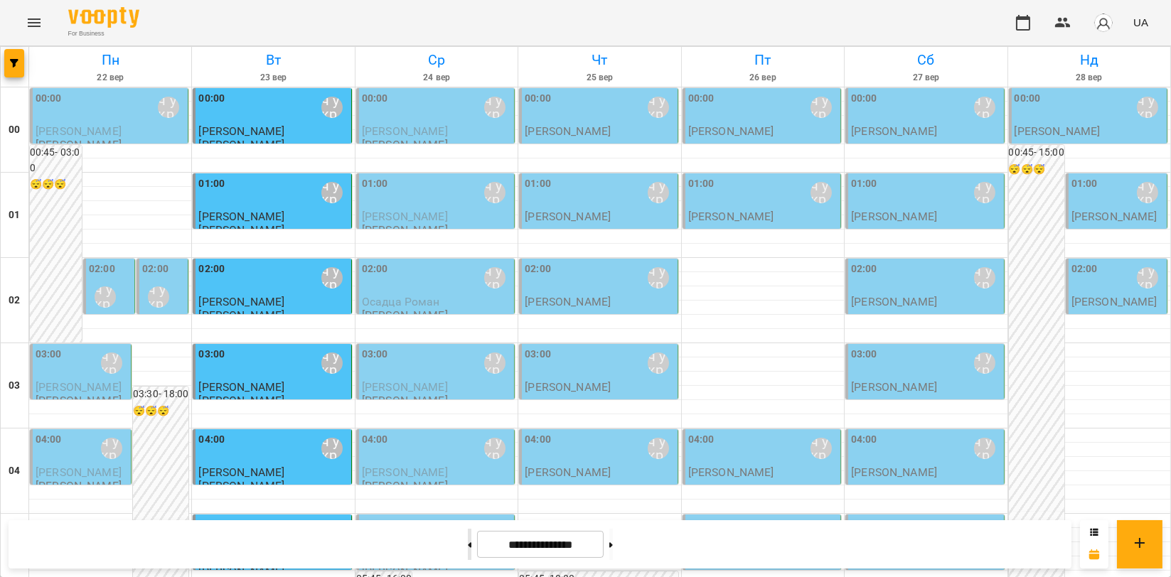
click at [468, 548] on button at bounding box center [470, 544] width 4 height 31
type input "**********"
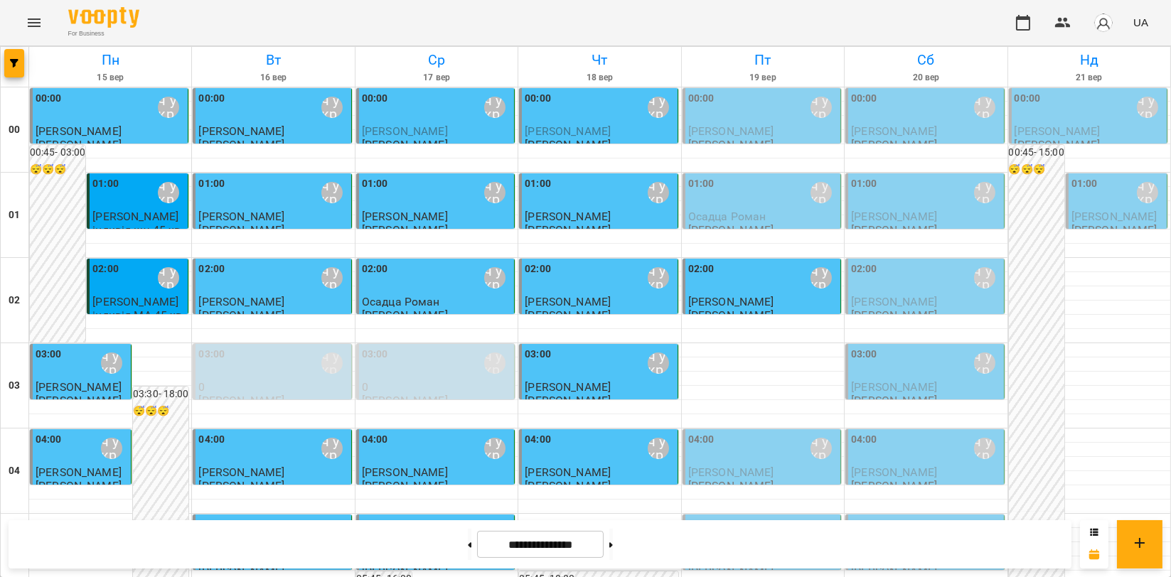
scroll to position [1422, 0]
click at [22, 12] on button "Menu" at bounding box center [34, 23] width 34 height 34
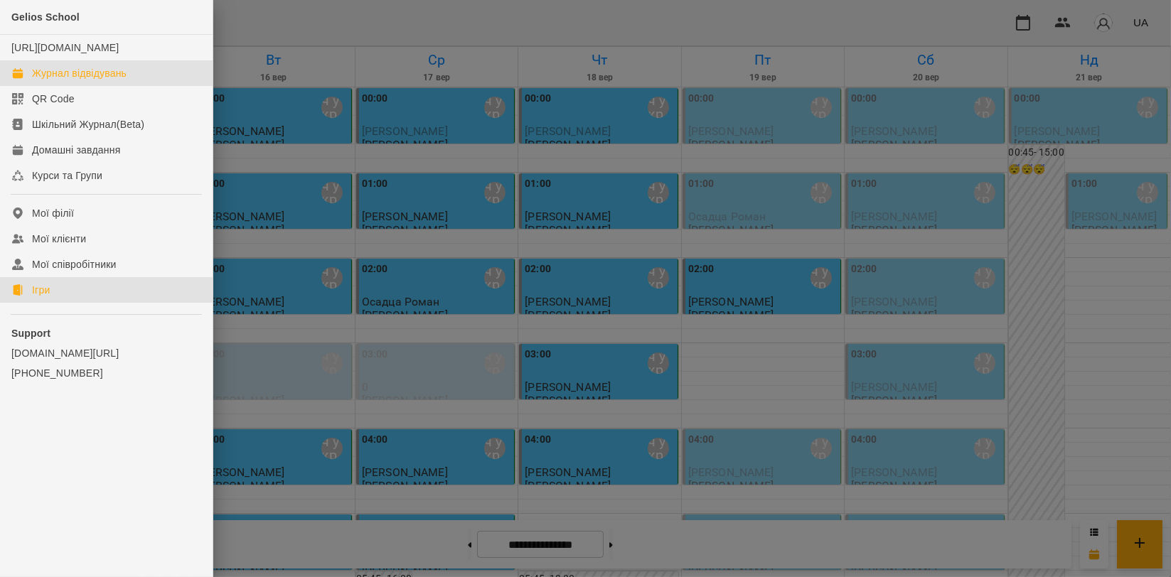
click at [44, 297] on div "Ігри" at bounding box center [41, 290] width 18 height 14
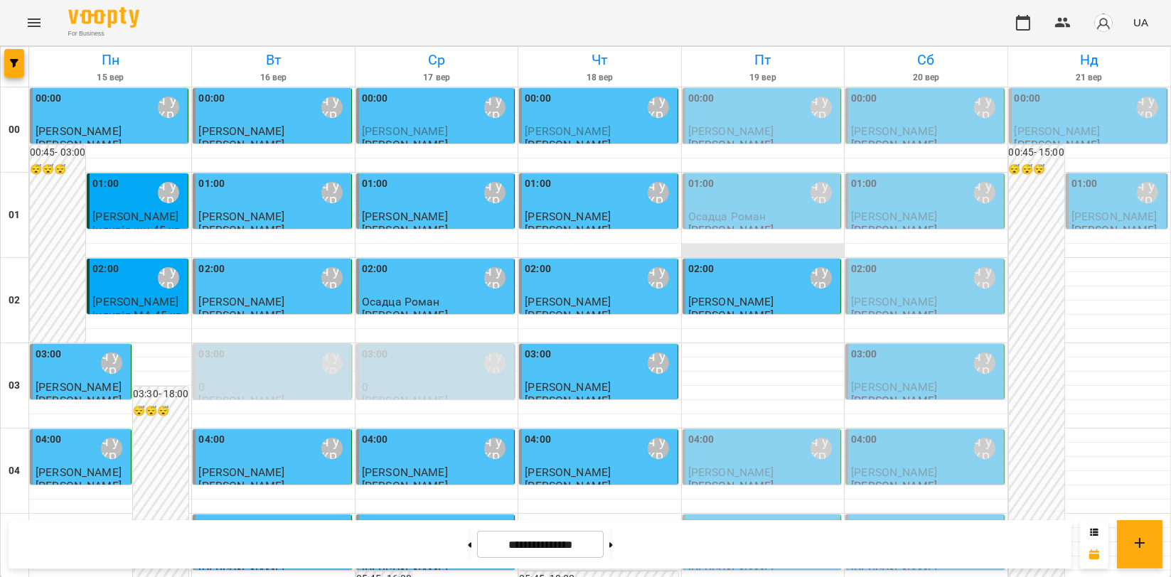
scroll to position [1342, 0]
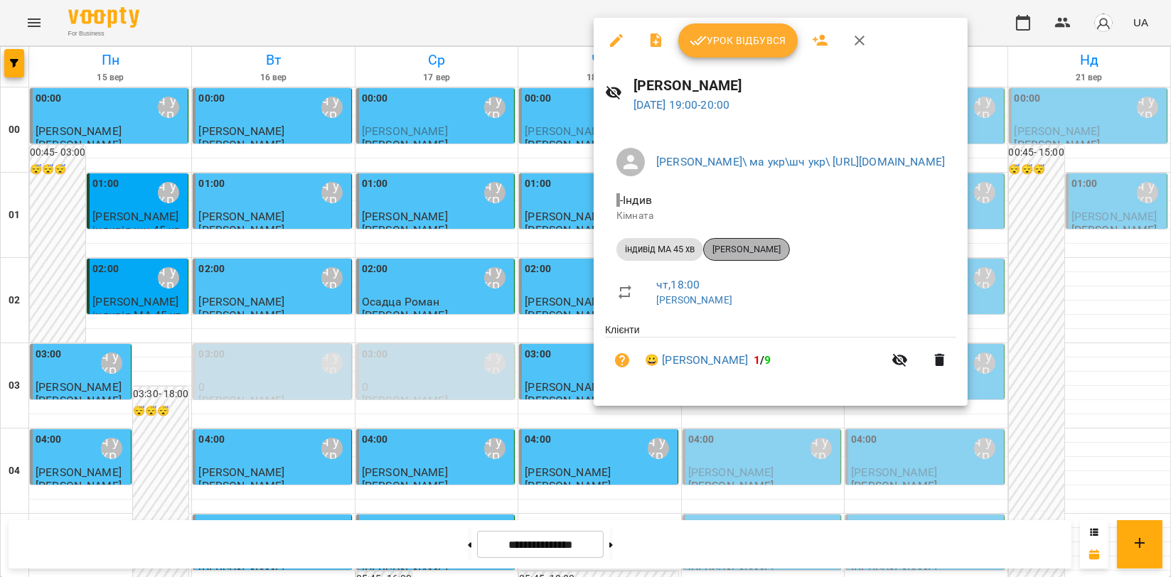
click at [751, 253] on span "[PERSON_NAME]" at bounding box center [746, 249] width 85 height 13
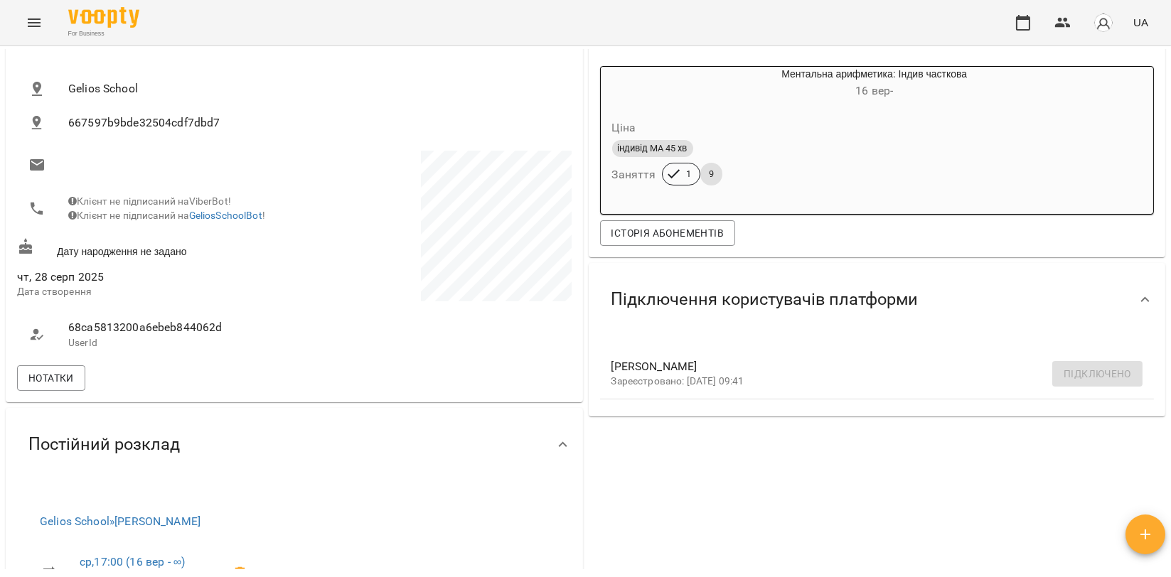
scroll to position [316, 0]
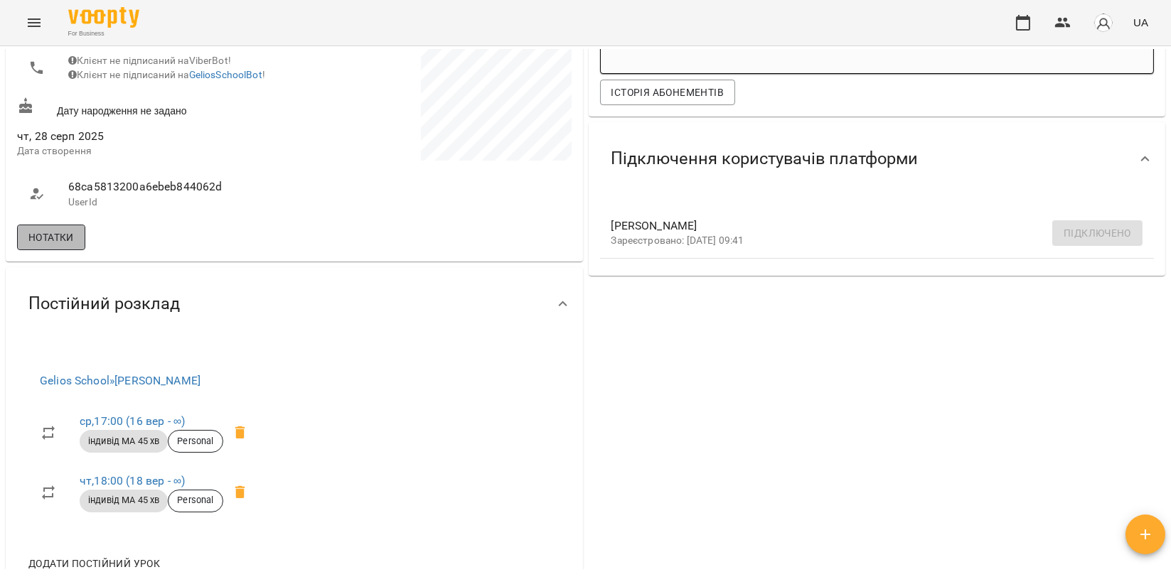
click at [67, 246] on span "Нотатки" at bounding box center [50, 237] width 45 height 17
